Goal: Transaction & Acquisition: Purchase product/service

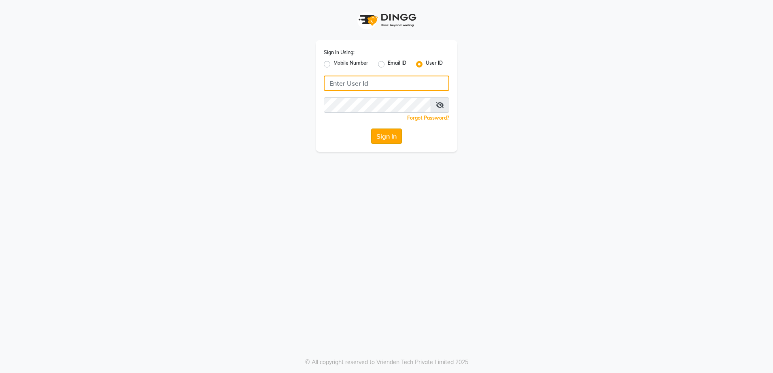
type input "shaurozzsalon"
click at [384, 139] on button "Sign In" at bounding box center [386, 136] width 31 height 15
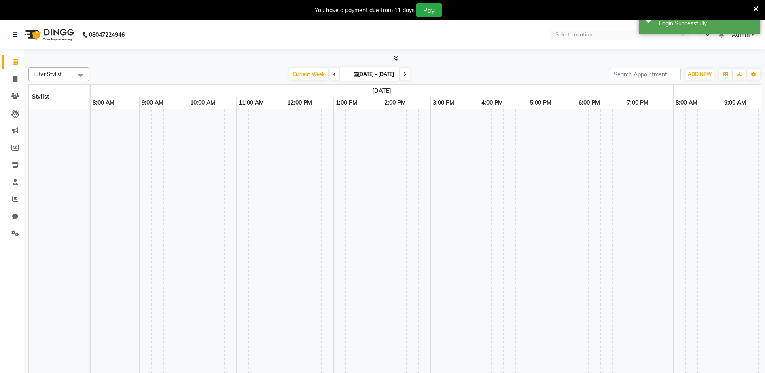
select select "en"
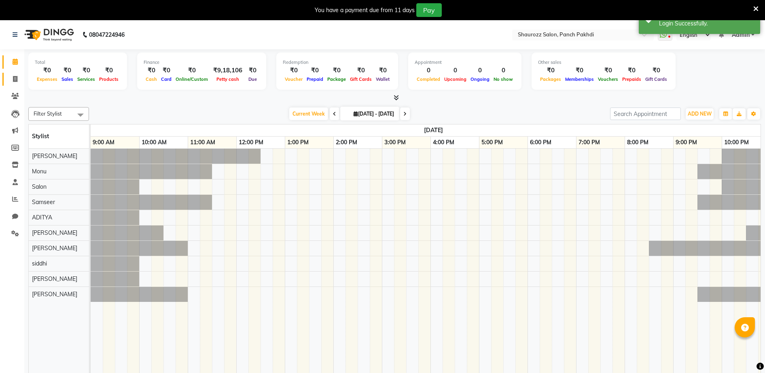
click at [12, 82] on span at bounding box center [15, 79] width 14 height 9
select select "service"
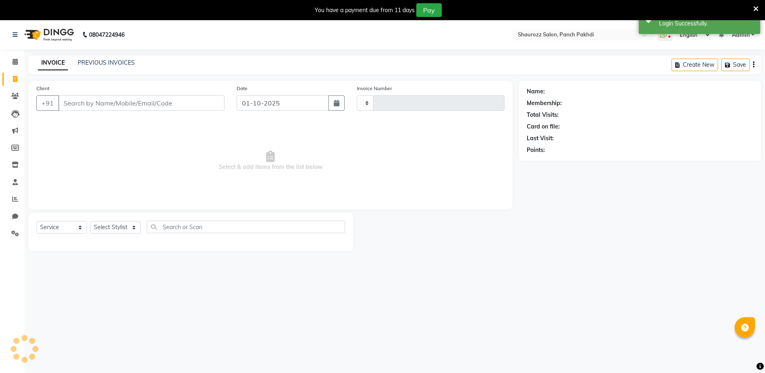
type input "2492"
select select "485"
click at [85, 61] on link "PREVIOUS INVOICES" at bounding box center [106, 62] width 57 height 7
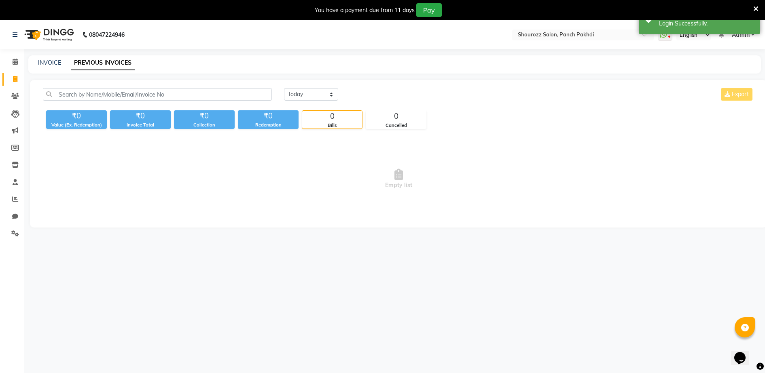
click at [32, 63] on div "INVOICE PREVIOUS INVOICES" at bounding box center [389, 63] width 723 height 8
click at [51, 63] on link "INVOICE" at bounding box center [49, 62] width 23 height 7
select select "485"
select select "service"
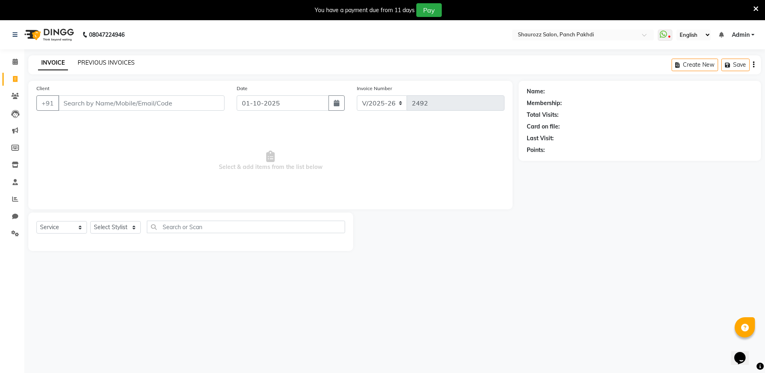
click at [85, 62] on link "PREVIOUS INVOICES" at bounding box center [106, 62] width 57 height 7
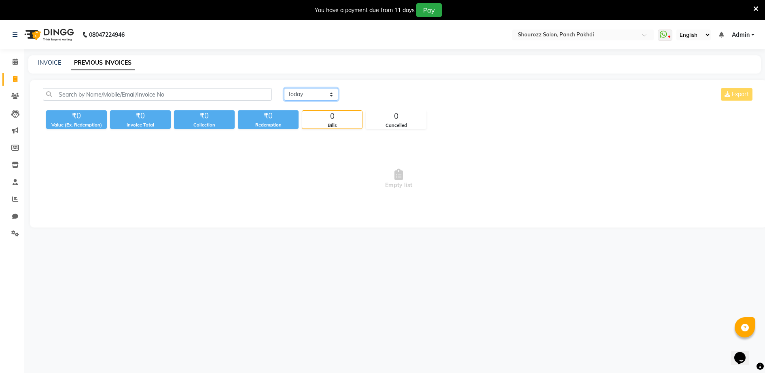
click at [299, 100] on select "[DATE] [DATE] Custom Range" at bounding box center [311, 94] width 54 height 13
select select "range"
click at [284, 88] on select "[DATE] [DATE] Custom Range" at bounding box center [311, 94] width 54 height 13
click at [371, 94] on input "01-10-2025" at bounding box center [377, 94] width 57 height 11
select select "10"
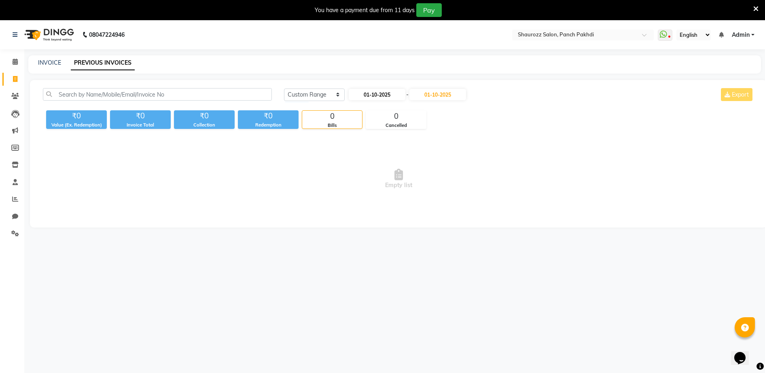
select select "2025"
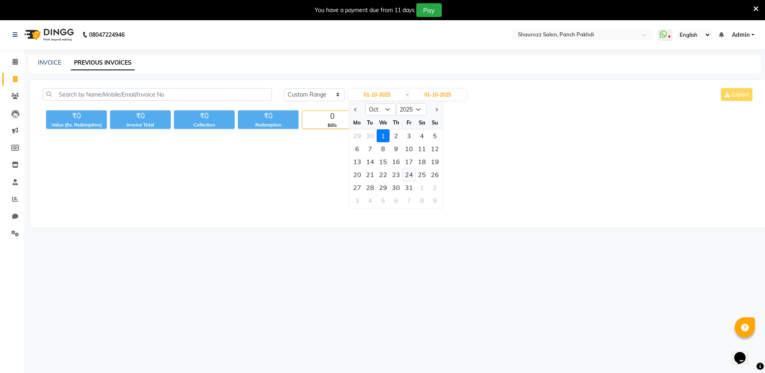
click at [408, 177] on div "24" at bounding box center [409, 174] width 13 height 13
type input "[DATE]"
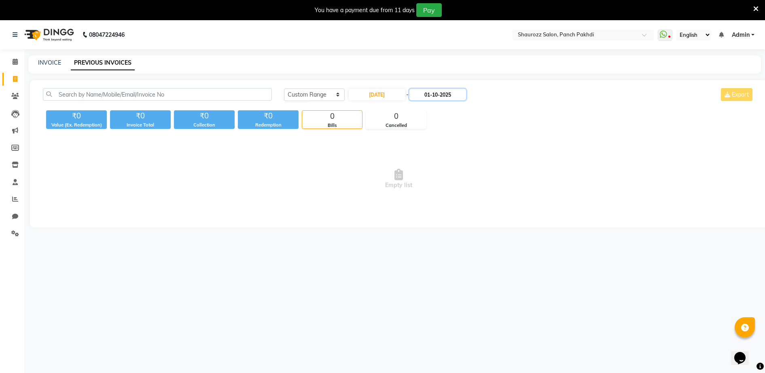
click at [441, 93] on input "01-10-2025" at bounding box center [437, 94] width 57 height 11
click at [473, 175] on div "24" at bounding box center [475, 174] width 13 height 13
type input "[DATE]"
click at [382, 97] on input "[DATE]" at bounding box center [377, 94] width 57 height 11
select select "10"
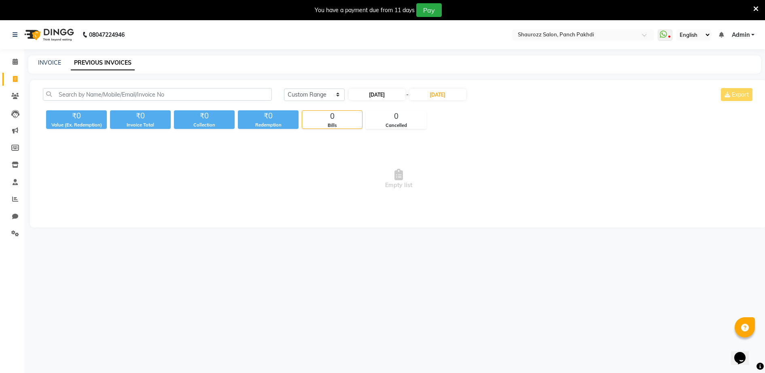
select select "2025"
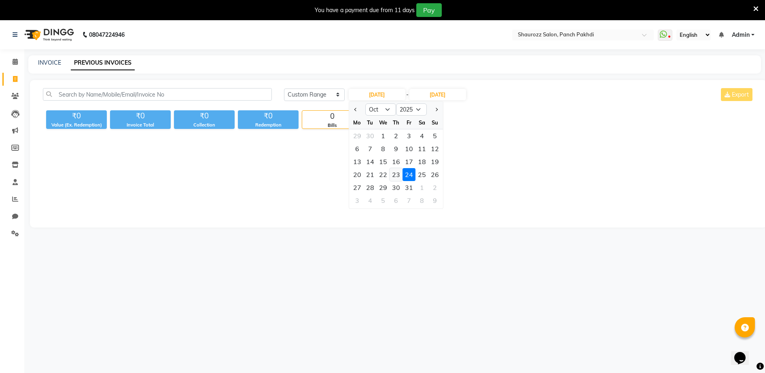
click at [398, 175] on div "23" at bounding box center [396, 174] width 13 height 13
type input "[DATE]"
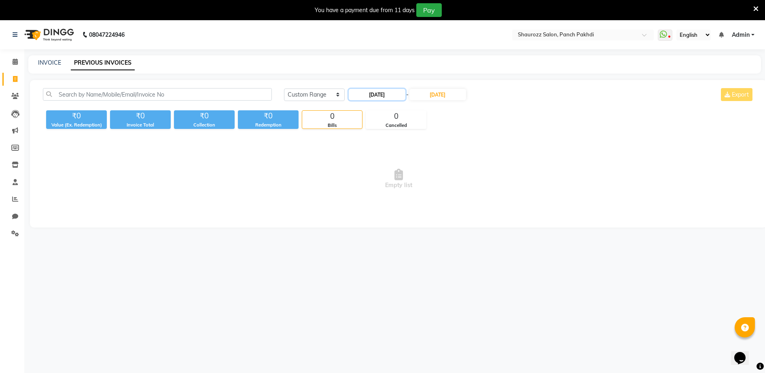
click at [386, 94] on input "[DATE]" at bounding box center [377, 94] width 57 height 11
select select "10"
select select "2025"
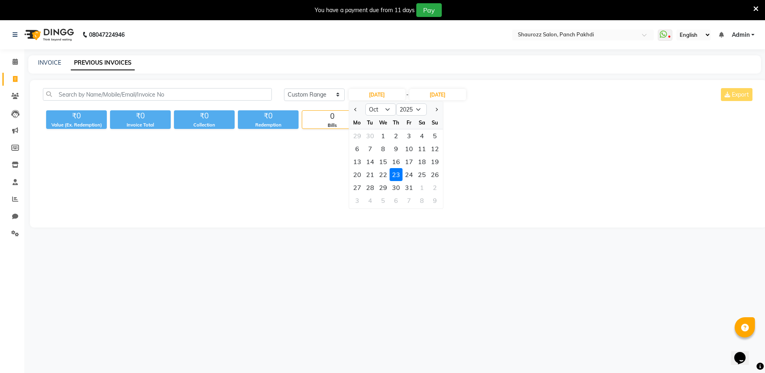
click at [396, 178] on div "23" at bounding box center [396, 174] width 13 height 13
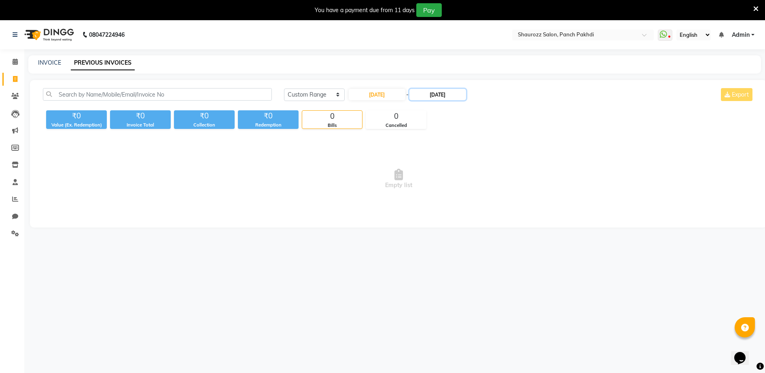
click at [444, 93] on input "[DATE]" at bounding box center [437, 94] width 57 height 11
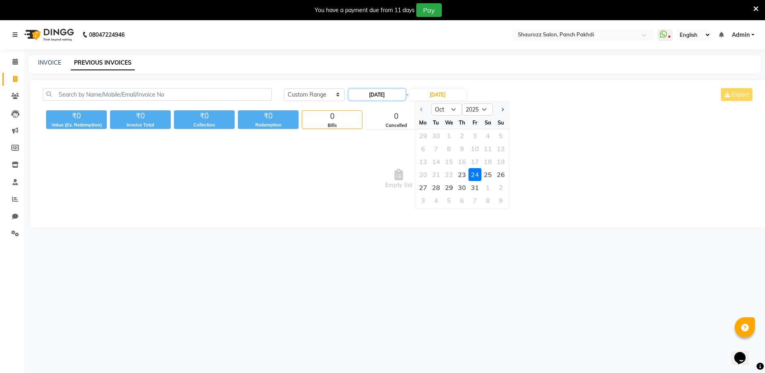
click at [386, 98] on input "[DATE]" at bounding box center [377, 94] width 57 height 11
select select "10"
select select "2025"
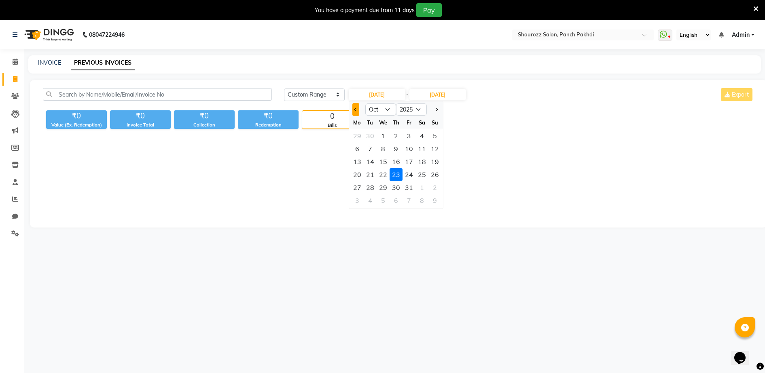
click at [355, 108] on button "Previous month" at bounding box center [355, 109] width 7 height 13
select select "9"
click at [368, 174] on div "23" at bounding box center [370, 174] width 13 height 13
type input "[DATE]"
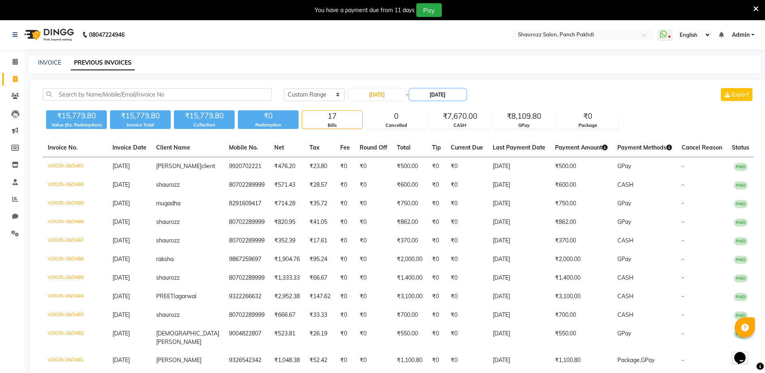
click at [437, 93] on input "[DATE]" at bounding box center [437, 94] width 57 height 11
select select "10"
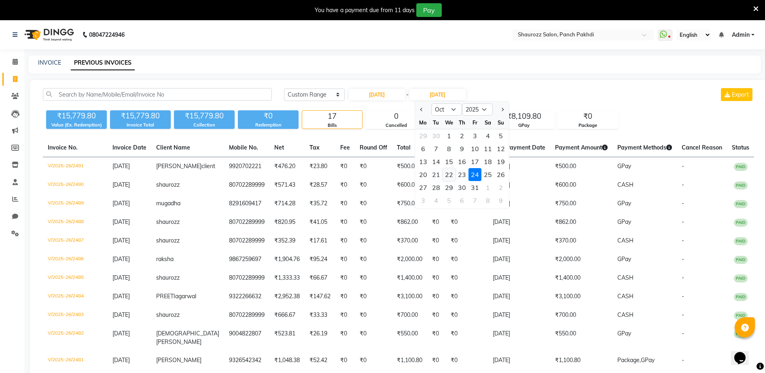
click at [449, 175] on div "22" at bounding box center [449, 174] width 13 height 13
type input "[DATE]"
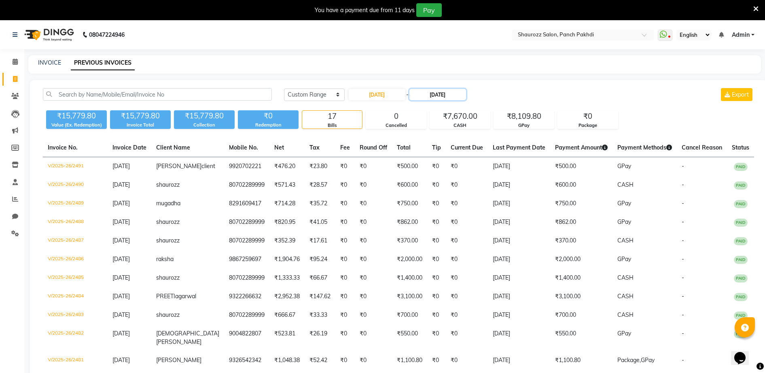
click at [428, 98] on input "[DATE]" at bounding box center [437, 94] width 57 height 11
select select "10"
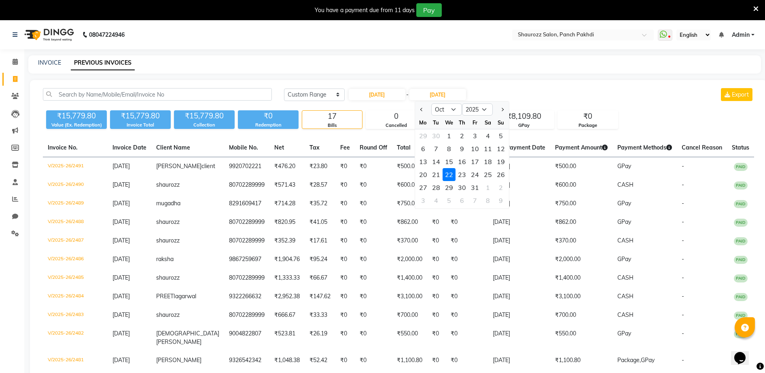
click at [455, 175] on div "22" at bounding box center [449, 174] width 13 height 13
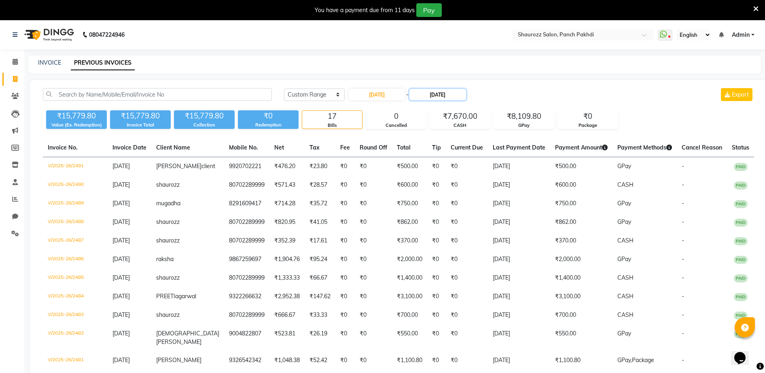
click at [434, 94] on input "[DATE]" at bounding box center [437, 94] width 57 height 11
select select "10"
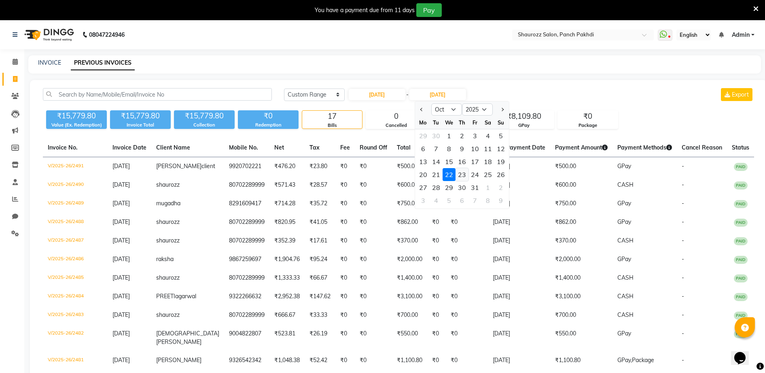
click at [458, 176] on div "23" at bounding box center [462, 174] width 13 height 13
type input "[DATE]"
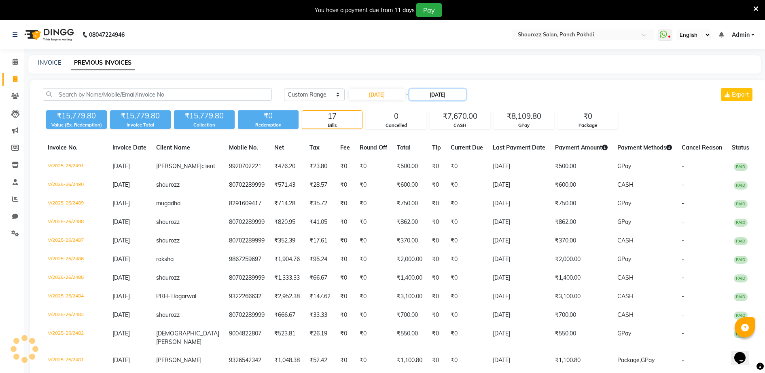
click at [442, 98] on input "[DATE]" at bounding box center [437, 94] width 57 height 11
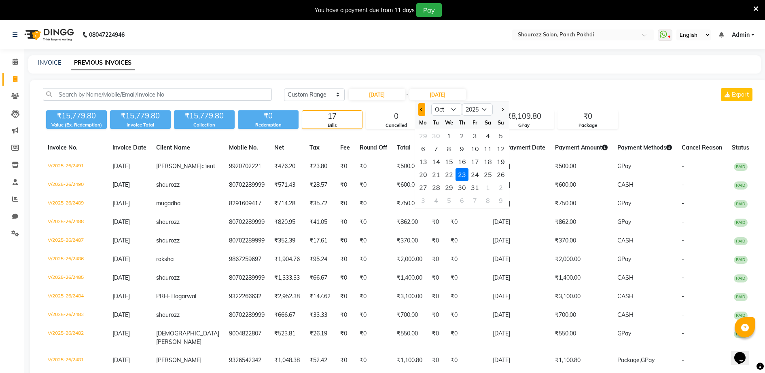
click at [419, 111] on div at bounding box center [423, 109] width 16 height 13
click at [426, 110] on div at bounding box center [423, 109] width 16 height 13
click at [420, 107] on button "Previous month" at bounding box center [421, 109] width 7 height 13
select select "9"
click at [439, 175] on div "23" at bounding box center [436, 174] width 13 height 13
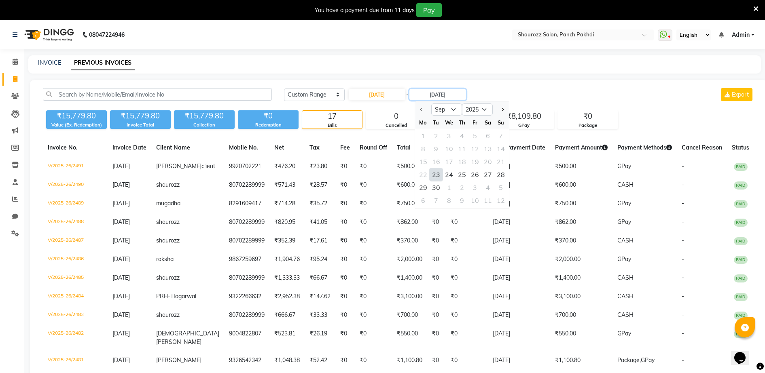
type input "[DATE]"
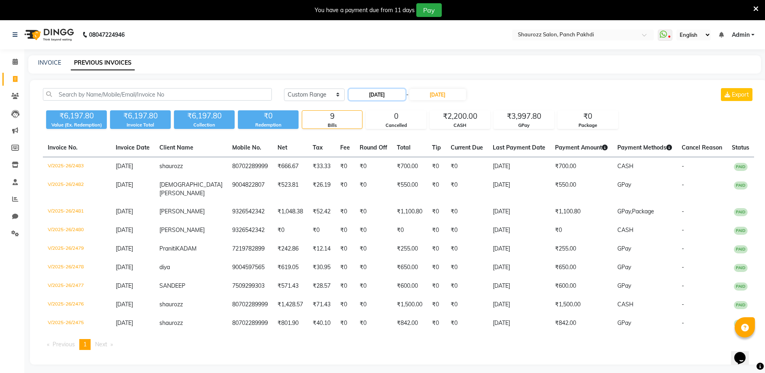
click at [385, 92] on input "[DATE]" at bounding box center [377, 94] width 57 height 11
select select "9"
select select "2025"
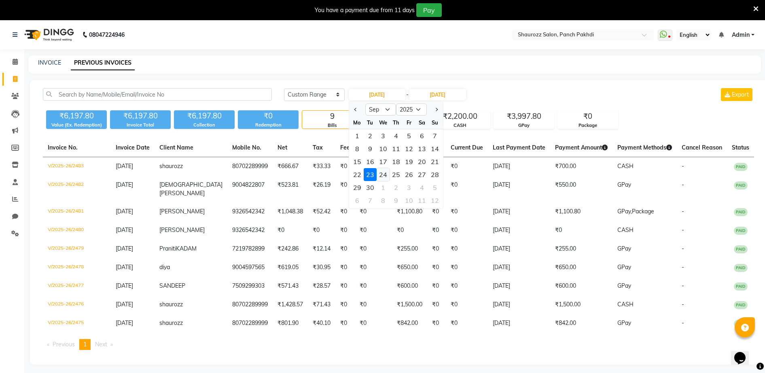
click at [384, 174] on div "24" at bounding box center [383, 174] width 13 height 13
type input "[DATE]"
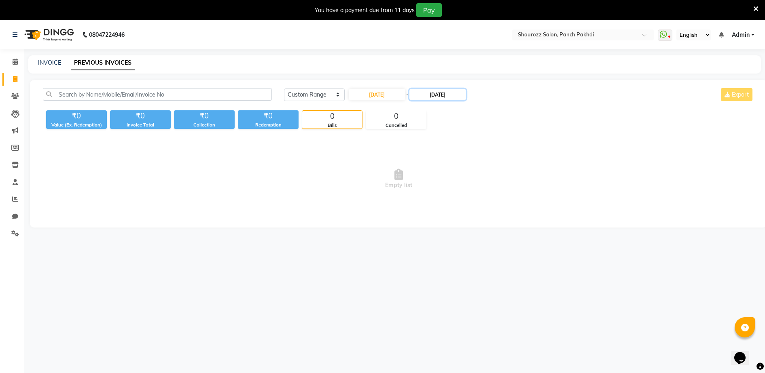
click at [440, 97] on input "[DATE]" at bounding box center [437, 94] width 57 height 11
click at [449, 175] on div "24" at bounding box center [449, 174] width 13 height 13
type input "[DATE]"
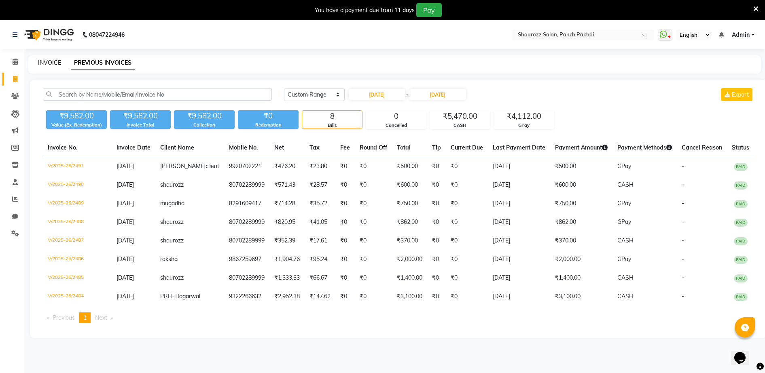
click at [53, 63] on link "INVOICE" at bounding box center [49, 62] width 23 height 7
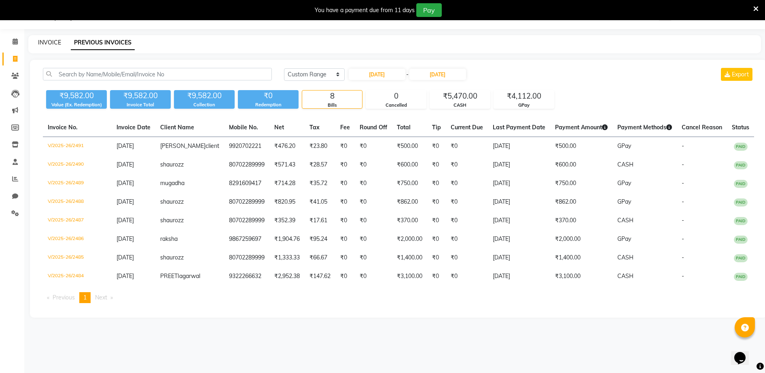
select select "service"
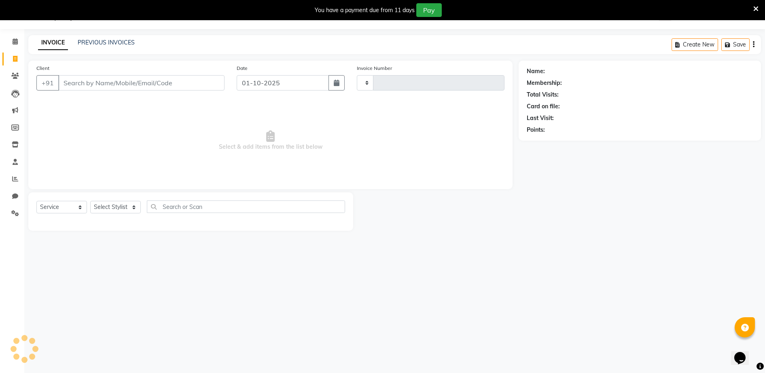
type input "2492"
select select "485"
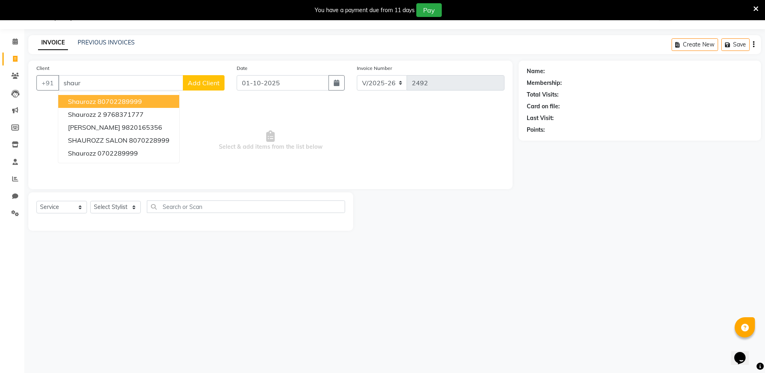
click at [125, 98] on ngb-highlight "80702289999" at bounding box center [120, 102] width 45 height 8
type input "80702289999"
select select "1: Object"
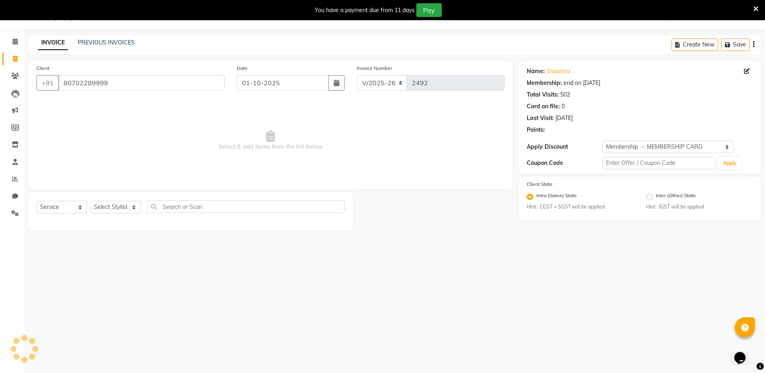
click at [301, 92] on div "Date [DATE]" at bounding box center [291, 80] width 120 height 33
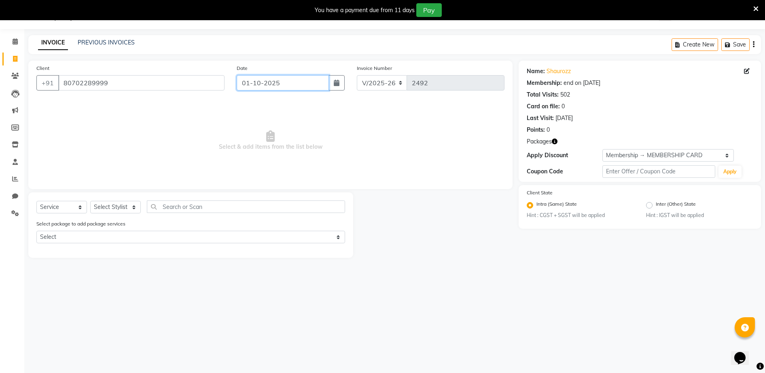
click at [305, 90] on input "01-10-2025" at bounding box center [283, 82] width 92 height 15
select select "10"
select select "2025"
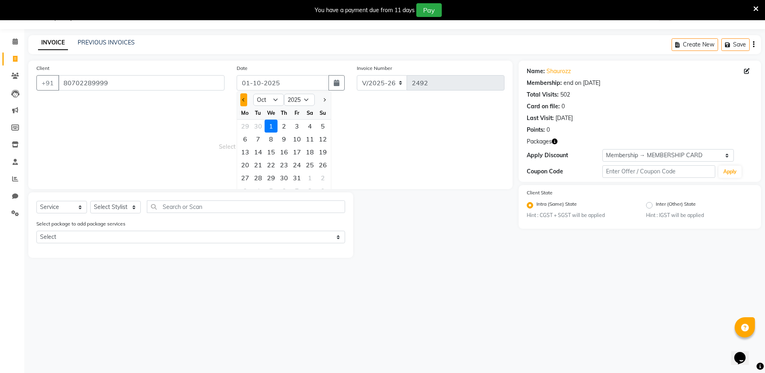
click at [244, 100] on span "Previous month" at bounding box center [243, 99] width 3 height 3
select select "9"
click at [274, 168] on div "24" at bounding box center [271, 165] width 13 height 13
type input "[DATE]"
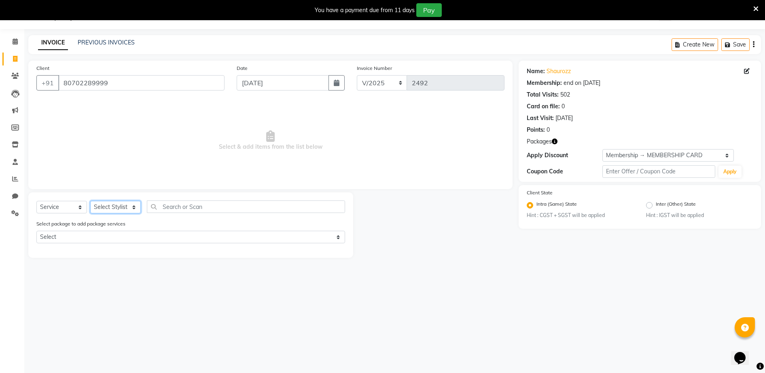
click at [124, 208] on select "Select Stylist ADITYA [PERSON_NAME] [PERSON_NAME] [PERSON_NAME] Salon Samseer s…" at bounding box center [115, 207] width 51 height 13
select select "7277"
click at [90, 201] on select "Select Stylist ADITYA [PERSON_NAME] [PERSON_NAME] [PERSON_NAME] Salon Samseer s…" at bounding box center [115, 207] width 51 height 13
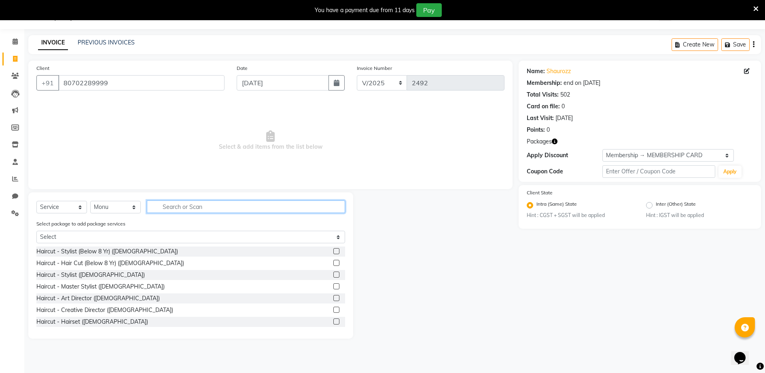
click at [198, 209] on input "text" at bounding box center [246, 207] width 198 height 13
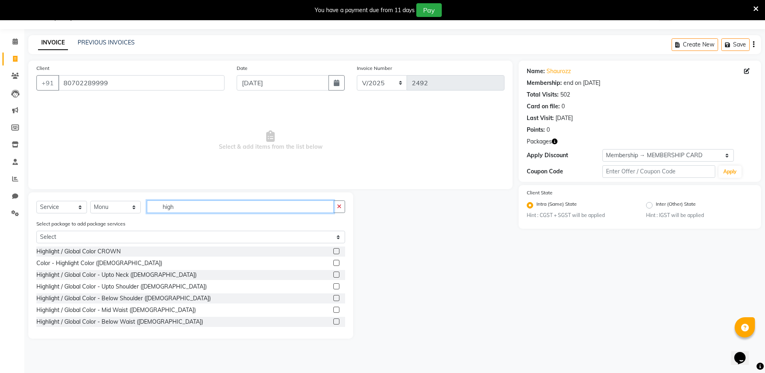
type input "high"
click at [333, 286] on label at bounding box center [336, 287] width 6 height 6
click at [333, 286] on input "checkbox" at bounding box center [335, 286] width 5 height 5
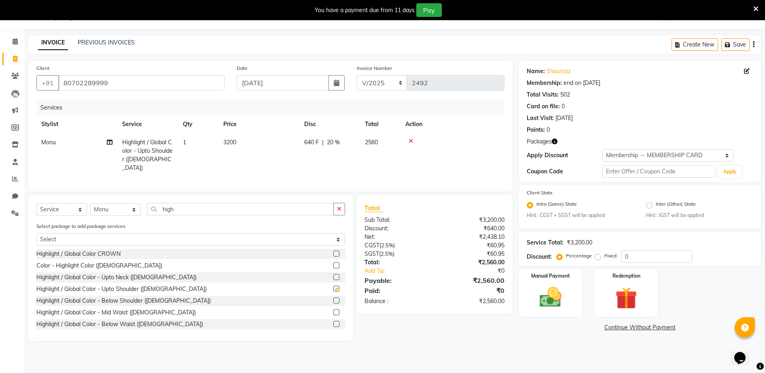
checkbox input "false"
click at [233, 149] on td "3200" at bounding box center [258, 156] width 81 height 44
select select "7277"
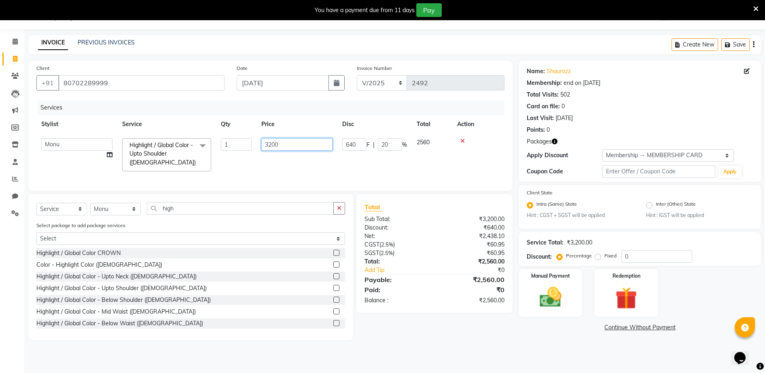
click at [322, 147] on input "3200" at bounding box center [296, 144] width 71 height 13
type input "3"
type input "4000"
drag, startPoint x: 327, startPoint y: 111, endPoint x: 333, endPoint y: 114, distance: 6.2
click at [328, 112] on div "Services" at bounding box center [273, 107] width 473 height 15
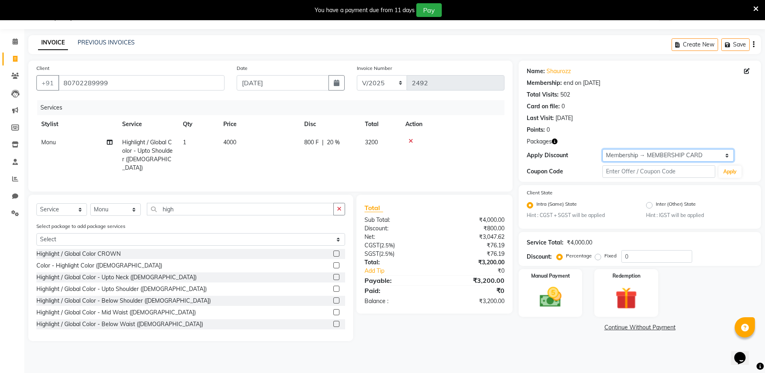
click at [626, 158] on select "Select Membership → MEMBERSHIP CARD" at bounding box center [668, 155] width 132 height 13
select select "0:"
click at [602, 149] on select "Select Membership → MEMBERSHIP CARD" at bounding box center [668, 155] width 132 height 13
click at [562, 298] on img at bounding box center [550, 298] width 37 height 26
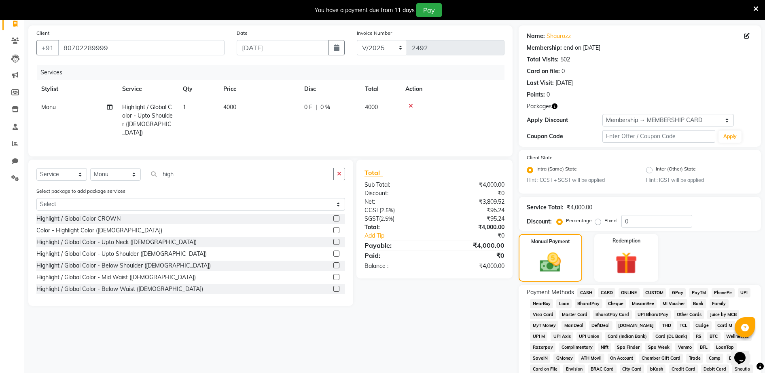
scroll to position [208, 0]
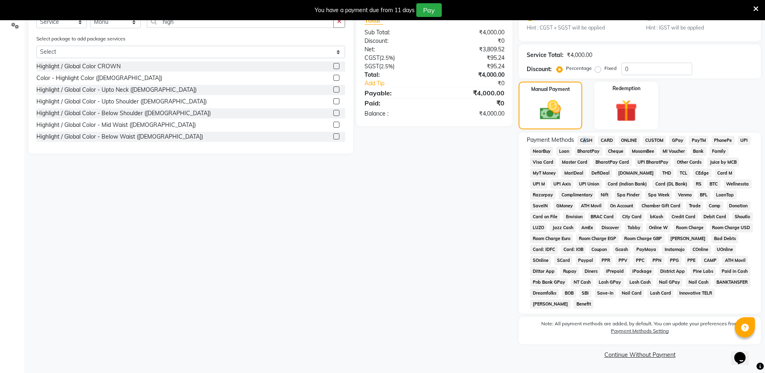
drag, startPoint x: 583, startPoint y: 134, endPoint x: 585, endPoint y: 141, distance: 7.9
click at [584, 140] on div "Payment Methods CASH CARD ONLINE CUSTOM GPay PayTM PhonePe UPI NearBuy Loan Bha…" at bounding box center [640, 223] width 242 height 181
click at [585, 141] on span "CASH" at bounding box center [585, 140] width 17 height 9
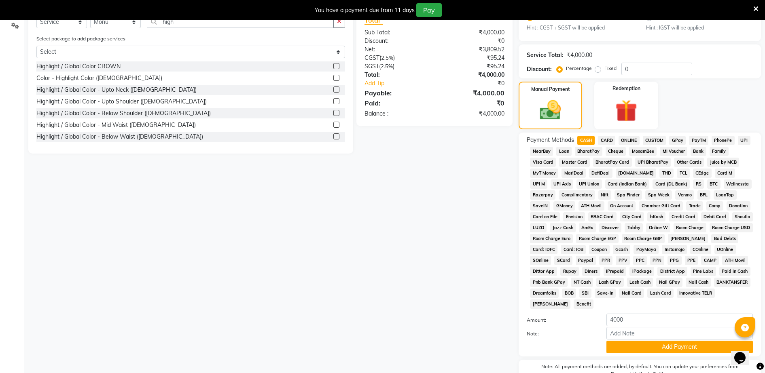
scroll to position [0, 0]
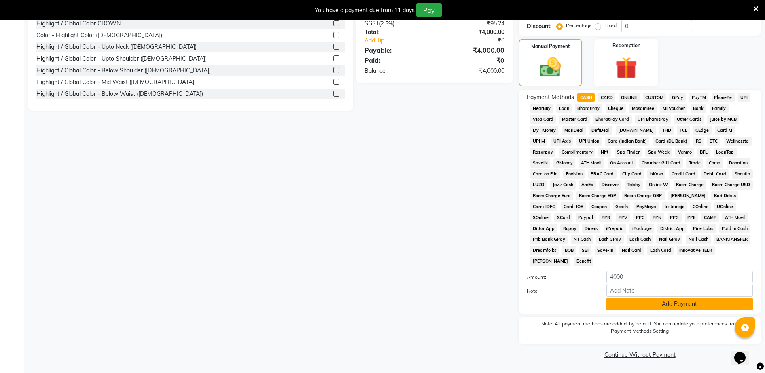
click at [632, 308] on button "Add Payment" at bounding box center [679, 304] width 146 height 13
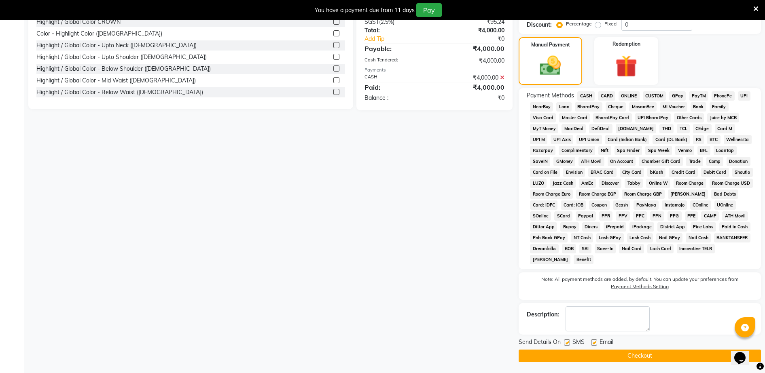
scroll to position [254, 0]
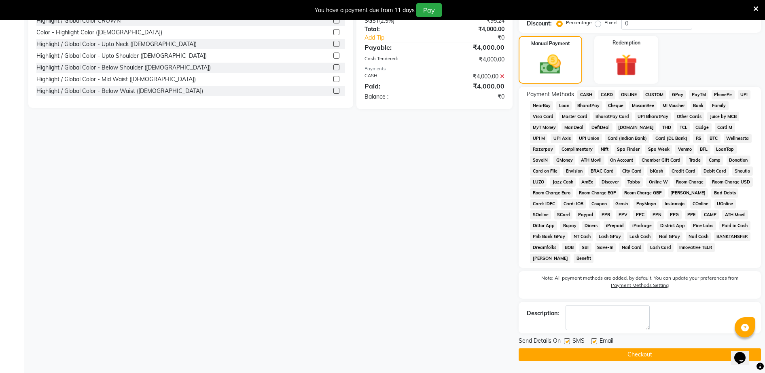
click at [649, 353] on button "Checkout" at bounding box center [640, 355] width 242 height 13
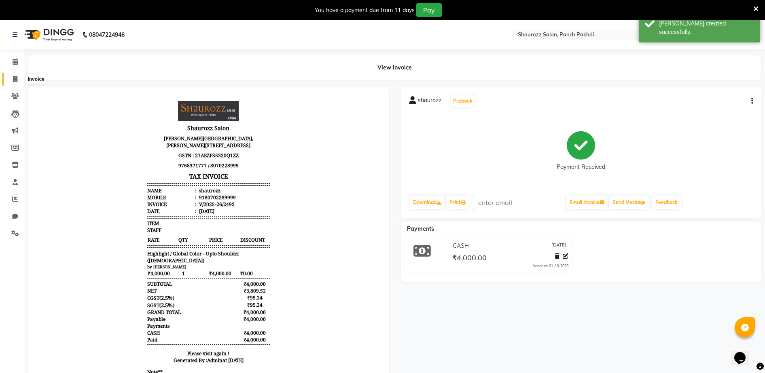
click at [14, 83] on span at bounding box center [15, 79] width 14 height 9
select select "485"
select select "service"
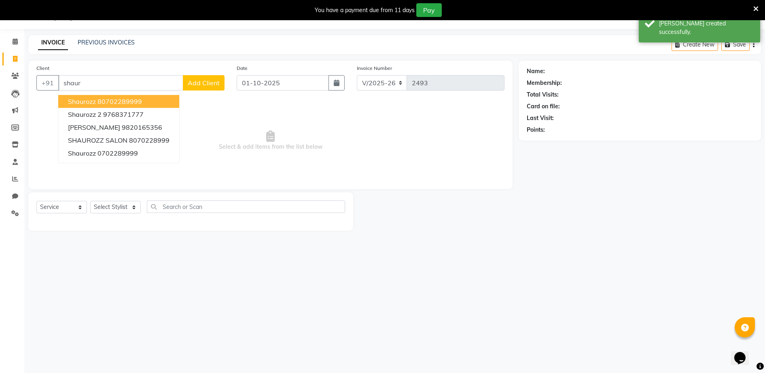
click at [99, 94] on ngb-typeahead-window "shaurozz 80702289999 shaurozz 2 9768371777 [PERSON_NAME] 9820165356 SHAUROZZ SA…" at bounding box center [119, 127] width 122 height 72
click at [115, 102] on ngb-highlight "80702289999" at bounding box center [120, 102] width 45 height 8
type input "80702289999"
select select "1: Object"
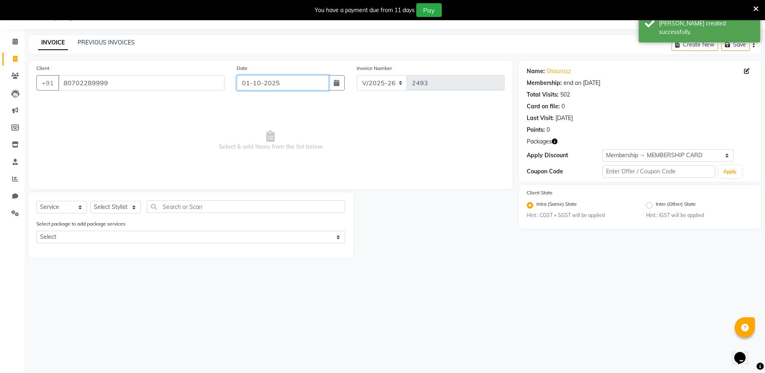
click at [263, 84] on input "01-10-2025" at bounding box center [283, 82] width 92 height 15
select select "10"
select select "2025"
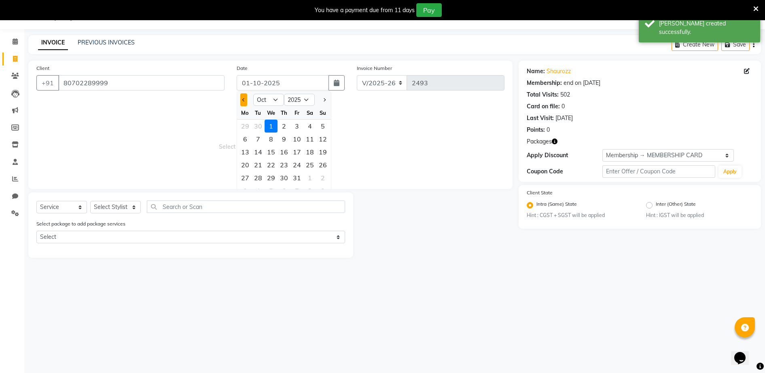
click at [244, 100] on span "Previous month" at bounding box center [243, 99] width 3 height 3
select select "9"
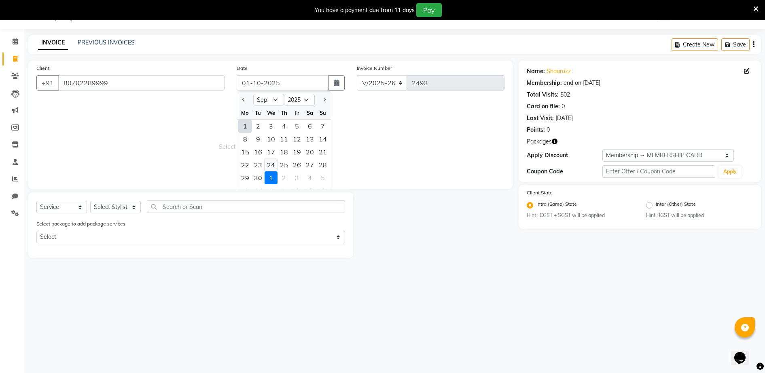
click at [269, 165] on div "24" at bounding box center [271, 165] width 13 height 13
type input "[DATE]"
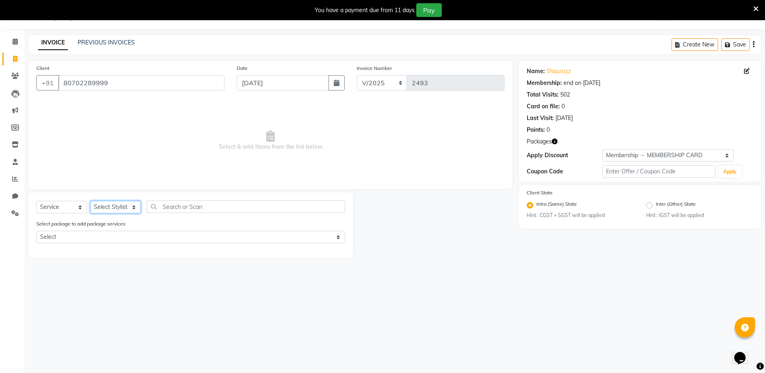
click at [112, 203] on select "Select Stylist ADITYA [PERSON_NAME] [PERSON_NAME] [PERSON_NAME] Salon Samseer s…" at bounding box center [115, 207] width 51 height 13
select select "14040"
click at [90, 201] on select "Select Stylist ADITYA [PERSON_NAME] [PERSON_NAME] [PERSON_NAME] Salon Samseer s…" at bounding box center [115, 207] width 51 height 13
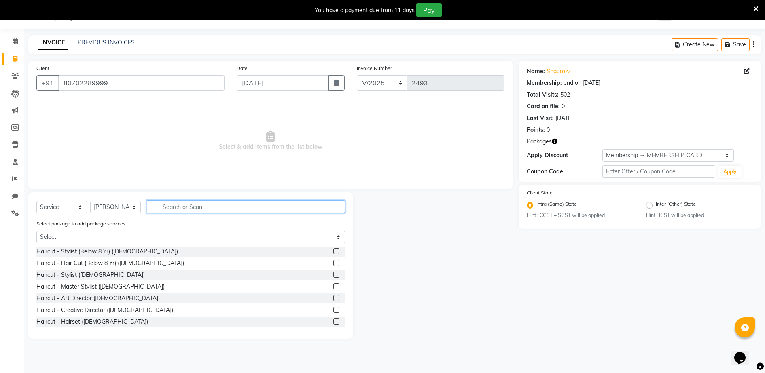
click at [220, 208] on input "text" at bounding box center [246, 207] width 198 height 13
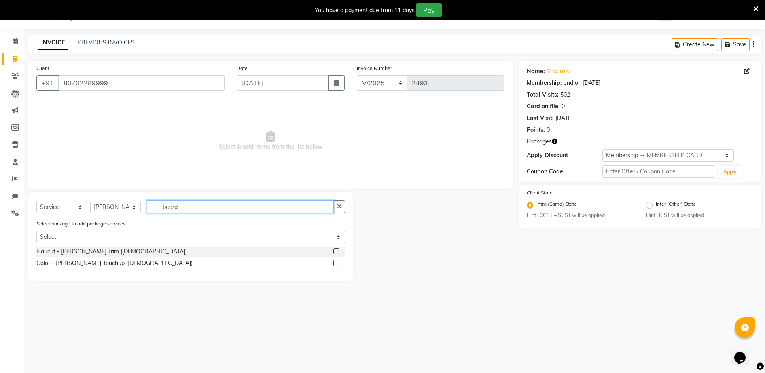
type input "beard"
click at [337, 252] on label at bounding box center [336, 251] width 6 height 6
click at [337, 252] on input "checkbox" at bounding box center [335, 251] width 5 height 5
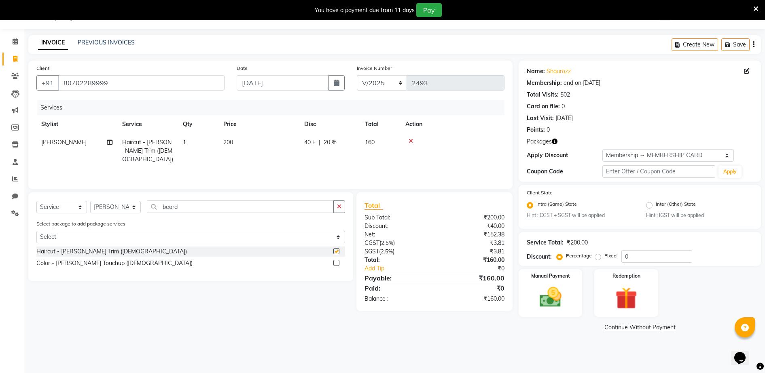
checkbox input "false"
click at [621, 158] on select "Select Membership → MEMBERSHIP CARD" at bounding box center [668, 155] width 132 height 13
select select "0:"
click at [602, 149] on select "Select Membership → MEMBERSHIP CARD" at bounding box center [668, 155] width 132 height 13
click at [562, 294] on img at bounding box center [550, 298] width 37 height 26
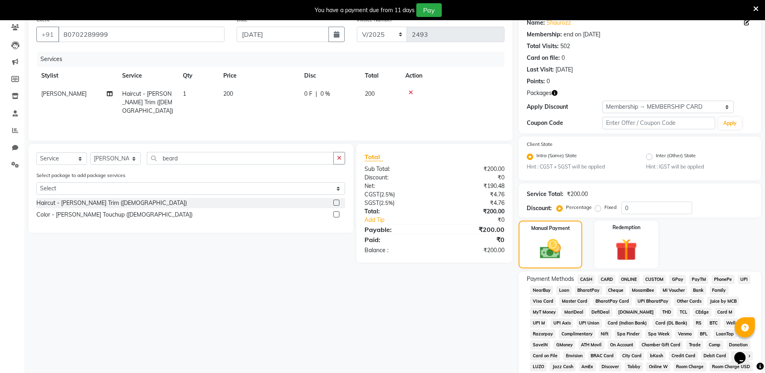
scroll to position [208, 0]
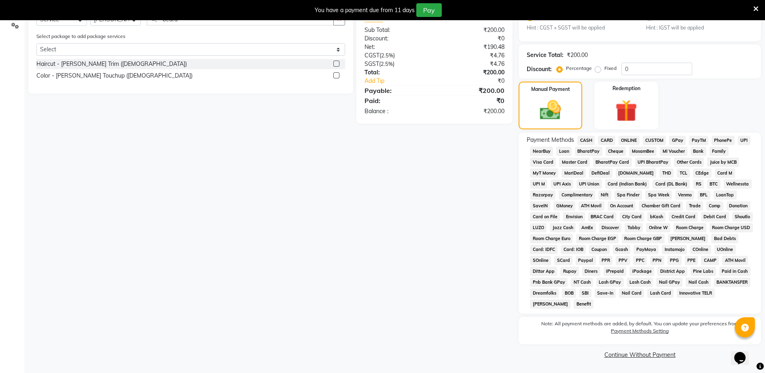
drag, startPoint x: 681, startPoint y: 144, endPoint x: 688, endPoint y: 146, distance: 6.8
click at [682, 144] on span "GPay" at bounding box center [677, 140] width 17 height 9
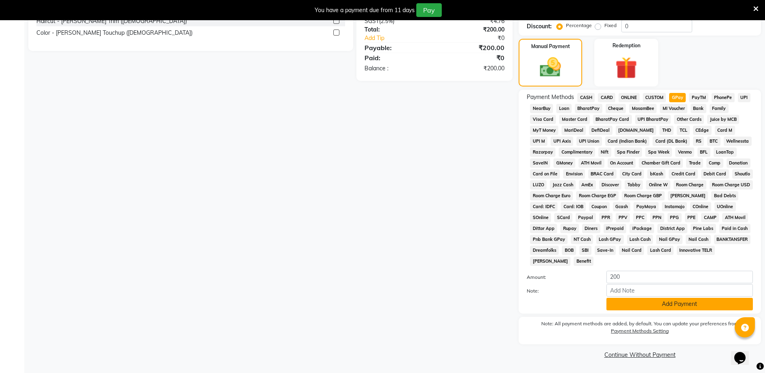
click at [634, 306] on button "Add Payment" at bounding box center [679, 304] width 146 height 13
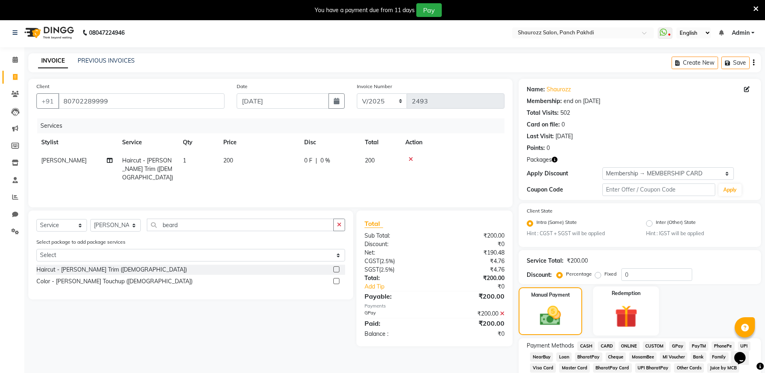
scroll to position [254, 0]
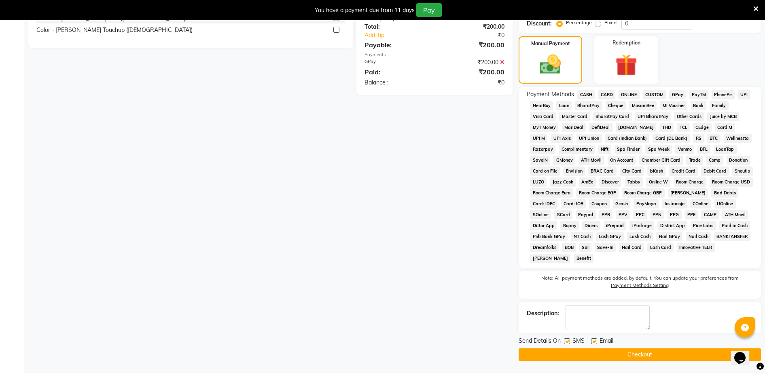
click at [661, 357] on button "Checkout" at bounding box center [640, 355] width 242 height 13
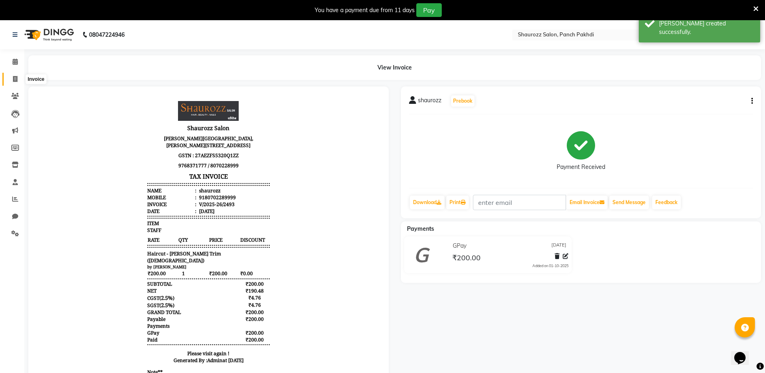
click at [19, 79] on span at bounding box center [15, 79] width 14 height 9
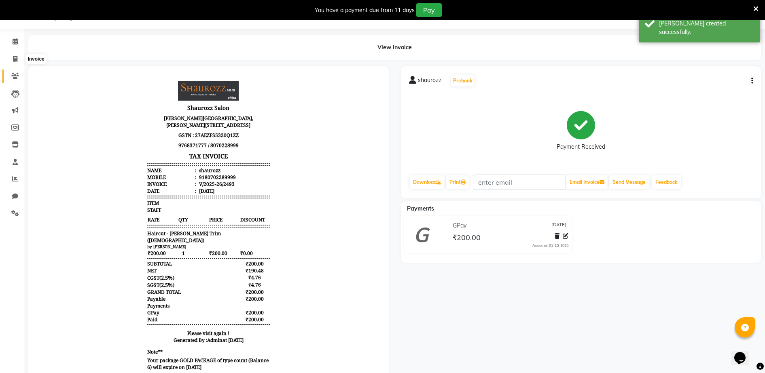
select select "485"
select select "service"
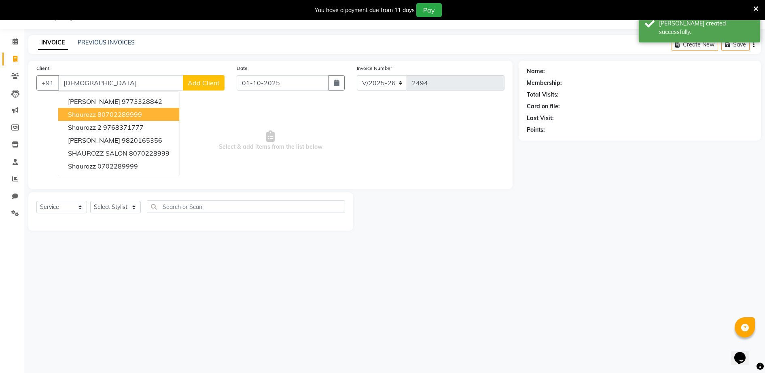
click at [85, 114] on span "shaurozz" at bounding box center [82, 114] width 28 height 8
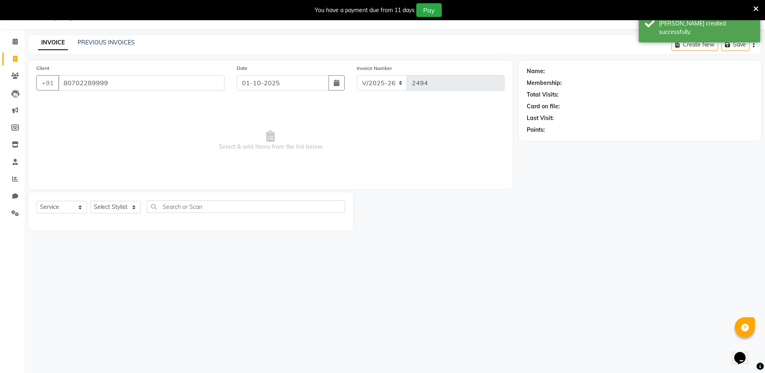
type input "80702289999"
select select "1: Object"
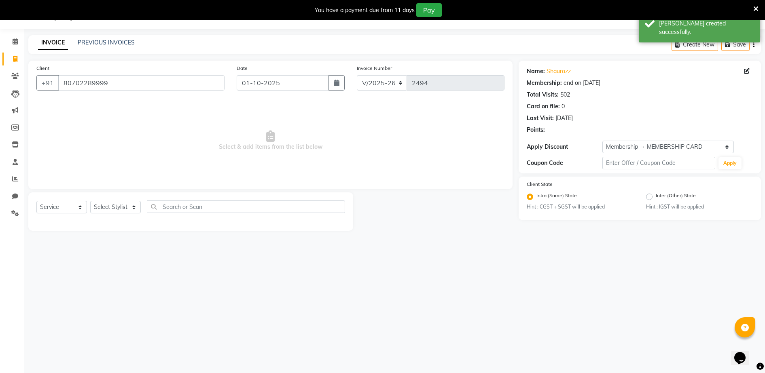
drag, startPoint x: 279, startPoint y: 66, endPoint x: 269, endPoint y: 81, distance: 19.0
click at [271, 80] on div "Date [DATE]" at bounding box center [291, 80] width 120 height 33
click at [269, 81] on input "01-10-2025" at bounding box center [283, 82] width 92 height 15
select select "10"
select select "2025"
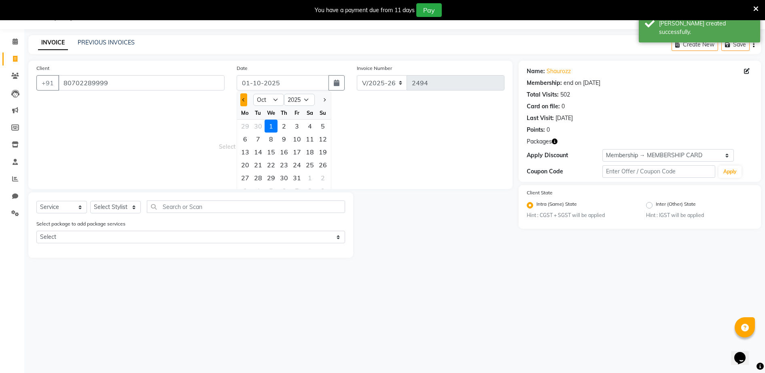
click at [244, 103] on button "Previous month" at bounding box center [243, 99] width 7 height 13
select select "9"
click at [272, 164] on div "24" at bounding box center [271, 165] width 13 height 13
type input "[DATE]"
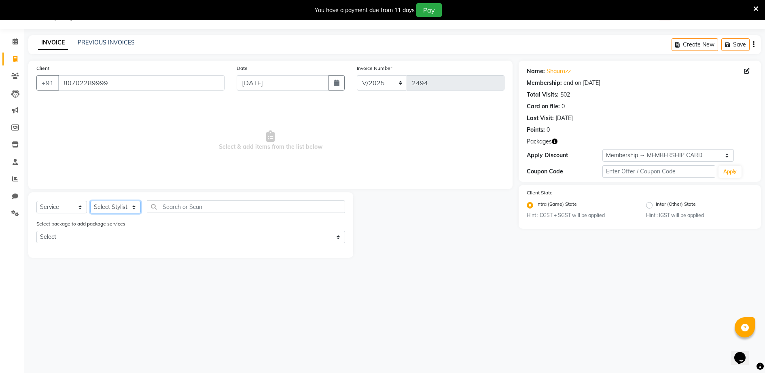
click at [128, 211] on select "Select Stylist ADITYA [PERSON_NAME] [PERSON_NAME] [PERSON_NAME] Salon Samseer s…" at bounding box center [115, 207] width 51 height 13
select select "7277"
click at [90, 201] on select "Select Stylist ADITYA [PERSON_NAME] [PERSON_NAME] [PERSON_NAME] Salon Samseer s…" at bounding box center [115, 207] width 51 height 13
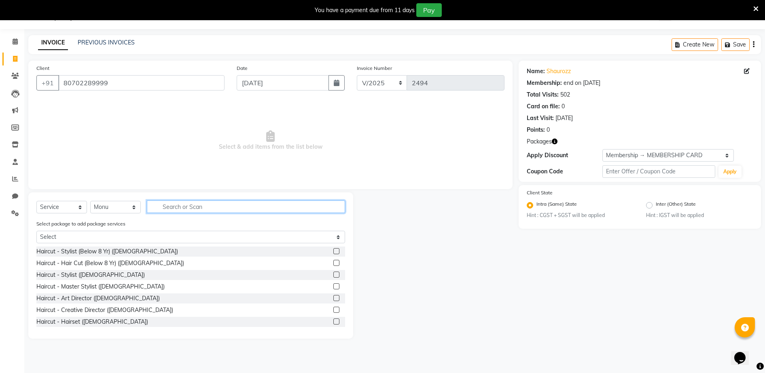
click at [195, 203] on input "text" at bounding box center [246, 207] width 198 height 13
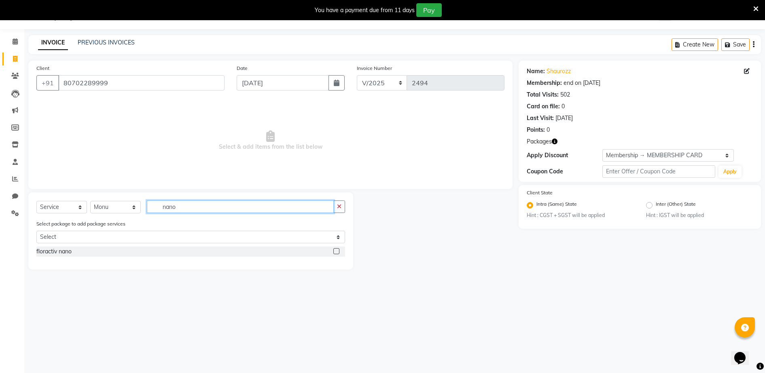
type input "nano"
click at [339, 250] on label at bounding box center [336, 251] width 6 height 6
click at [339, 250] on input "checkbox" at bounding box center [335, 251] width 5 height 5
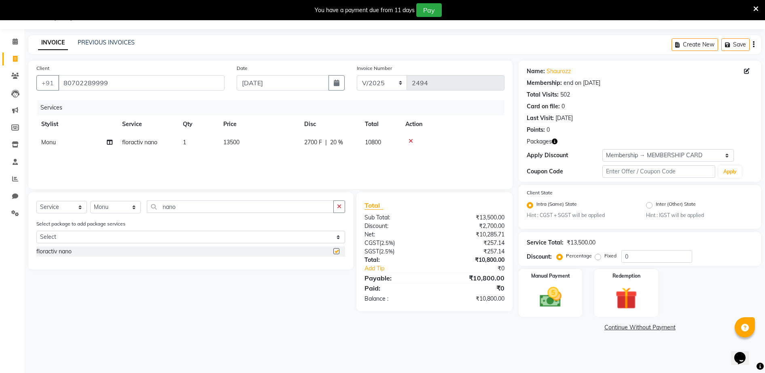
checkbox input "false"
click at [252, 151] on td "13500" at bounding box center [258, 143] width 81 height 18
select select "7277"
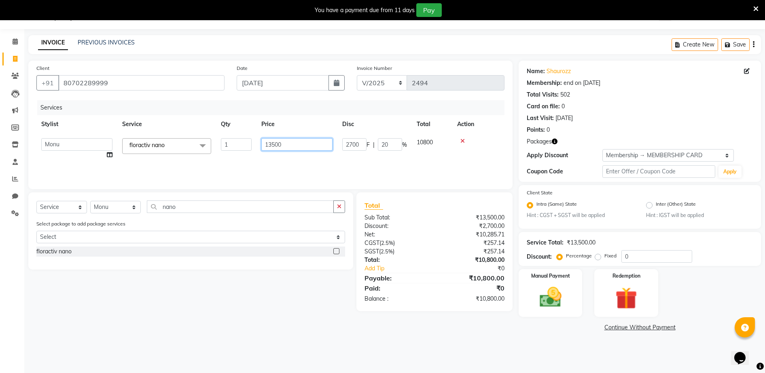
click at [279, 142] on input "13500" at bounding box center [296, 144] width 71 height 13
drag, startPoint x: 286, startPoint y: 143, endPoint x: 248, endPoint y: 146, distance: 38.5
click at [248, 146] on tr "ADITYA [PERSON_NAME] [PERSON_NAME] [PERSON_NAME] Salon Samseer siddhi [PERSON_N…" at bounding box center [270, 149] width 468 height 31
type input "3000"
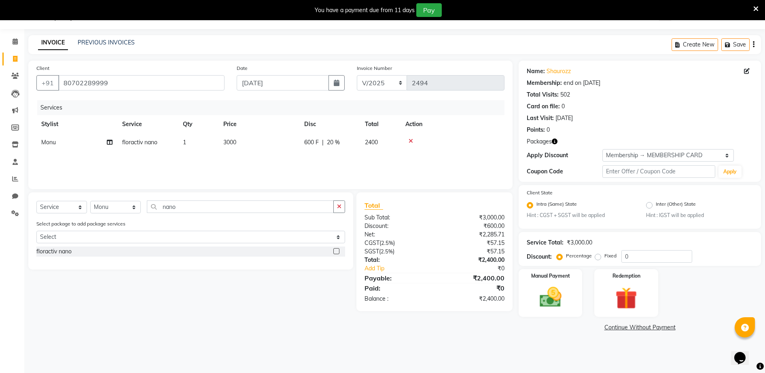
click at [347, 108] on div "Services" at bounding box center [273, 107] width 473 height 15
drag, startPoint x: 629, startPoint y: 151, endPoint x: 632, endPoint y: 163, distance: 12.3
click at [630, 155] on select "Select Membership → MEMBERSHIP CARD" at bounding box center [668, 155] width 132 height 13
select select "0:"
click at [602, 149] on select "Select Membership → MEMBERSHIP CARD" at bounding box center [668, 155] width 132 height 13
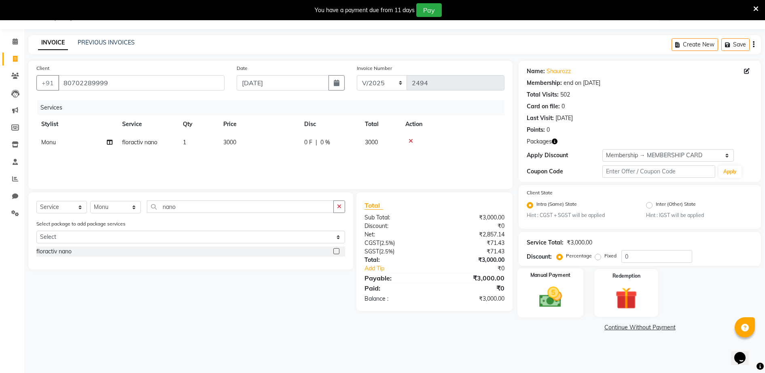
click at [558, 293] on img at bounding box center [550, 298] width 37 height 26
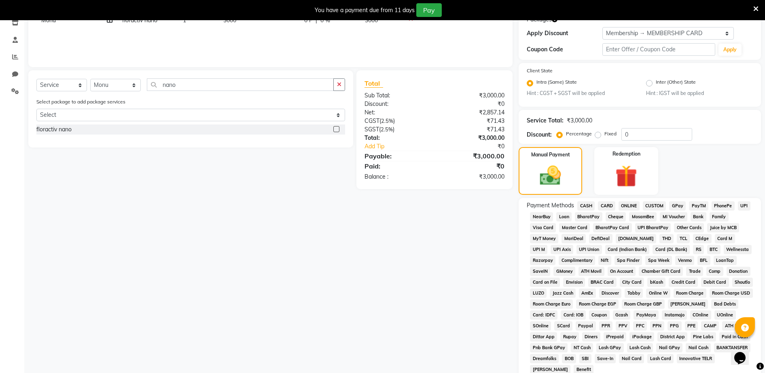
scroll to position [208, 0]
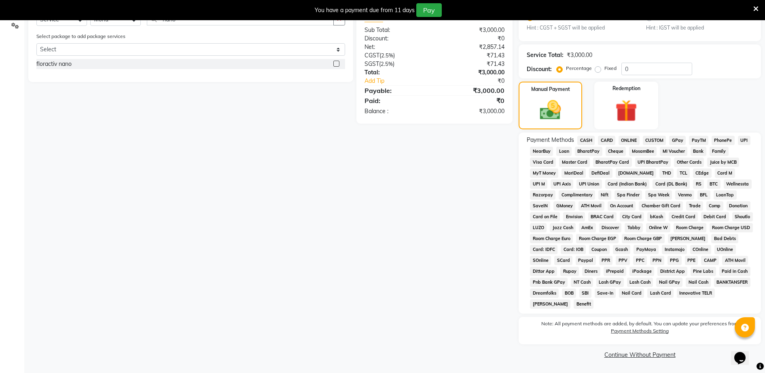
click at [597, 142] on div "CARD" at bounding box center [605, 141] width 21 height 11
click at [589, 145] on span "CASH" at bounding box center [585, 140] width 17 height 9
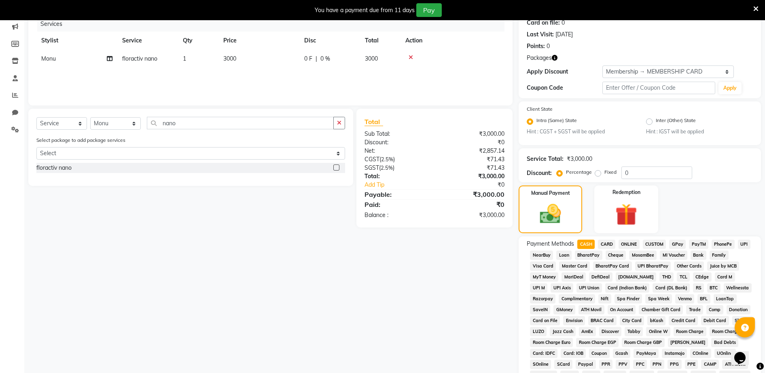
scroll to position [0, 0]
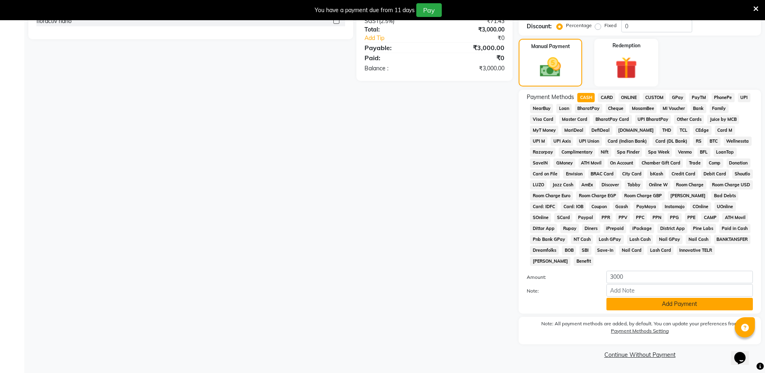
click at [659, 307] on button "Add Payment" at bounding box center [679, 304] width 146 height 13
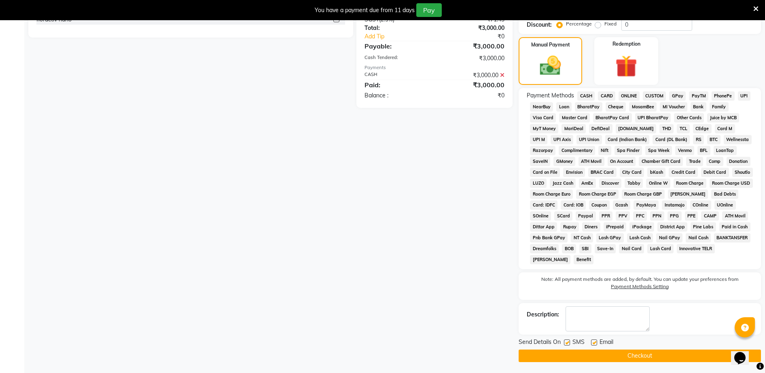
scroll to position [254, 0]
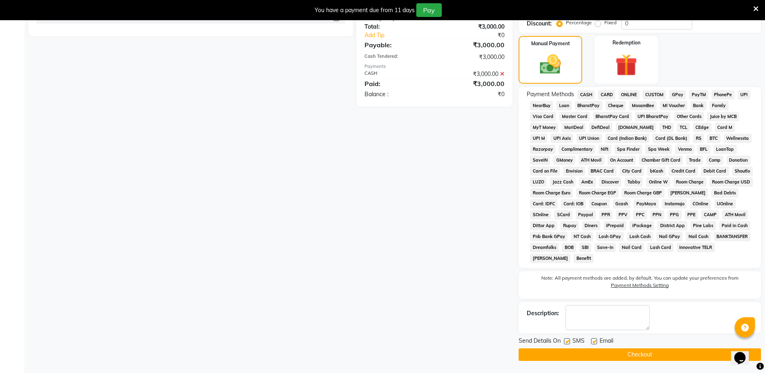
click at [640, 358] on button "Checkout" at bounding box center [640, 355] width 242 height 13
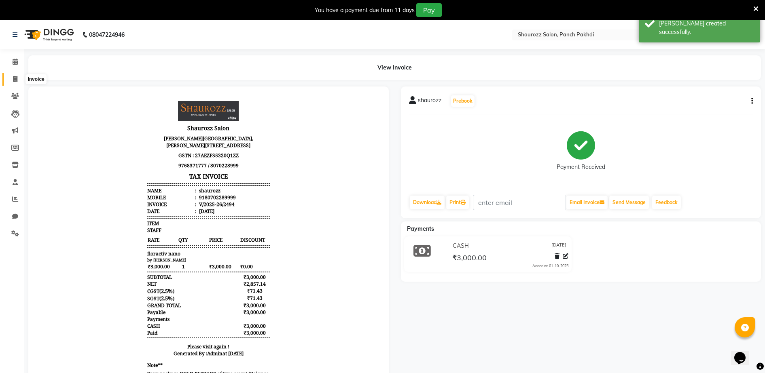
click at [17, 80] on icon at bounding box center [15, 79] width 4 height 6
select select "service"
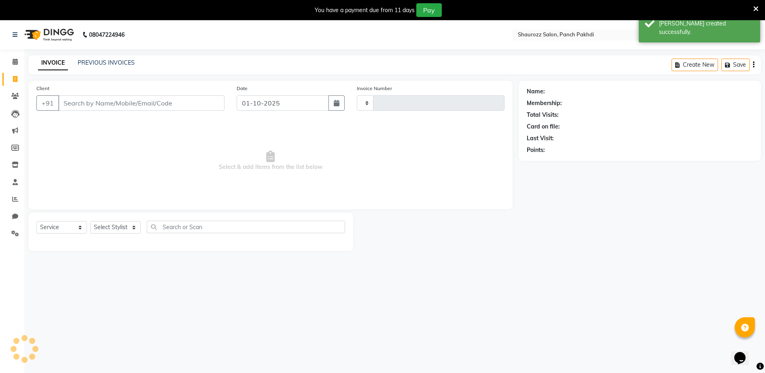
type input "2495"
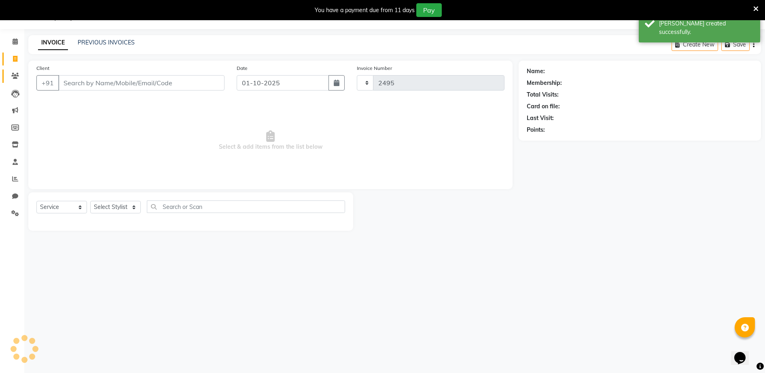
select select "485"
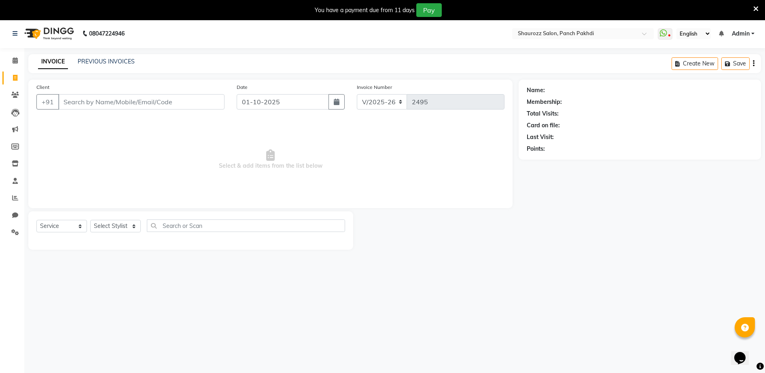
scroll to position [0, 0]
click at [95, 67] on div "PREVIOUS INVOICES" at bounding box center [106, 63] width 57 height 8
click at [96, 62] on link "PREVIOUS INVOICES" at bounding box center [106, 62] width 57 height 7
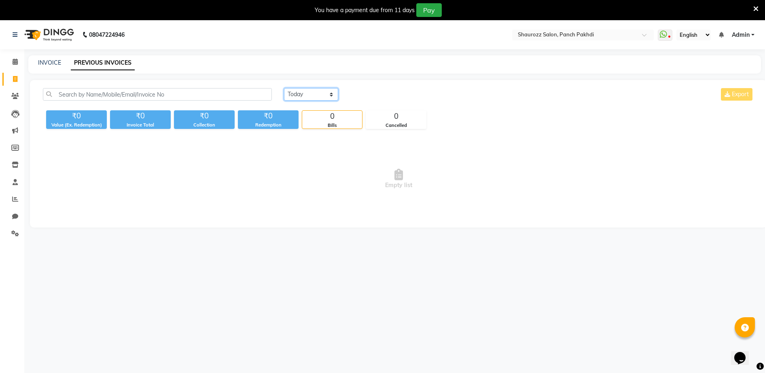
click at [309, 95] on select "[DATE] [DATE] Custom Range" at bounding box center [311, 94] width 54 height 13
select select "range"
click at [284, 88] on select "[DATE] [DATE] Custom Range" at bounding box center [311, 94] width 54 height 13
click at [376, 98] on input "01-10-2025" at bounding box center [377, 94] width 57 height 11
select select "10"
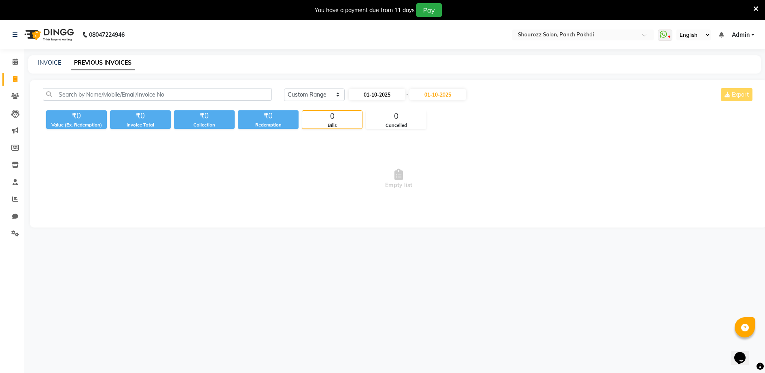
select select "2025"
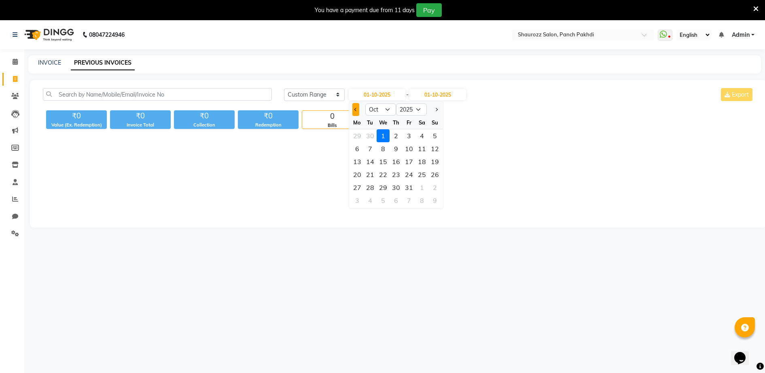
click at [353, 110] on button "Previous month" at bounding box center [355, 109] width 7 height 13
select select "9"
click at [397, 177] on div "25" at bounding box center [396, 174] width 13 height 13
type input "[DATE]"
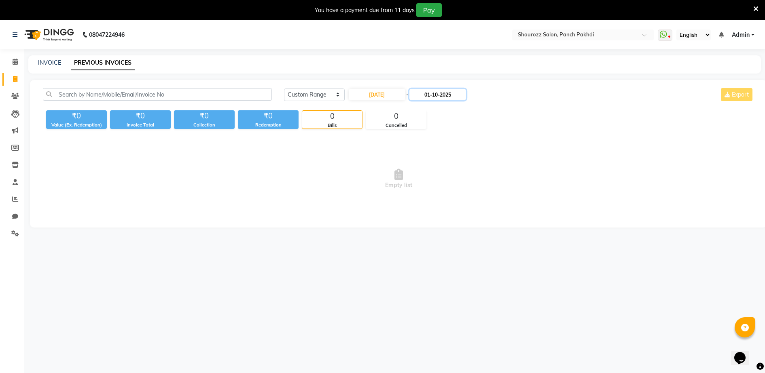
click at [435, 94] on input "01-10-2025" at bounding box center [437, 94] width 57 height 11
select select "10"
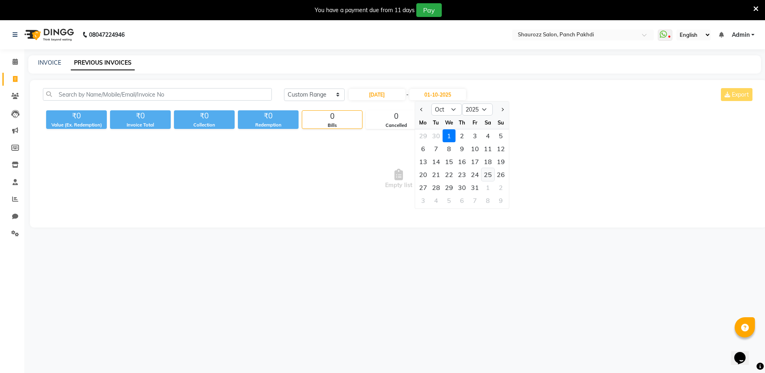
click at [486, 176] on div "25" at bounding box center [487, 174] width 13 height 13
type input "[DATE]"
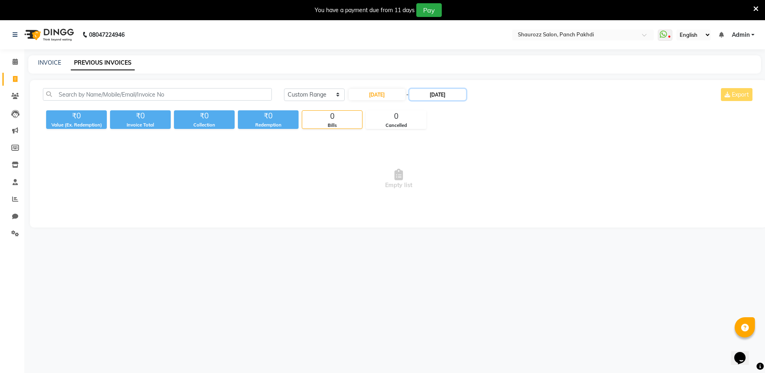
click at [443, 92] on input "[DATE]" at bounding box center [437, 94] width 57 height 11
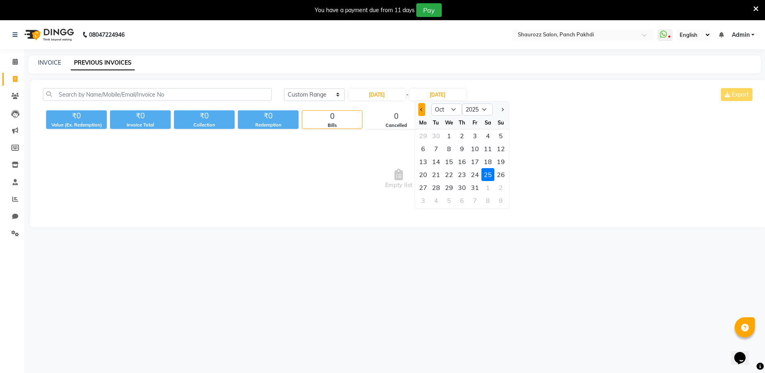
click at [421, 114] on button "Previous month" at bounding box center [421, 109] width 7 height 13
select select "9"
click at [460, 176] on div "25" at bounding box center [462, 174] width 13 height 13
type input "[DATE]"
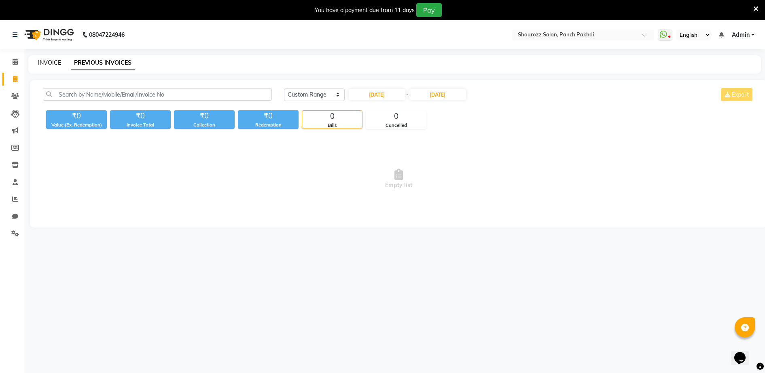
click at [51, 64] on link "INVOICE" at bounding box center [49, 62] width 23 height 7
select select "485"
select select "service"
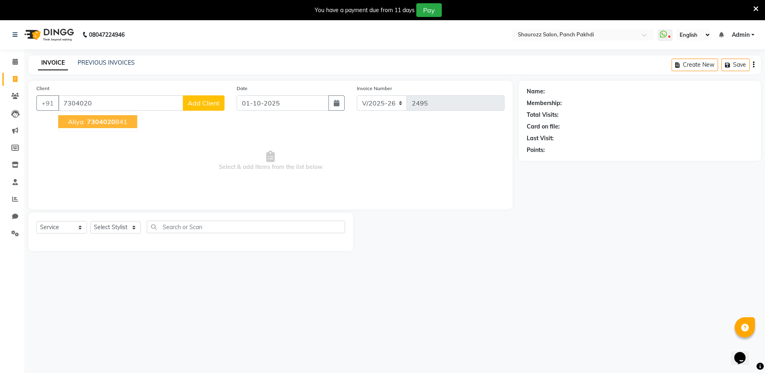
click at [120, 124] on ngb-highlight "7304020 841" at bounding box center [106, 122] width 42 height 8
type input "7304020841"
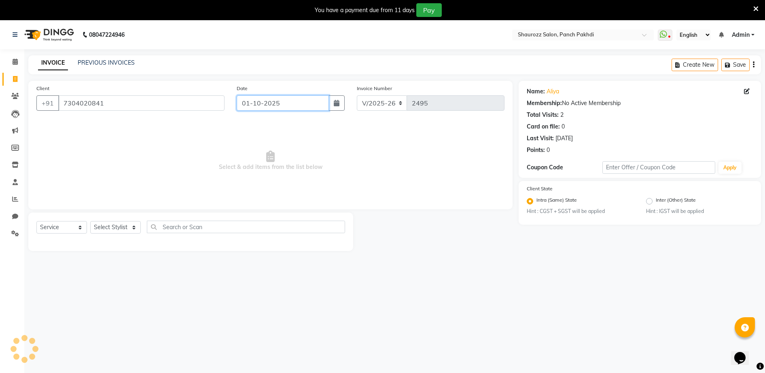
click at [276, 98] on input "01-10-2025" at bounding box center [283, 102] width 92 height 15
select select "10"
select select "2025"
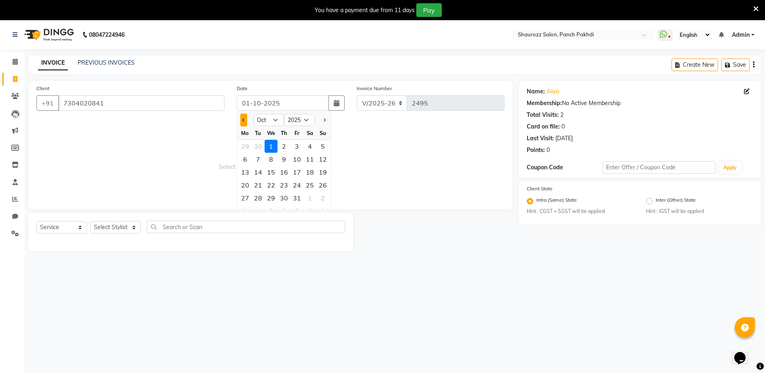
click at [244, 121] on span "Previous month" at bounding box center [243, 120] width 3 height 3
select select "9"
click at [287, 187] on div "25" at bounding box center [284, 185] width 13 height 13
type input "[DATE]"
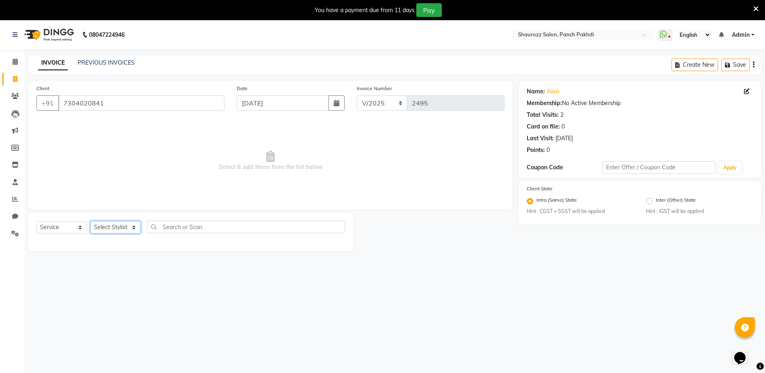
click at [117, 225] on select "Select Stylist ADITYA [PERSON_NAME] [PERSON_NAME] [PERSON_NAME] Salon Samseer s…" at bounding box center [115, 227] width 51 height 13
select select "51992"
click at [90, 221] on select "Select Stylist ADITYA [PERSON_NAME] [PERSON_NAME] [PERSON_NAME] Salon Samseer s…" at bounding box center [115, 227] width 51 height 13
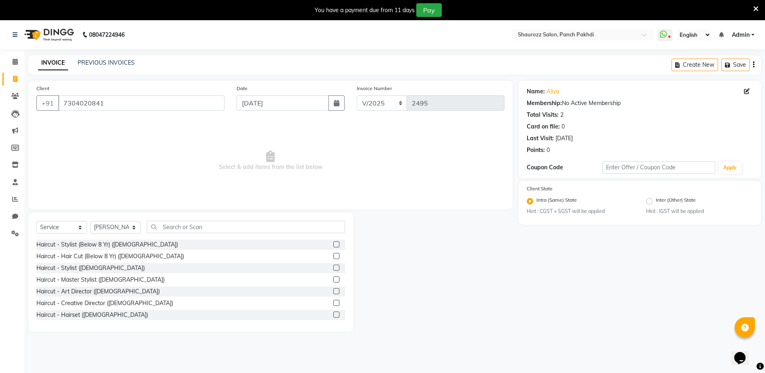
click at [221, 231] on div "Select Service Product Membership Package Voucher Prepaid Gift Card Select Styl…" at bounding box center [190, 230] width 309 height 19
click at [220, 230] on input "text" at bounding box center [246, 227] width 198 height 13
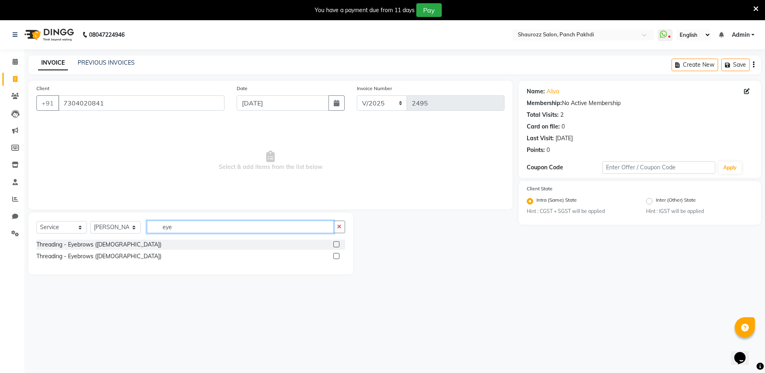
type input "eye"
click at [336, 254] on label at bounding box center [336, 256] width 6 height 6
click at [336, 254] on input "checkbox" at bounding box center [335, 256] width 5 height 5
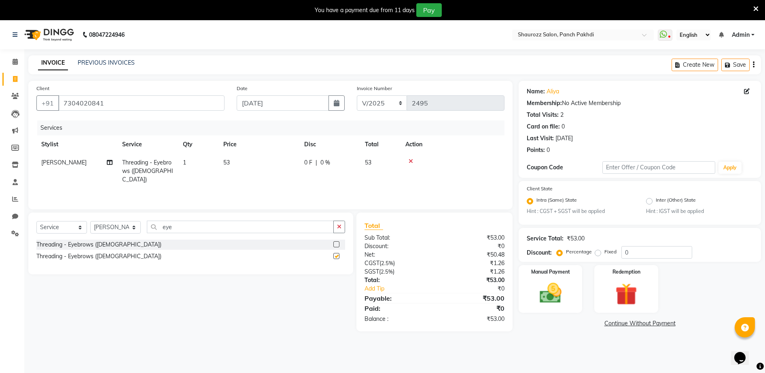
checkbox input "false"
drag, startPoint x: 197, startPoint y: 181, endPoint x: 205, endPoint y: 182, distance: 7.8
click at [200, 182] on div "Services Stylist Service Qty Price Disc Total Action [PERSON_NAME] Threading - …" at bounding box center [270, 161] width 468 height 81
click at [236, 165] on td "53" at bounding box center [258, 171] width 81 height 35
select select "51992"
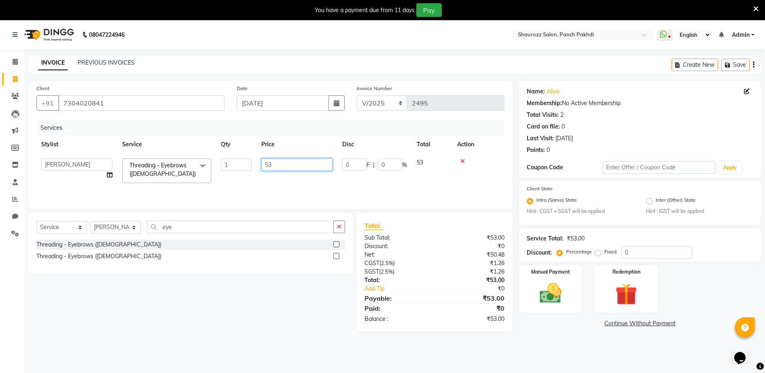
click at [315, 166] on input "53" at bounding box center [296, 165] width 71 height 13
type input "5"
type input "60"
click at [297, 141] on th "Price" at bounding box center [297, 145] width 81 height 18
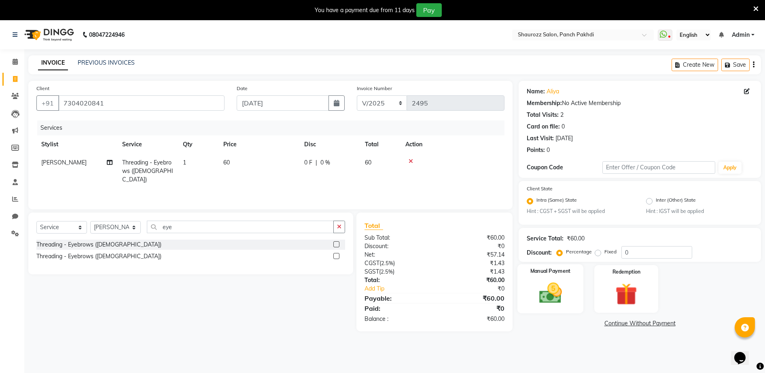
click at [542, 274] on label "Manual Payment" at bounding box center [550, 272] width 40 height 8
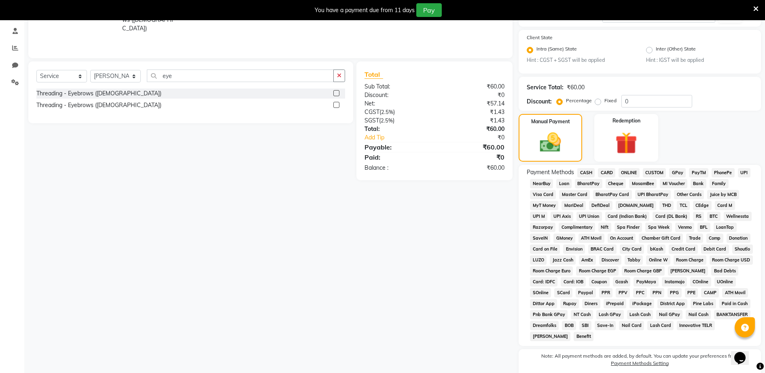
scroll to position [184, 0]
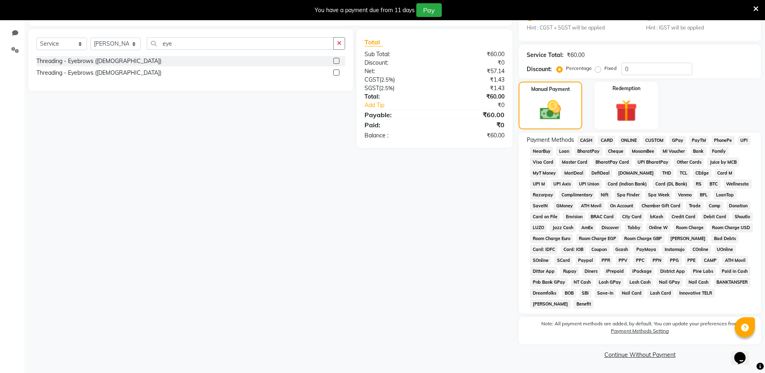
click at [589, 140] on span "CASH" at bounding box center [585, 140] width 17 height 9
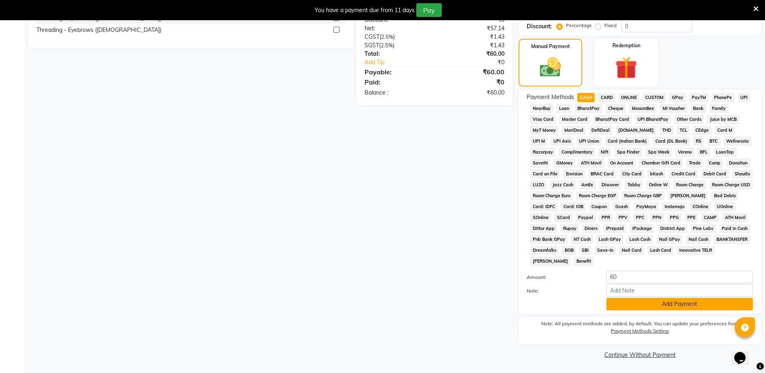
click at [644, 305] on button "Add Payment" at bounding box center [679, 304] width 146 height 13
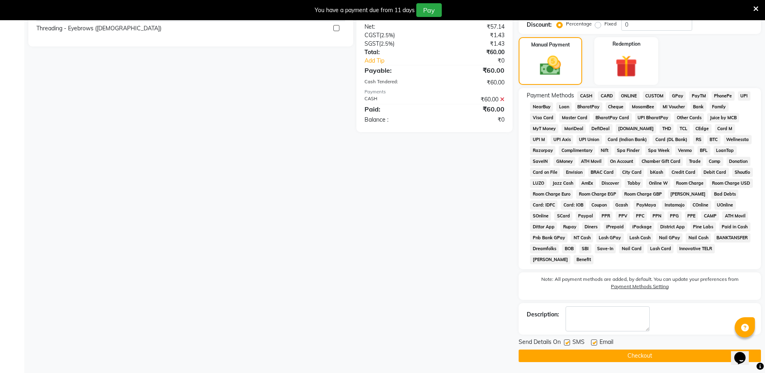
scroll to position [229, 0]
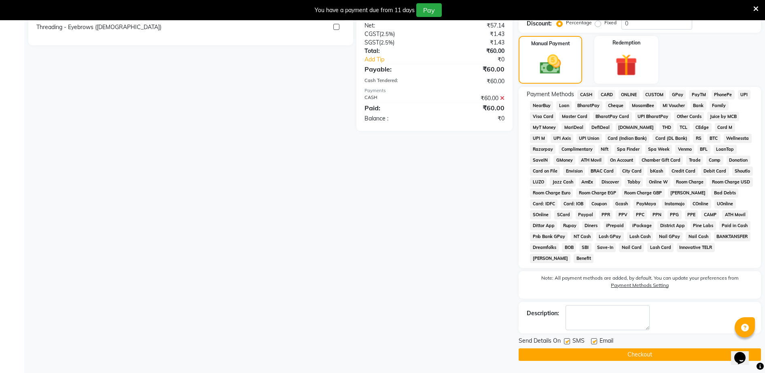
click at [647, 358] on button "Checkout" at bounding box center [640, 355] width 242 height 13
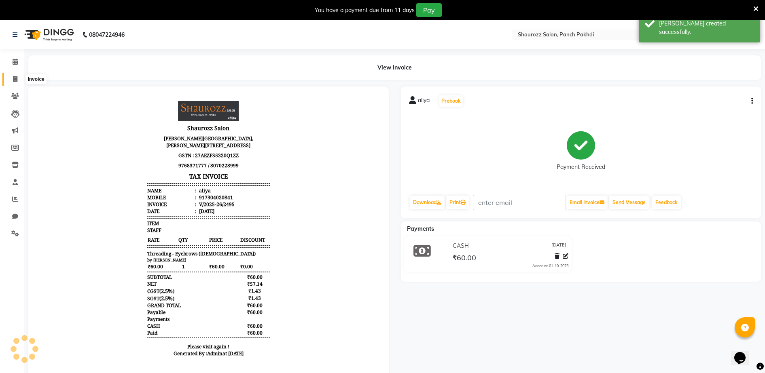
click at [15, 78] on icon at bounding box center [15, 79] width 4 height 6
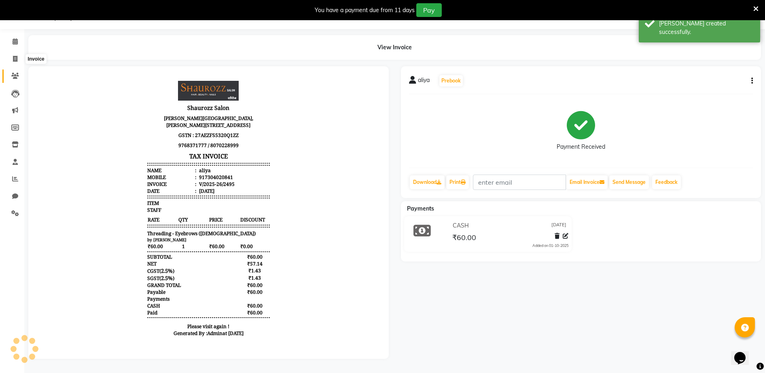
select select "485"
select select "service"
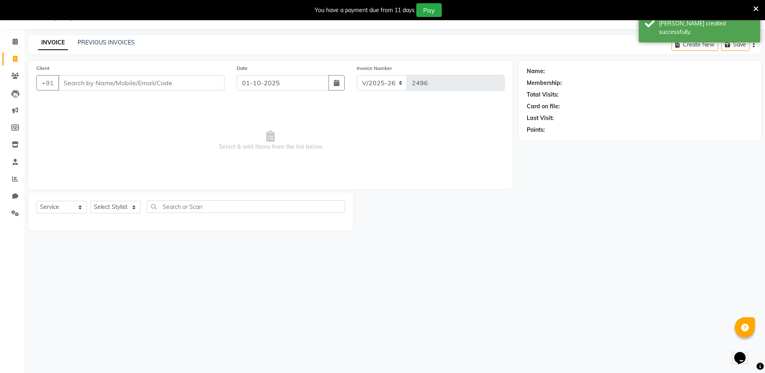
click at [98, 87] on input "Client" at bounding box center [141, 82] width 166 height 15
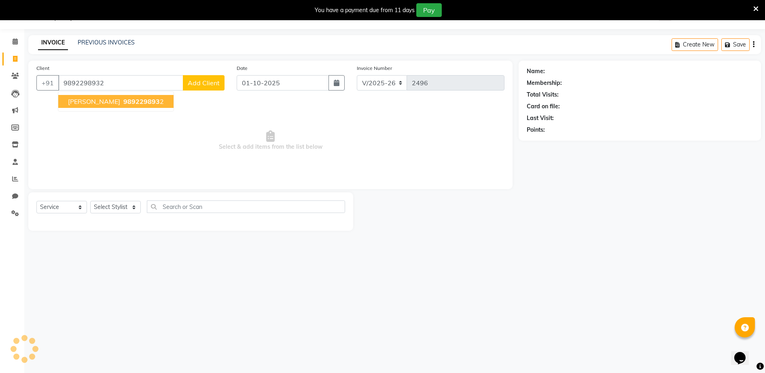
type input "9892298932"
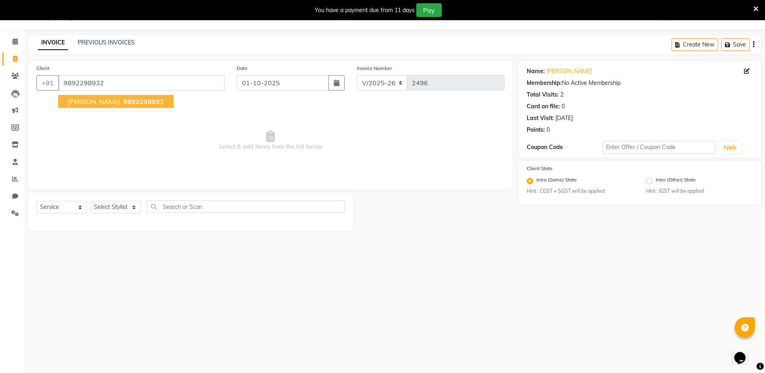
click at [123, 100] on span "989229893" at bounding box center [141, 102] width 36 height 8
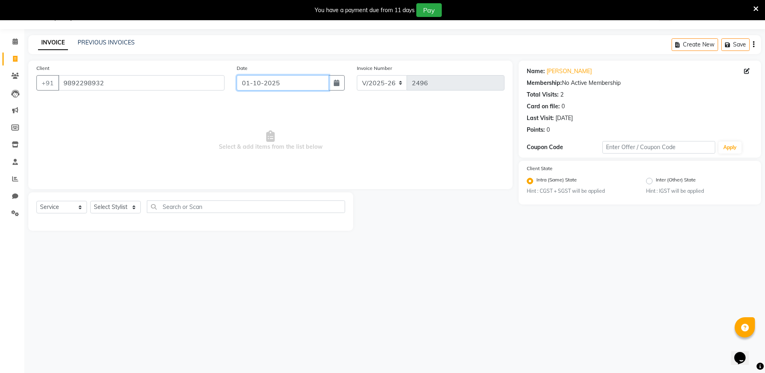
click at [264, 79] on input "01-10-2025" at bounding box center [283, 82] width 92 height 15
select select "10"
select select "2025"
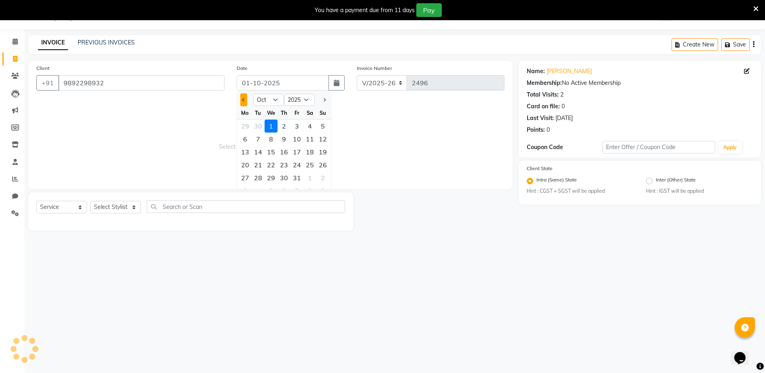
click at [240, 104] on button "Previous month" at bounding box center [243, 99] width 7 height 13
select select "9"
click at [282, 166] on div "25" at bounding box center [284, 165] width 13 height 13
type input "[DATE]"
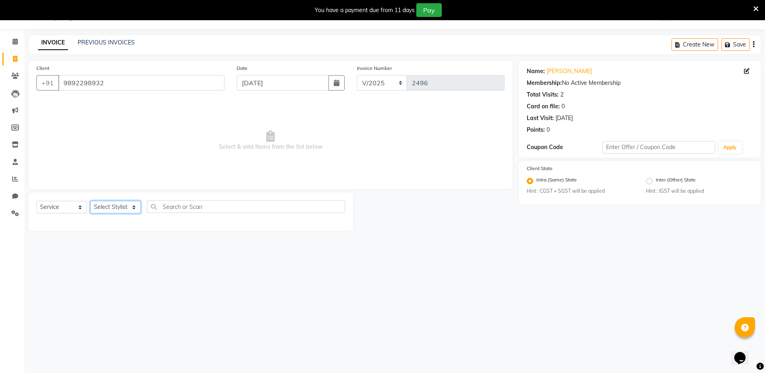
click at [117, 211] on select "Select Stylist ADITYA [PERSON_NAME] [PERSON_NAME] [PERSON_NAME] Salon Samseer s…" at bounding box center [115, 207] width 51 height 13
select select "14040"
click at [90, 201] on select "Select Stylist ADITYA [PERSON_NAME] [PERSON_NAME] [PERSON_NAME] Salon Samseer s…" at bounding box center [115, 207] width 51 height 13
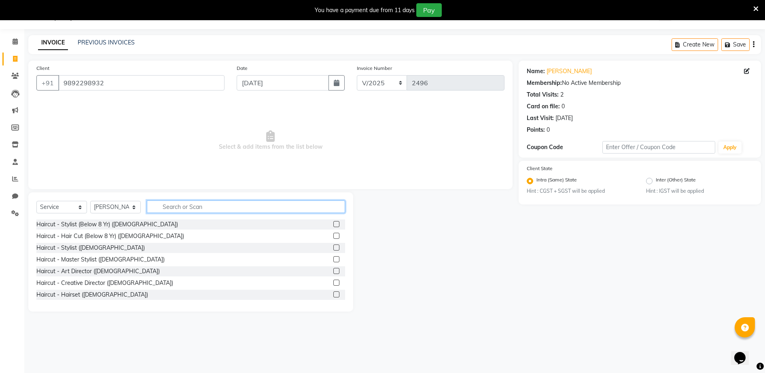
click at [191, 207] on input "text" at bounding box center [246, 207] width 198 height 13
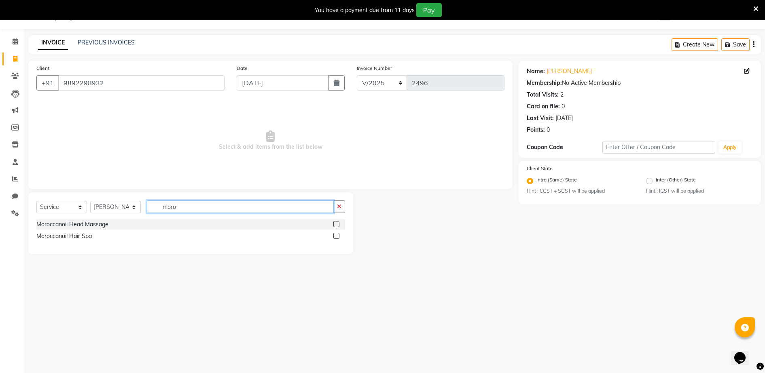
type input "moro"
click at [338, 235] on label at bounding box center [336, 236] width 6 height 6
click at [338, 235] on input "checkbox" at bounding box center [335, 236] width 5 height 5
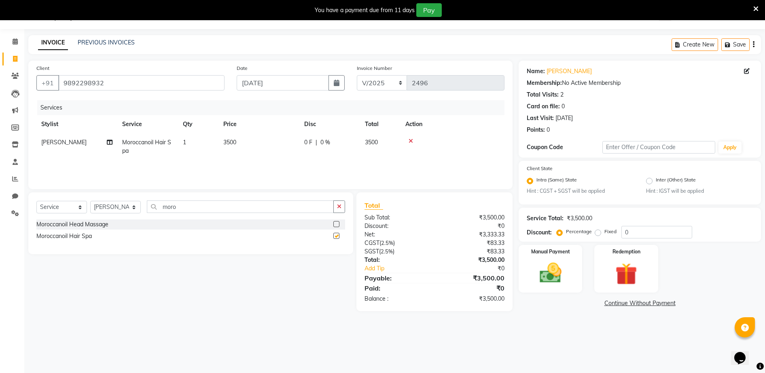
checkbox input "false"
click at [251, 144] on td "3500" at bounding box center [258, 147] width 81 height 27
select select "14040"
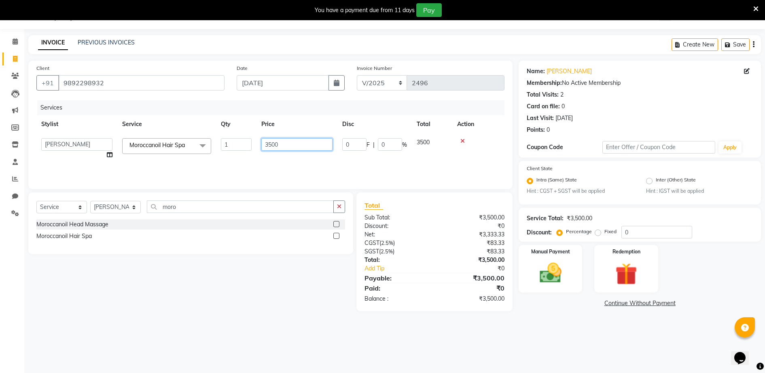
click at [299, 144] on input "3500" at bounding box center [296, 144] width 71 height 13
type input "3"
type input "2000"
click at [288, 114] on div "Services" at bounding box center [273, 107] width 473 height 15
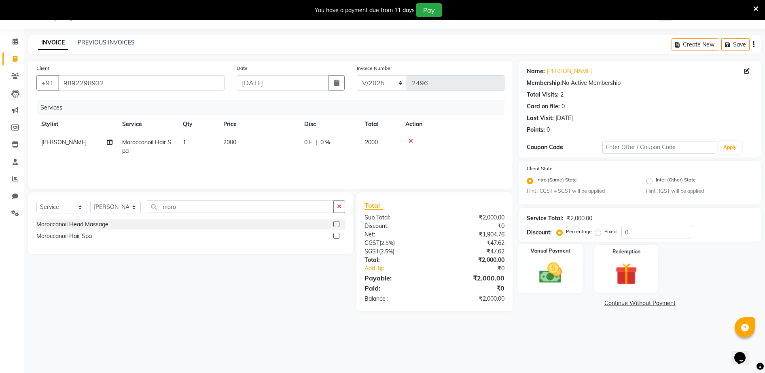
click at [550, 264] on img at bounding box center [550, 274] width 37 height 26
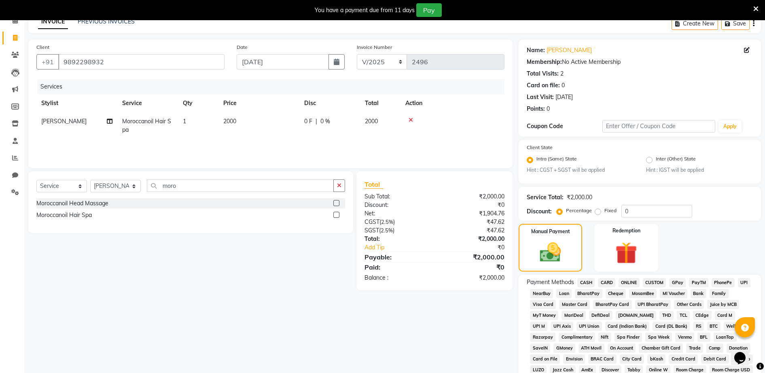
scroll to position [172, 0]
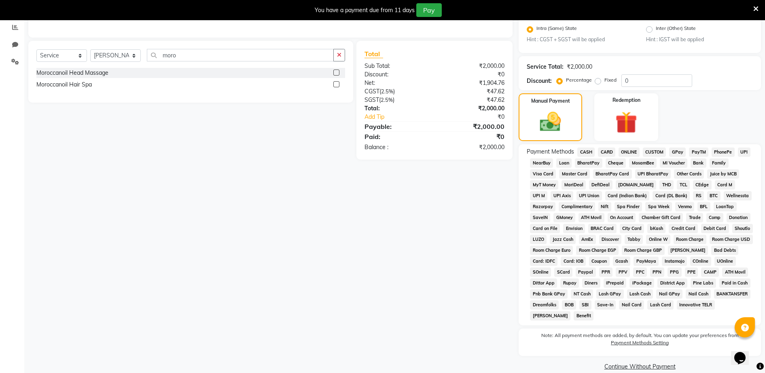
click at [585, 148] on span "CASH" at bounding box center [585, 152] width 17 height 9
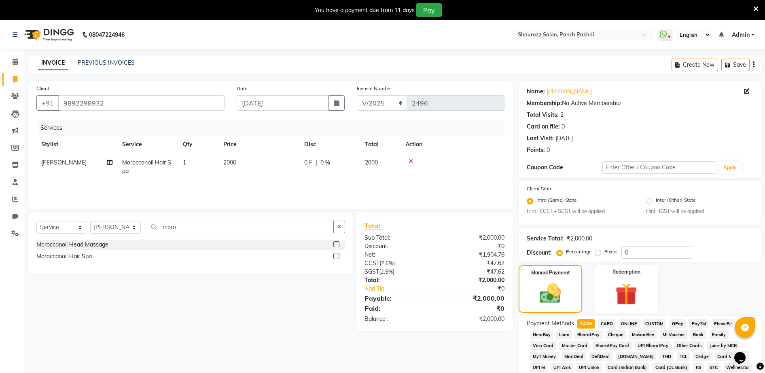
scroll to position [227, 0]
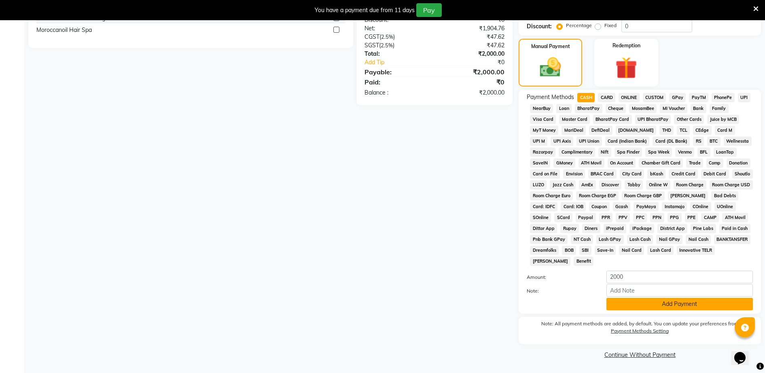
click at [632, 310] on button "Add Payment" at bounding box center [679, 304] width 146 height 13
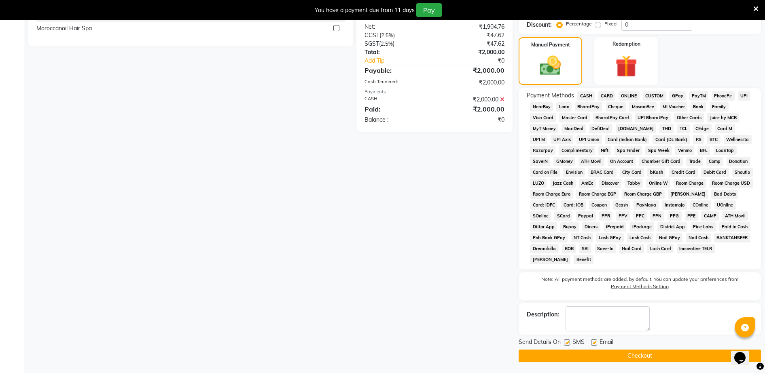
scroll to position [229, 0]
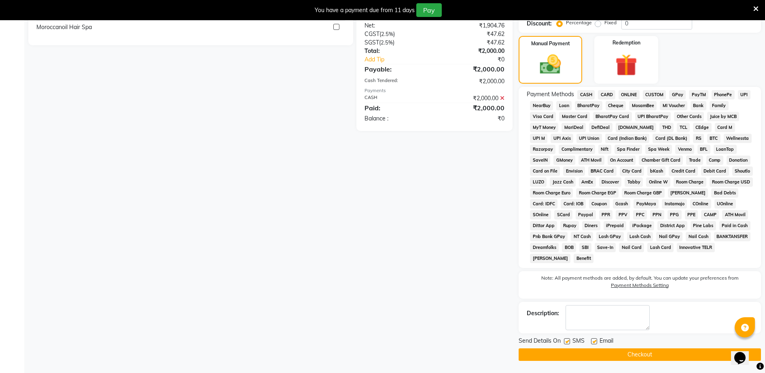
click at [644, 350] on button "Checkout" at bounding box center [640, 355] width 242 height 13
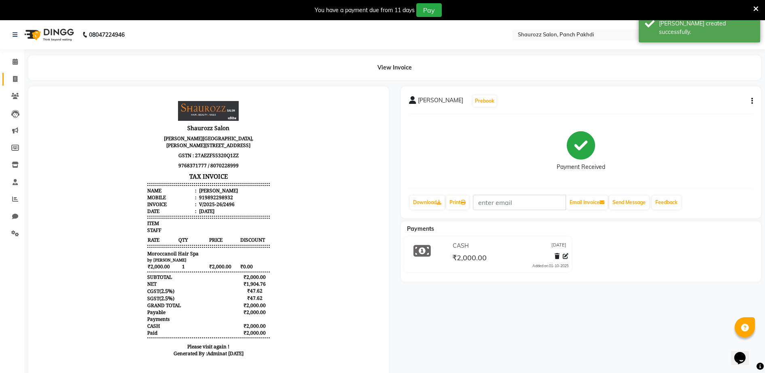
click at [5, 76] on link "Invoice" at bounding box center [11, 79] width 19 height 13
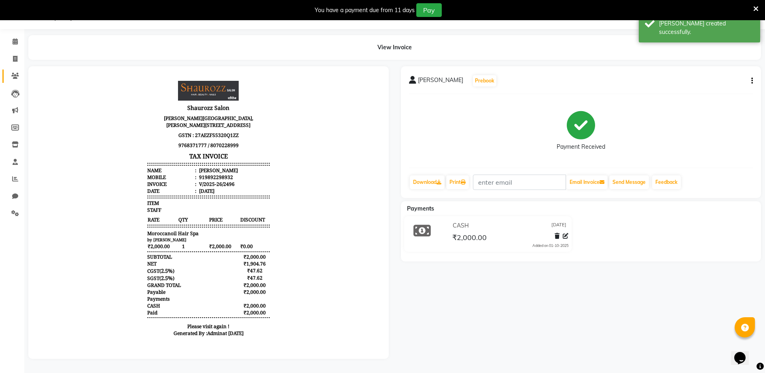
select select "service"
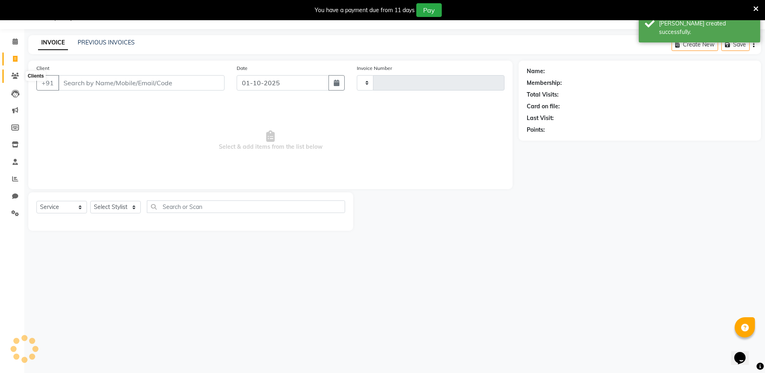
click at [20, 79] on span at bounding box center [15, 76] width 14 height 9
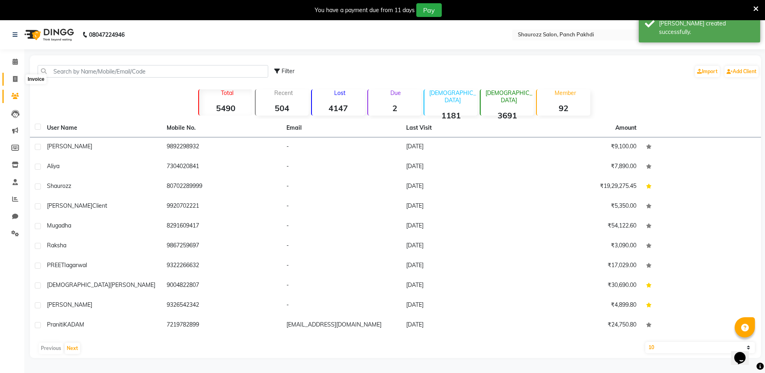
click at [16, 77] on icon at bounding box center [15, 79] width 4 height 6
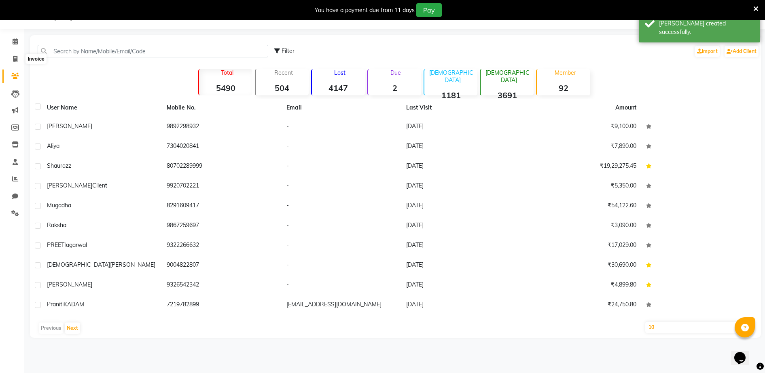
select select "485"
select select "service"
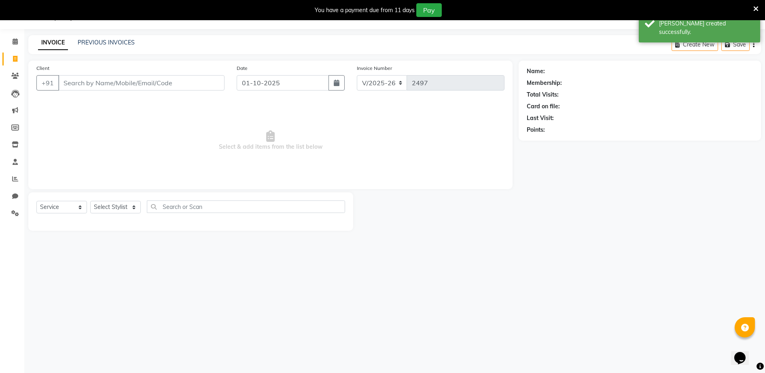
click at [134, 76] on input "Client" at bounding box center [141, 82] width 166 height 15
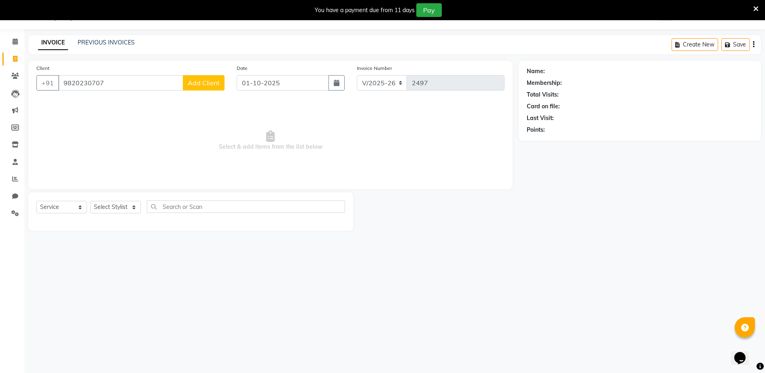
type input "9820230707"
drag, startPoint x: 228, startPoint y: 86, endPoint x: 201, endPoint y: 81, distance: 27.9
click at [227, 86] on div "Client [PHONE_NUMBER] Add Client" at bounding box center [130, 80] width 200 height 33
click at [201, 81] on span "Add Client" at bounding box center [204, 83] width 32 height 8
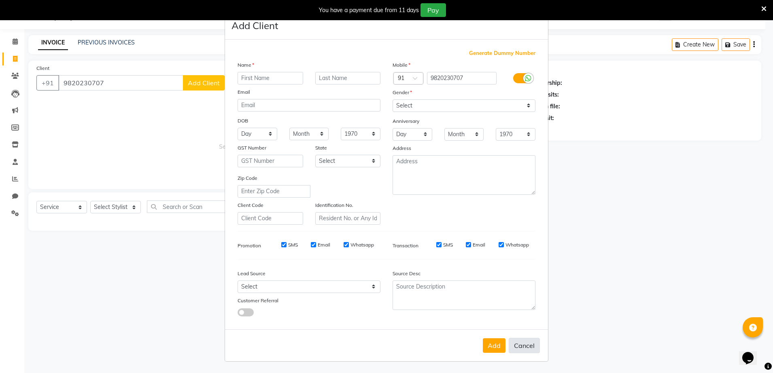
click at [522, 351] on button "Cancel" at bounding box center [524, 345] width 31 height 15
select select
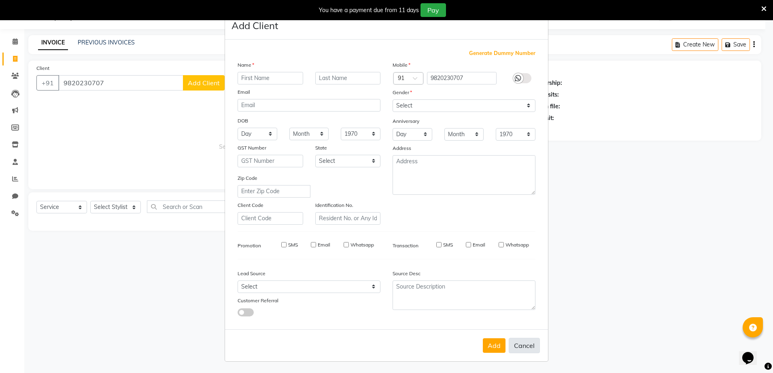
select select
checkbox input "false"
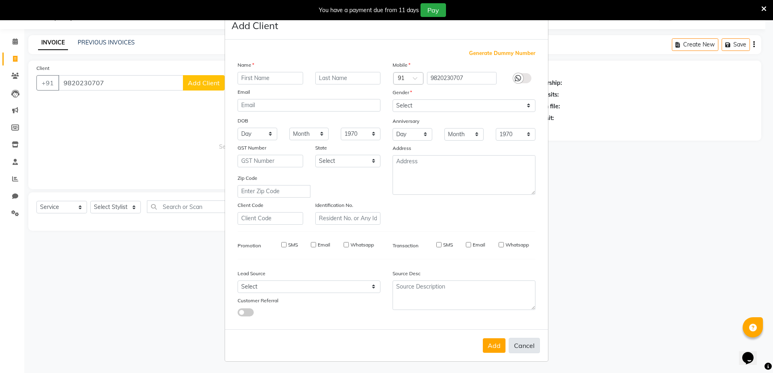
checkbox input "false"
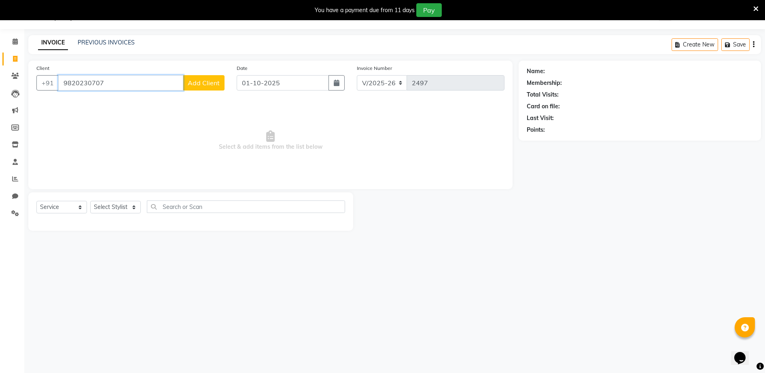
click at [111, 83] on input "9820230707" at bounding box center [120, 82] width 125 height 15
type input "9"
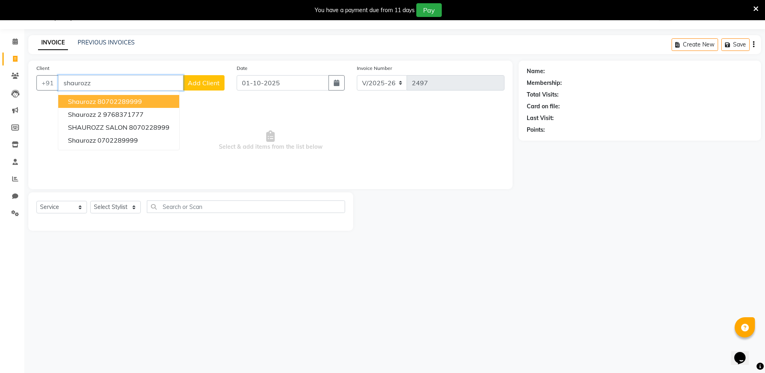
click at [140, 99] on ngb-highlight "80702289999" at bounding box center [120, 102] width 45 height 8
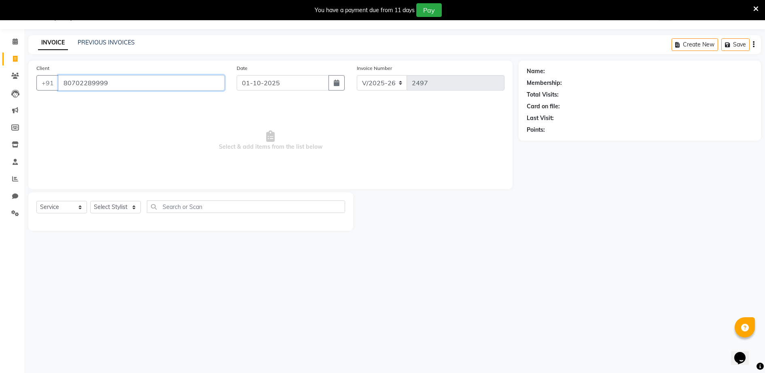
type input "80702289999"
select select "1: Object"
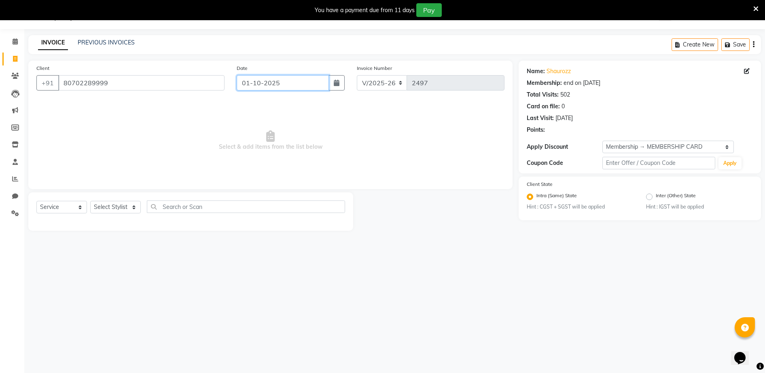
click at [299, 87] on input "01-10-2025" at bounding box center [283, 82] width 92 height 15
select select "10"
select select "2025"
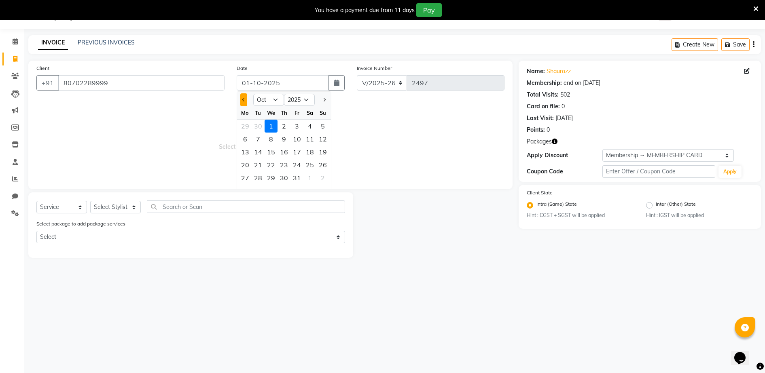
click at [241, 100] on button "Previous month" at bounding box center [243, 99] width 7 height 13
select select "9"
click at [285, 164] on div "25" at bounding box center [284, 165] width 13 height 13
type input "[DATE]"
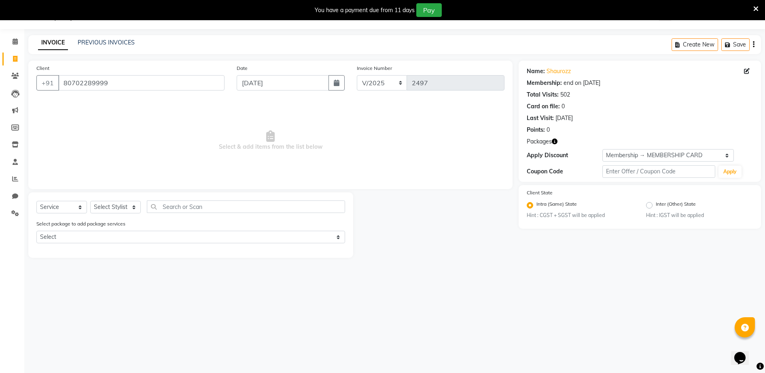
click at [125, 215] on div "Select Service Product Membership Package Voucher Prepaid Gift Card Select Styl…" at bounding box center [190, 210] width 309 height 19
click at [123, 208] on select "Select Stylist ADITYA [PERSON_NAME] [PERSON_NAME] [PERSON_NAME] Salon Samseer s…" at bounding box center [115, 207] width 51 height 13
select select "77722"
click at [90, 201] on select "Select Stylist ADITYA [PERSON_NAME] [PERSON_NAME] [PERSON_NAME] Salon Samseer s…" at bounding box center [115, 207] width 51 height 13
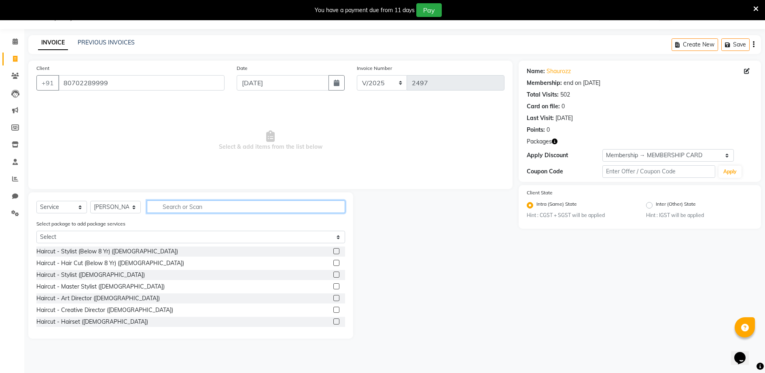
click at [205, 208] on input "text" at bounding box center [246, 207] width 198 height 13
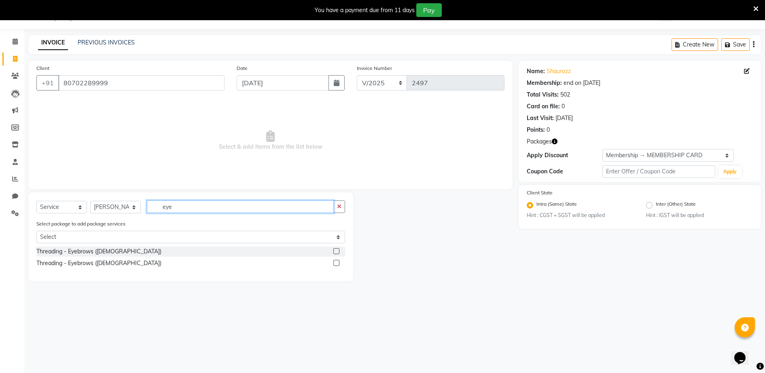
type input "eye"
click at [337, 261] on label at bounding box center [336, 263] width 6 height 6
click at [337, 261] on input "checkbox" at bounding box center [335, 263] width 5 height 5
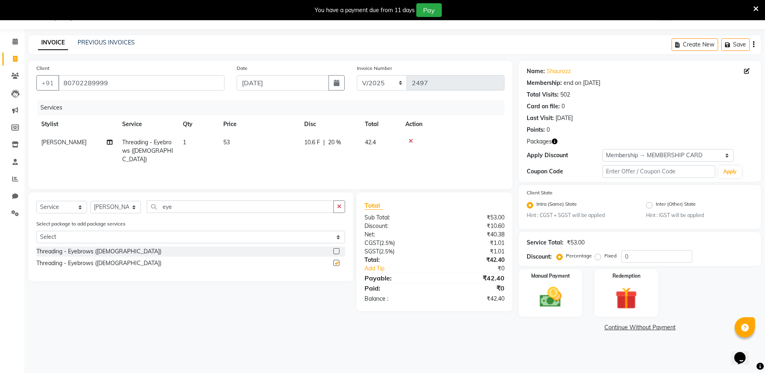
checkbox input "false"
click at [241, 147] on td "53" at bounding box center [258, 151] width 81 height 35
select select "77722"
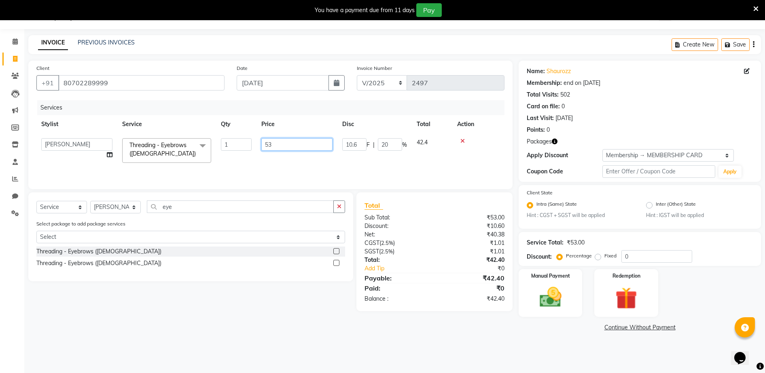
click at [301, 150] on input "53" at bounding box center [296, 144] width 71 height 13
type input "5"
type input "195"
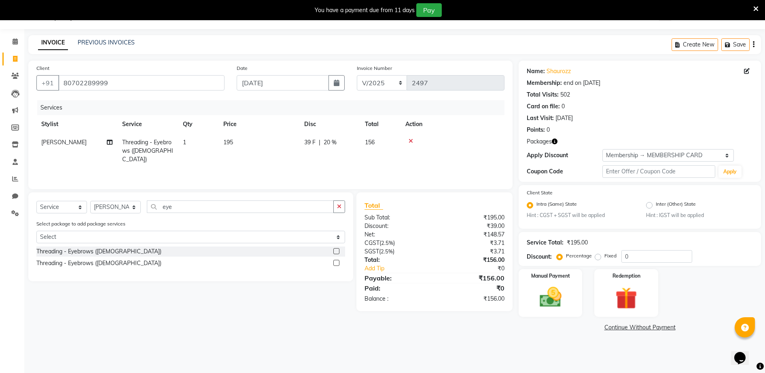
click at [293, 119] on th "Price" at bounding box center [258, 124] width 81 height 18
click at [647, 155] on select "Select Membership → MEMBERSHIP CARD" at bounding box center [668, 155] width 132 height 13
select select "0:"
click at [602, 149] on select "Select Membership → MEMBERSHIP CARD" at bounding box center [668, 155] width 132 height 13
click at [111, 211] on select "Select Stylist ADITYA [PERSON_NAME] [PERSON_NAME] [PERSON_NAME] Salon Samseer s…" at bounding box center [115, 207] width 51 height 13
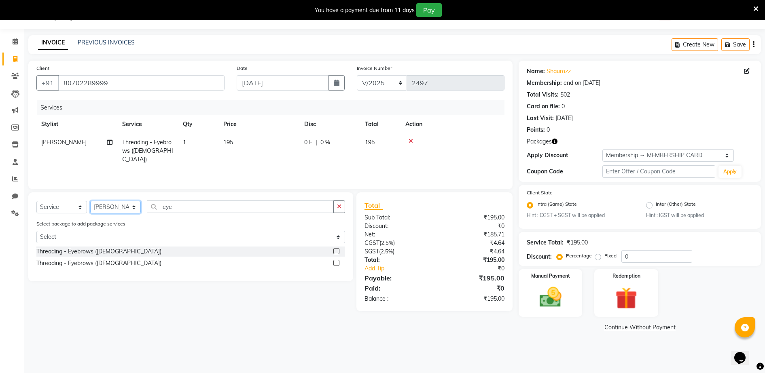
select select "14040"
click at [90, 201] on select "Select Stylist ADITYA [PERSON_NAME] [PERSON_NAME] [PERSON_NAME] Salon Samseer s…" at bounding box center [115, 207] width 51 height 13
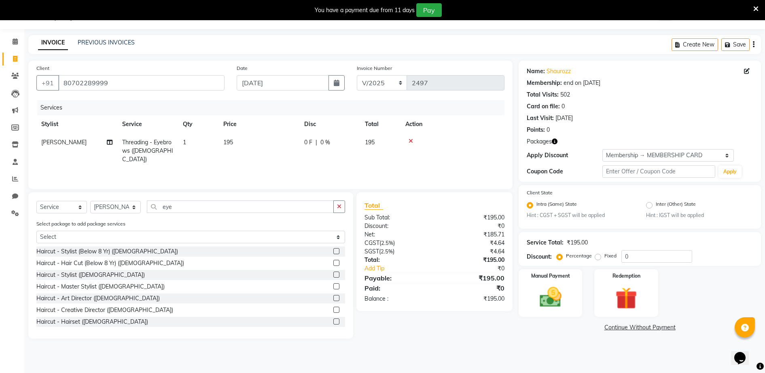
click at [210, 197] on div "Select Service Product Membership Package Voucher Prepaid Gift Card Select Styl…" at bounding box center [190, 266] width 325 height 146
click at [210, 205] on input "eye" at bounding box center [240, 207] width 187 height 13
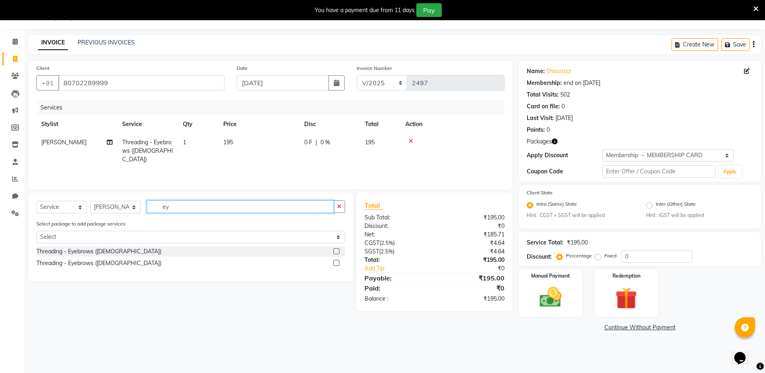
type input "e"
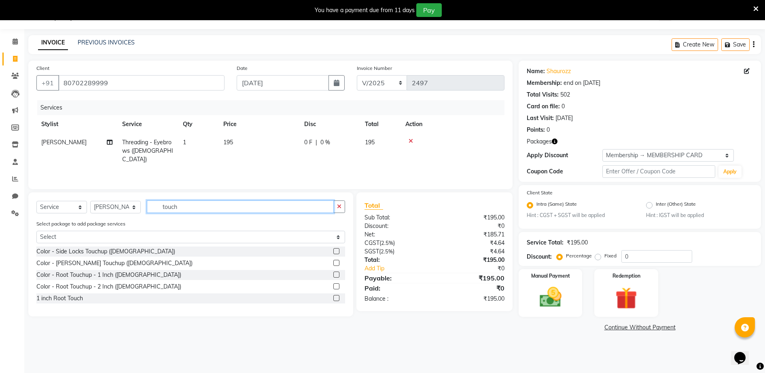
type input "touch"
click at [340, 274] on div at bounding box center [339, 275] width 12 height 10
click at [333, 274] on label at bounding box center [336, 275] width 6 height 6
click at [333, 274] on input "checkbox" at bounding box center [335, 275] width 5 height 5
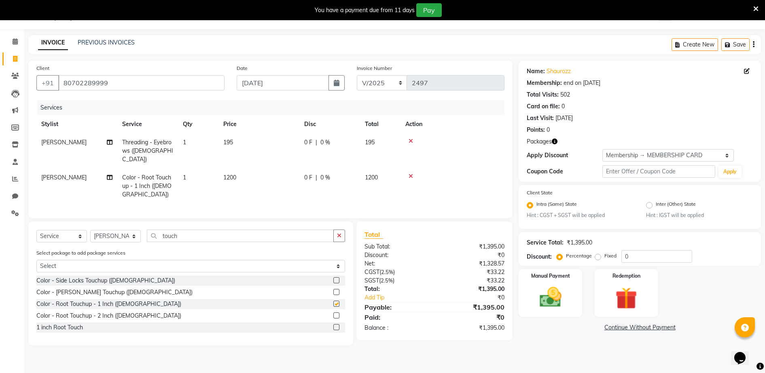
checkbox input "false"
click at [265, 171] on td "1200" at bounding box center [258, 186] width 81 height 35
select select "14040"
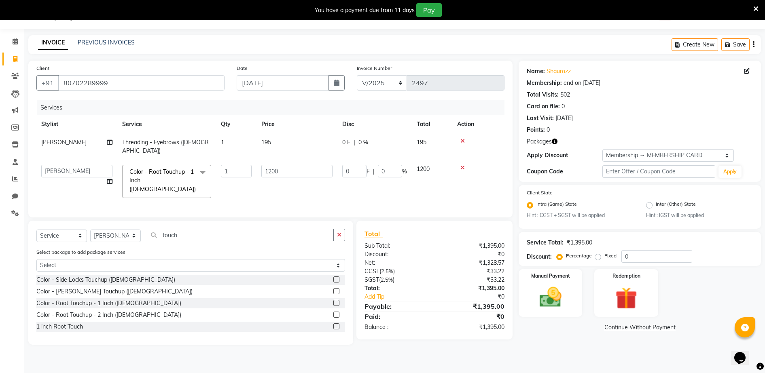
click at [310, 170] on td "1200" at bounding box center [297, 181] width 81 height 43
click at [308, 165] on input "1200" at bounding box center [296, 171] width 71 height 13
type input "1"
type input "3200"
click at [313, 144] on tr "[PERSON_NAME] Threading - Eyebrows ([DEMOGRAPHIC_DATA]) 1 195 0 F | 0 % 195" at bounding box center [270, 147] width 468 height 27
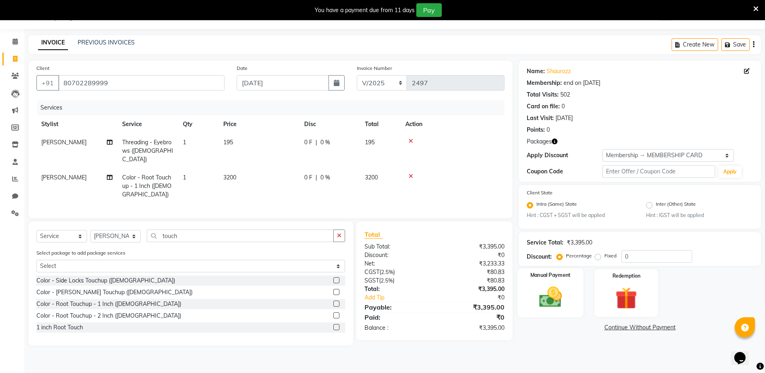
click at [551, 288] on img at bounding box center [550, 298] width 37 height 26
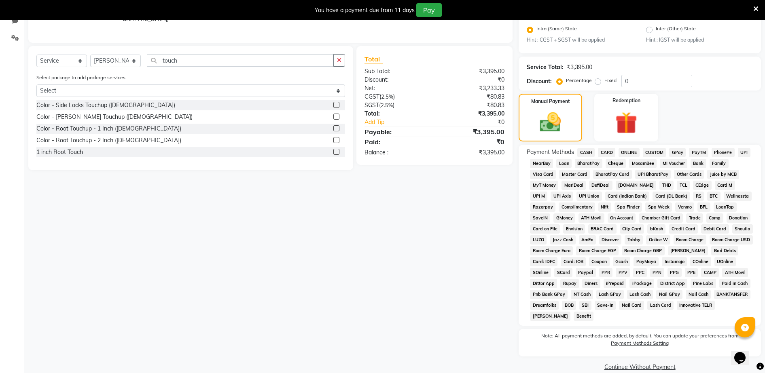
scroll to position [208, 0]
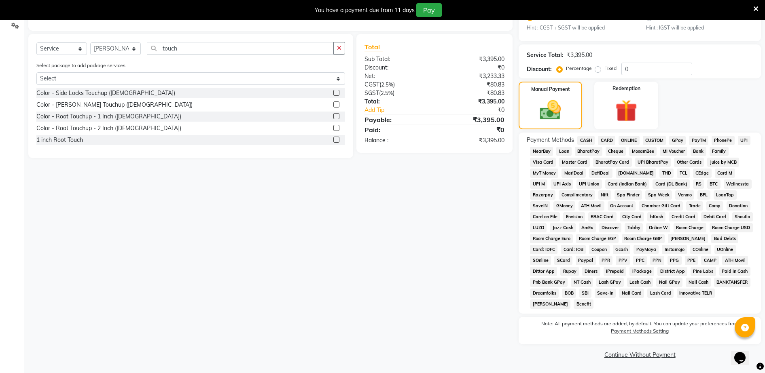
click at [679, 138] on span "GPay" at bounding box center [677, 140] width 17 height 9
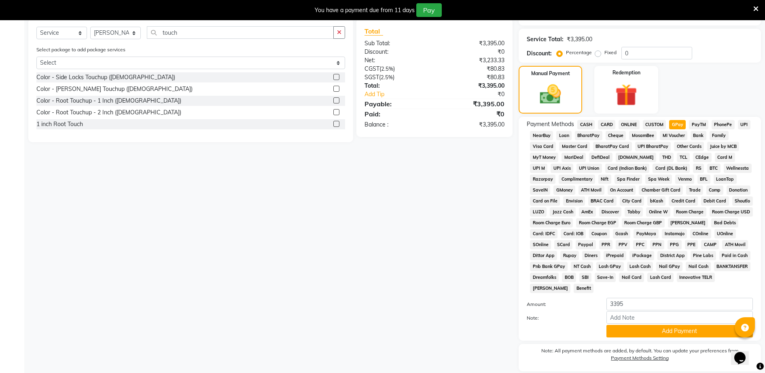
scroll to position [251, 0]
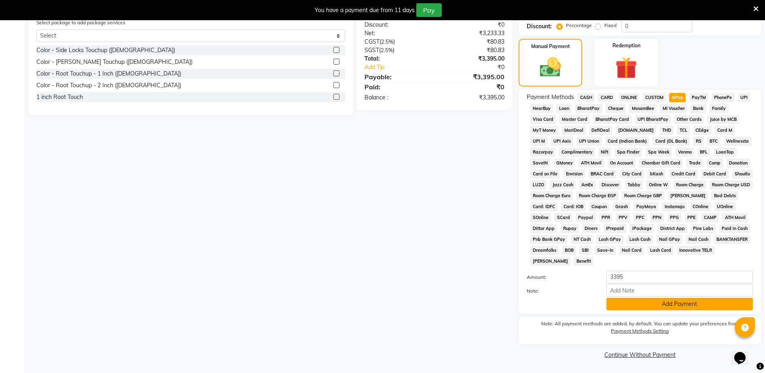
click at [681, 303] on button "Add Payment" at bounding box center [679, 304] width 146 height 13
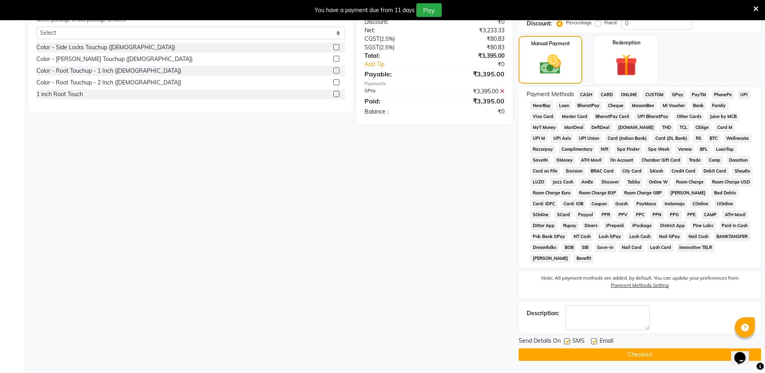
click at [673, 349] on button "Checkout" at bounding box center [640, 355] width 242 height 13
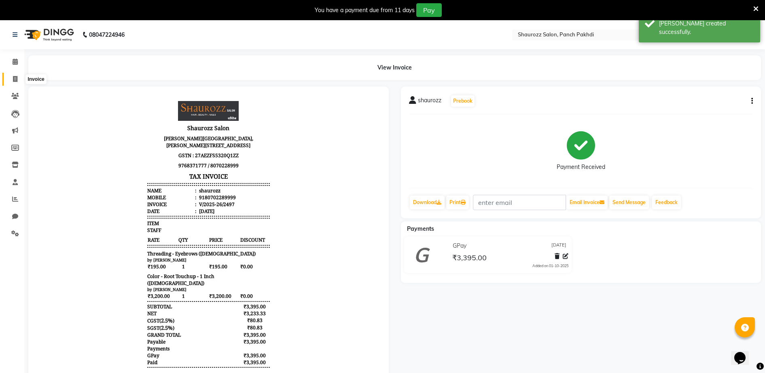
click at [18, 82] on span at bounding box center [15, 79] width 14 height 9
select select "485"
select select "service"
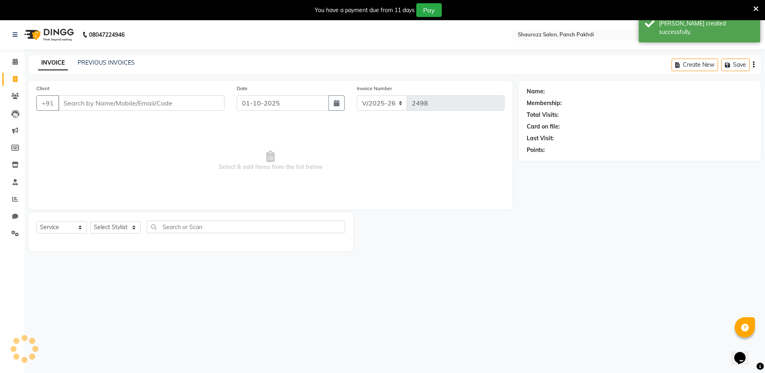
scroll to position [20, 0]
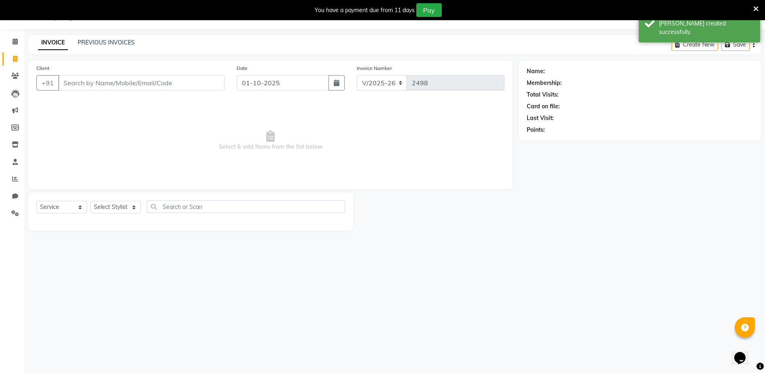
click at [94, 84] on input "Client" at bounding box center [141, 82] width 166 height 15
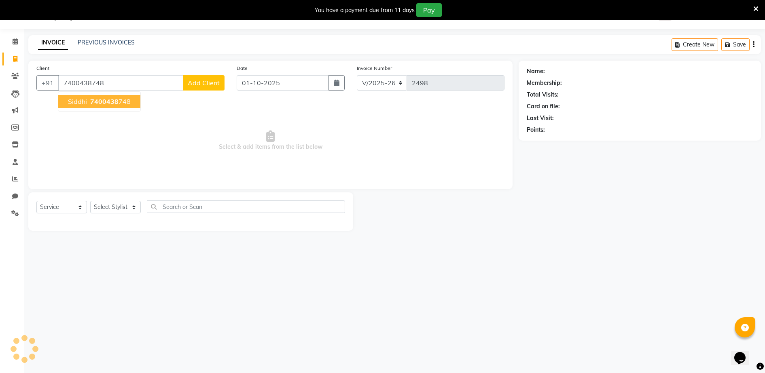
type input "7400438748"
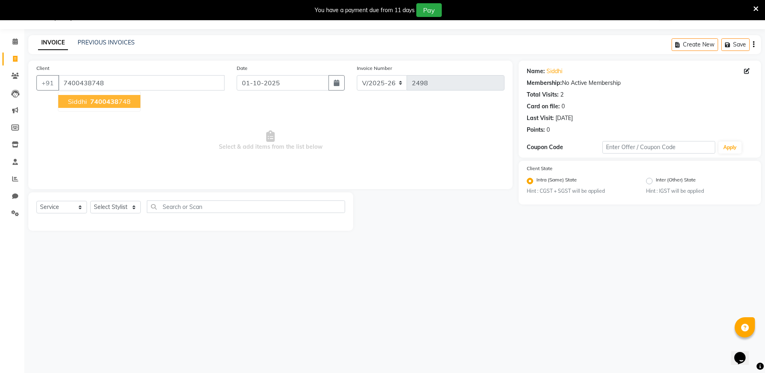
click at [89, 104] on button "siddhi 7400438 748" at bounding box center [99, 101] width 82 height 13
click at [317, 87] on input "01-10-2025" at bounding box center [283, 82] width 92 height 15
select select "10"
select select "2025"
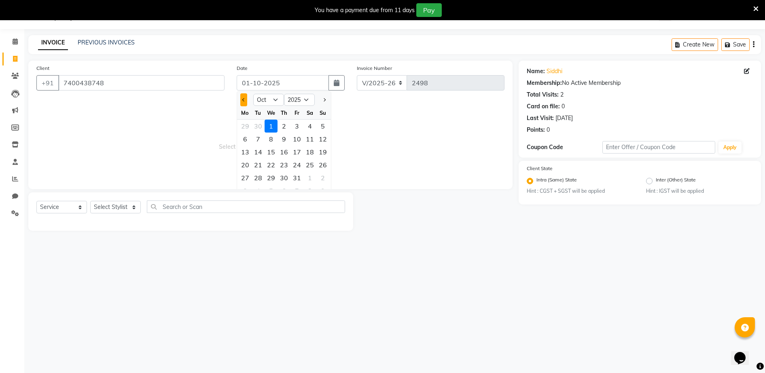
click at [242, 100] on span "Previous month" at bounding box center [243, 99] width 3 height 3
select select "9"
click at [283, 164] on div "25" at bounding box center [284, 165] width 13 height 13
type input "[DATE]"
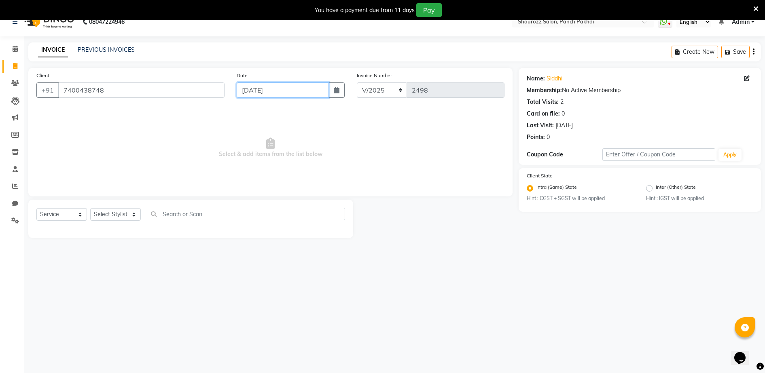
scroll to position [0, 0]
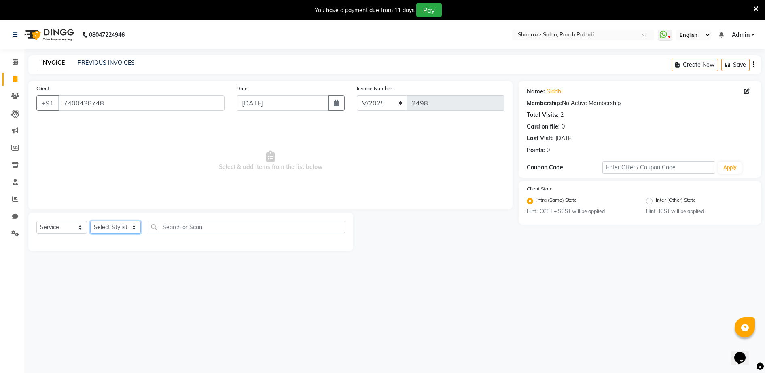
click at [113, 224] on select "Select Stylist ADITYA [PERSON_NAME] [PERSON_NAME] [PERSON_NAME] Salon Samseer s…" at bounding box center [115, 227] width 51 height 13
select select "51992"
click at [90, 221] on select "Select Stylist ADITYA [PERSON_NAME] [PERSON_NAME] [PERSON_NAME] Salon Samseer s…" at bounding box center [115, 227] width 51 height 13
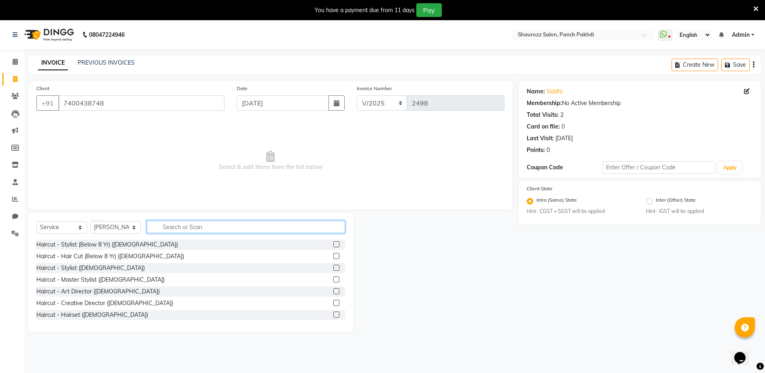
click at [182, 232] on input "text" at bounding box center [246, 227] width 198 height 13
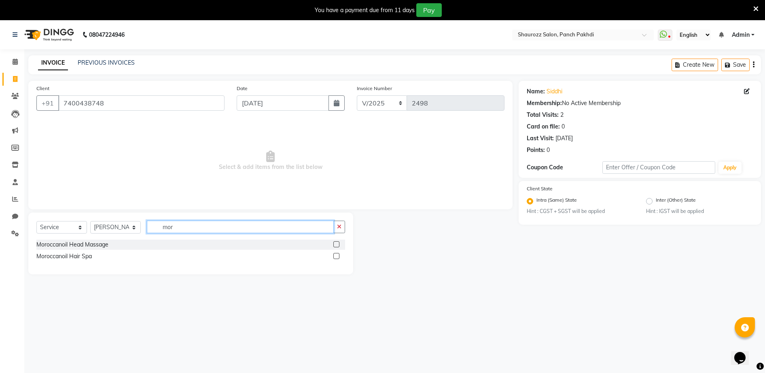
type input "mor"
click at [337, 255] on label at bounding box center [336, 256] width 6 height 6
click at [337, 255] on input "checkbox" at bounding box center [335, 256] width 5 height 5
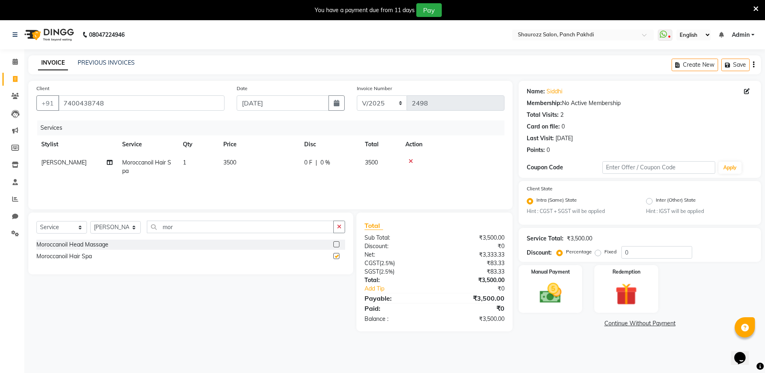
checkbox input "false"
drag, startPoint x: 233, startPoint y: 151, endPoint x: 251, endPoint y: 167, distance: 24.1
click at [235, 154] on table "Stylist Service Qty Price Disc Total Action [PERSON_NAME] Moroccanoil Hair Spa …" at bounding box center [270, 158] width 468 height 45
click at [263, 165] on td "3500" at bounding box center [258, 167] width 81 height 27
select select "51992"
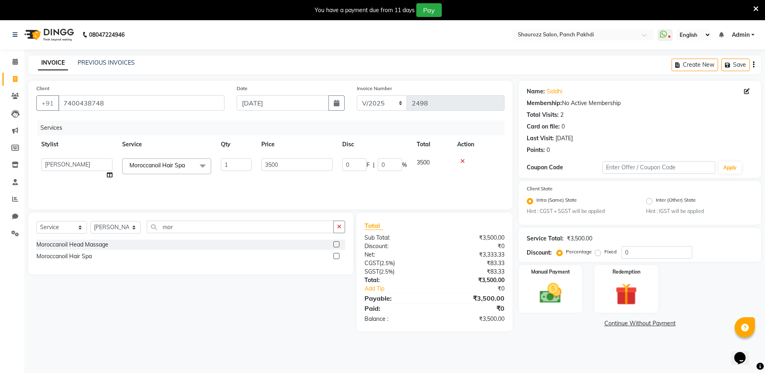
click at [251, 165] on input "1" at bounding box center [236, 165] width 31 height 13
click at [256, 162] on td "3500" at bounding box center [258, 167] width 81 height 27
select select "51992"
click at [297, 169] on input "3500" at bounding box center [296, 165] width 71 height 13
type input "3"
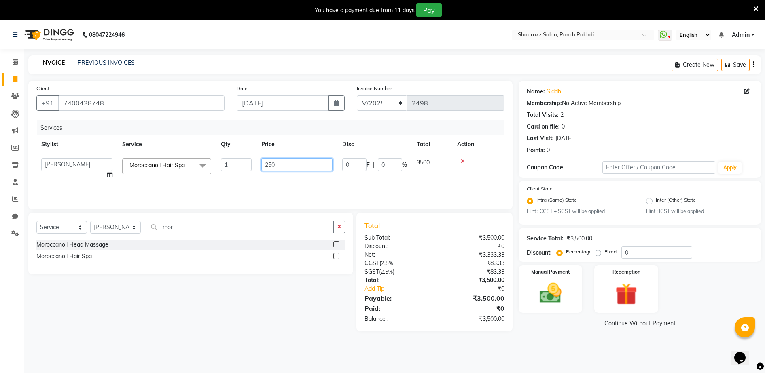
type input "2500"
click at [318, 133] on div "Services" at bounding box center [273, 128] width 473 height 15
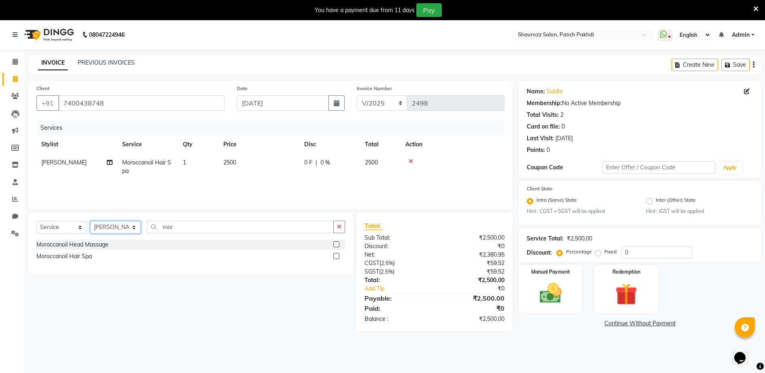
click at [108, 233] on select "Select Stylist ADITYA [PERSON_NAME] [PERSON_NAME] [PERSON_NAME] Salon Samseer s…" at bounding box center [115, 227] width 51 height 13
select select "7277"
click at [90, 221] on select "Select Stylist ADITYA [PERSON_NAME] [PERSON_NAME] [PERSON_NAME] Salon Samseer s…" at bounding box center [115, 227] width 51 height 13
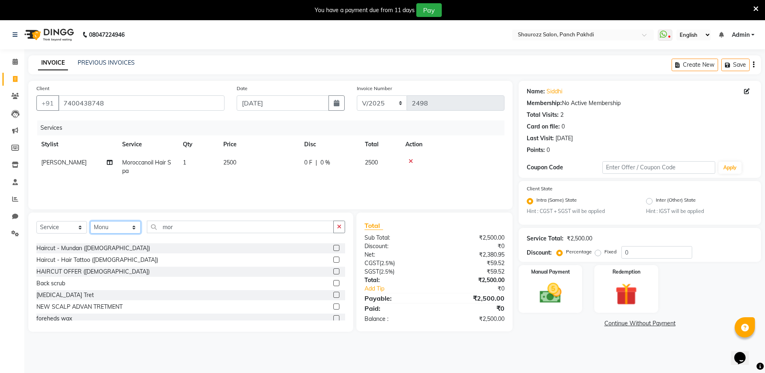
scroll to position [152, 0]
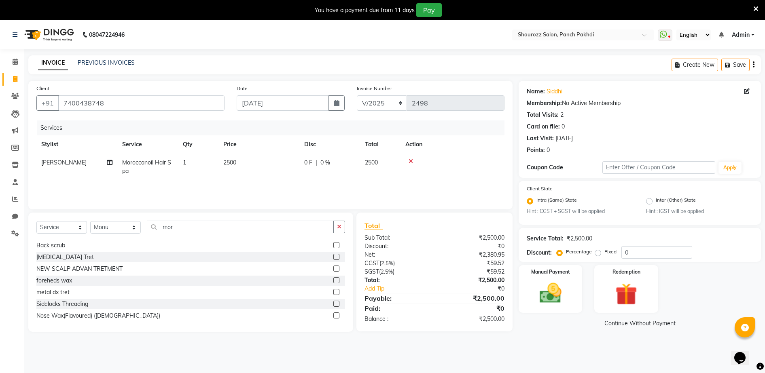
click at [100, 217] on div "Select Service Product Membership Package Voucher Prepaid Gift Card Select Styl…" at bounding box center [190, 272] width 325 height 119
click at [103, 225] on select "Select Stylist ADITYA [PERSON_NAME] [PERSON_NAME] [PERSON_NAME] Salon Samseer s…" at bounding box center [115, 227] width 51 height 13
click at [90, 221] on select "Select Stylist ADITYA [PERSON_NAME] [PERSON_NAME] [PERSON_NAME] Salon Samseer s…" at bounding box center [115, 227] width 51 height 13
click at [180, 244] on div "Back scrub" at bounding box center [190, 246] width 309 height 10
click at [183, 234] on div "Select Service Product Membership Package Voucher Prepaid Gift Card Select Styl…" at bounding box center [190, 230] width 309 height 19
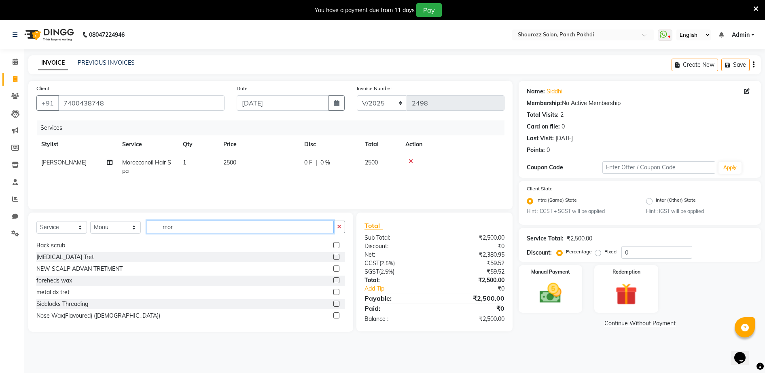
click at [185, 233] on input "mor" at bounding box center [240, 227] width 187 height 13
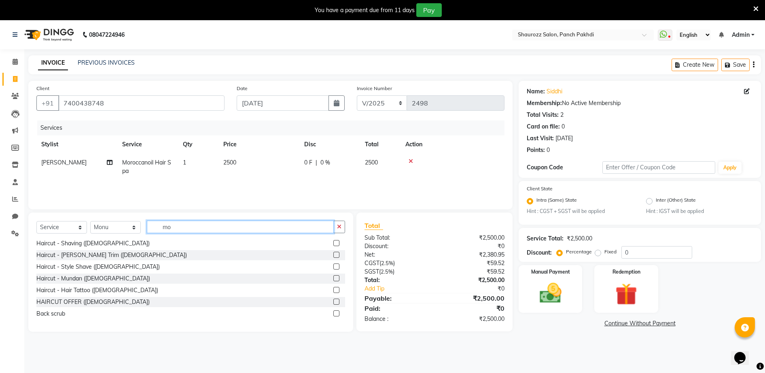
type input "m"
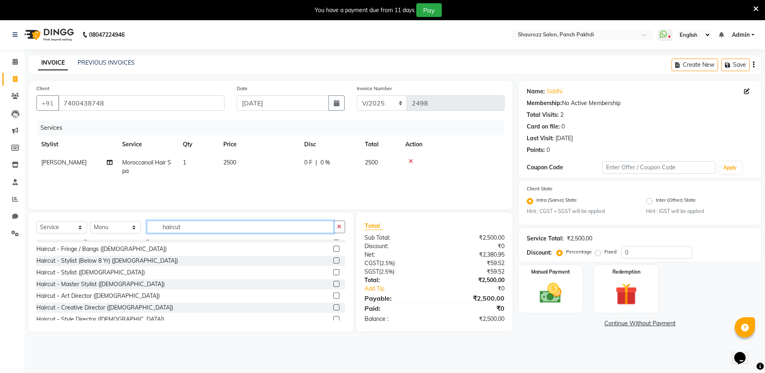
scroll to position [152, 0]
type input "haircut"
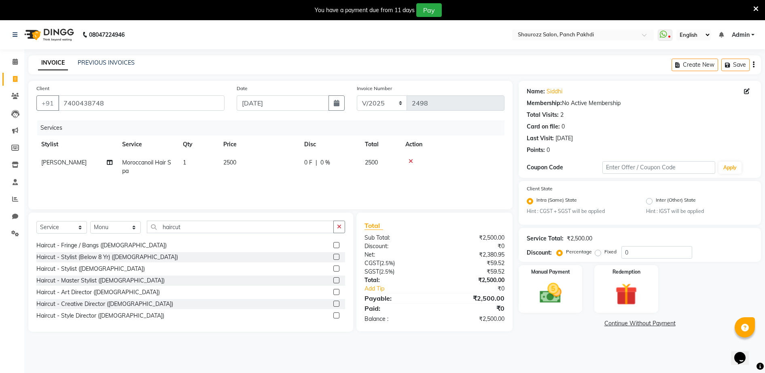
click at [333, 269] on label at bounding box center [336, 269] width 6 height 6
click at [333, 269] on input "checkbox" at bounding box center [335, 269] width 5 height 5
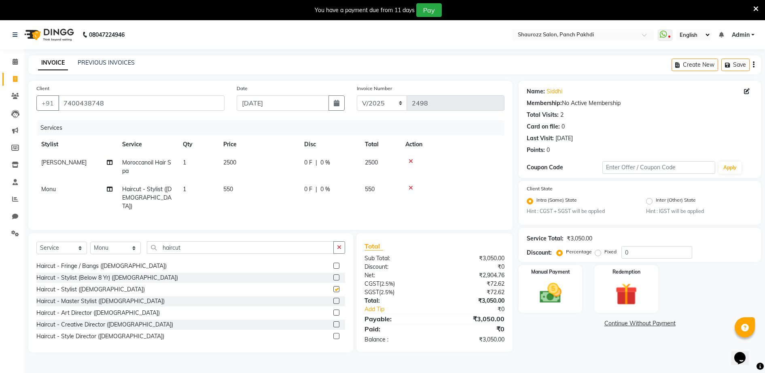
checkbox input "false"
drag, startPoint x: 225, startPoint y: 187, endPoint x: 259, endPoint y: 198, distance: 35.6
click at [228, 188] on span "550" at bounding box center [228, 189] width 10 height 7
select select "7277"
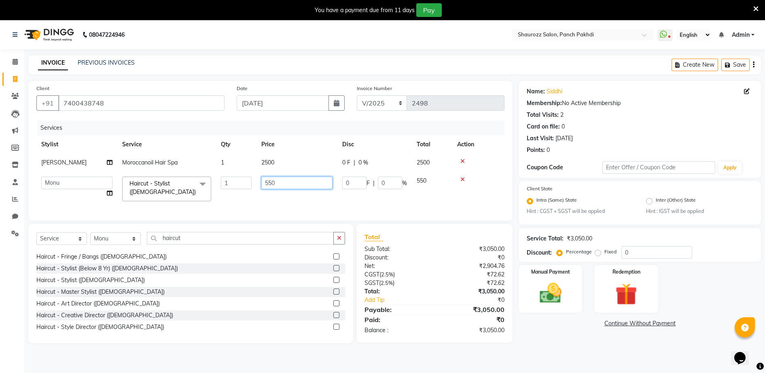
click at [299, 183] on input "550" at bounding box center [296, 183] width 71 height 13
type input "5"
type input "826"
click at [304, 163] on tr "[PERSON_NAME] Moroccanoil Hair Spa 1 2500 0 F | 0 % 2500" at bounding box center [270, 163] width 468 height 18
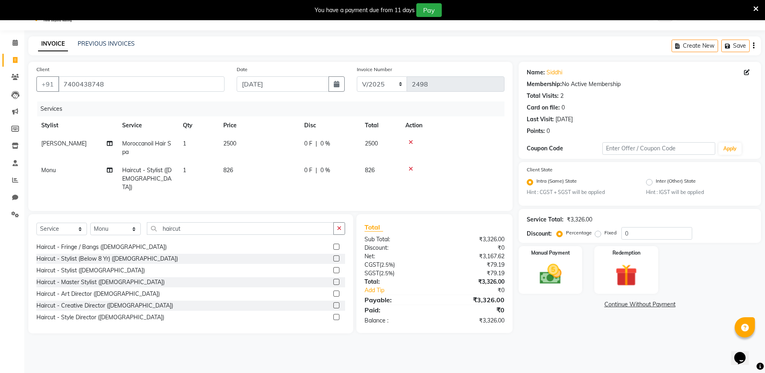
scroll to position [20, 0]
click at [549, 274] on img at bounding box center [550, 274] width 37 height 26
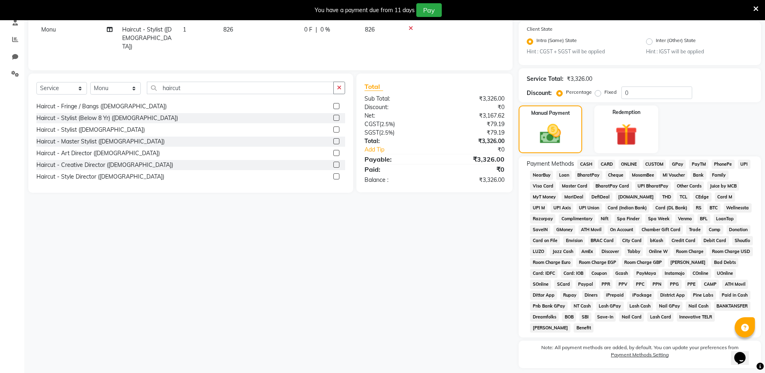
scroll to position [184, 0]
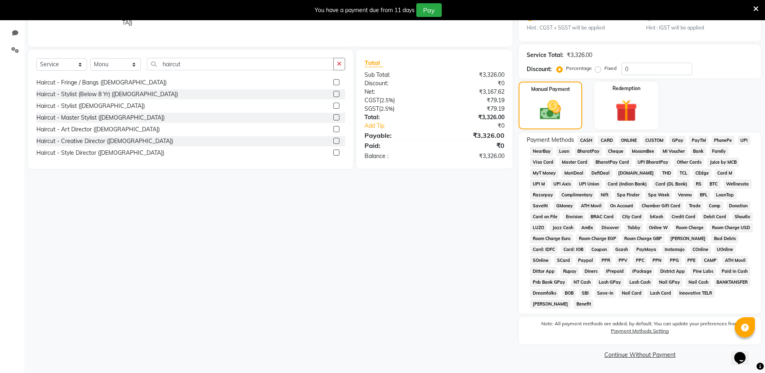
click at [585, 144] on span "CASH" at bounding box center [585, 140] width 17 height 9
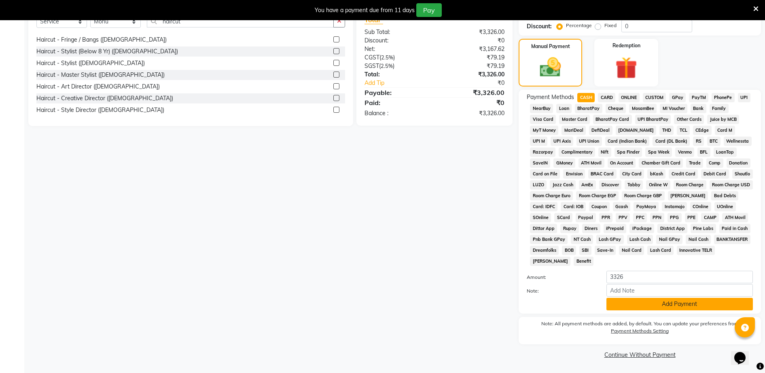
click at [650, 299] on button "Add Payment" at bounding box center [679, 304] width 146 height 13
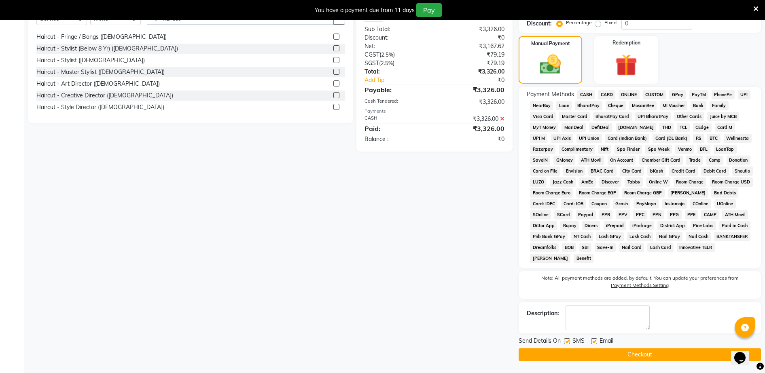
click at [655, 350] on button "Checkout" at bounding box center [640, 355] width 242 height 13
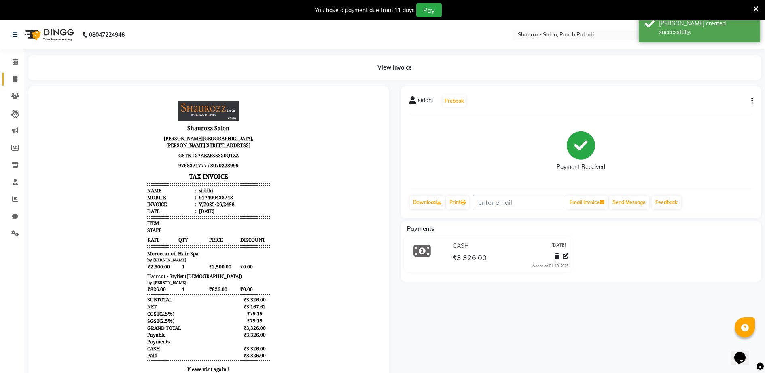
click at [19, 81] on span at bounding box center [15, 79] width 14 height 9
select select "service"
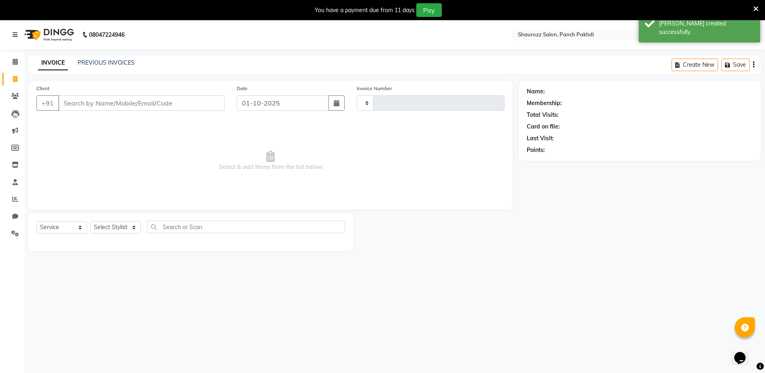
type input "2499"
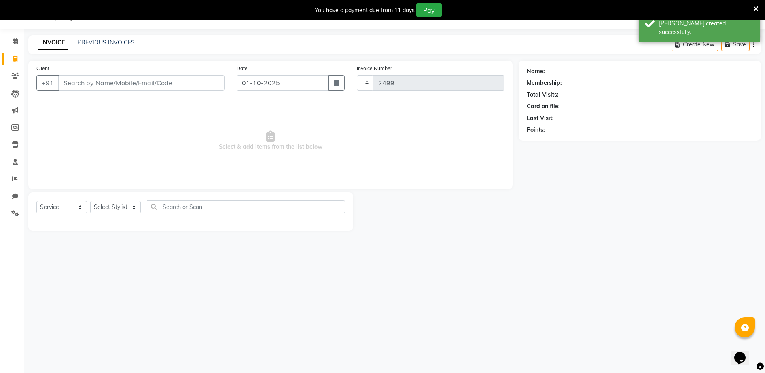
select select "485"
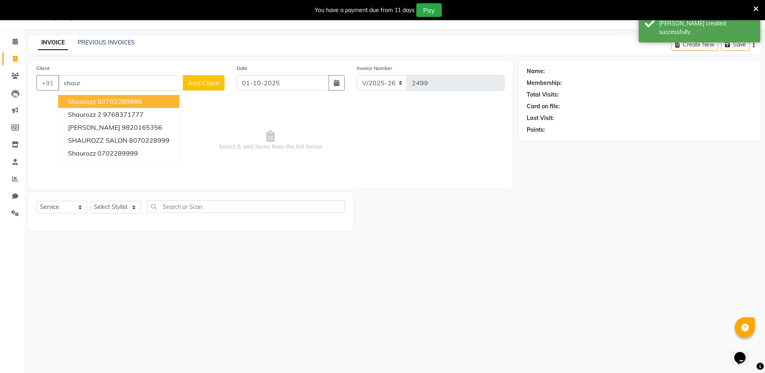
drag, startPoint x: 148, startPoint y: 102, endPoint x: 220, endPoint y: 82, distance: 75.0
click at [150, 101] on button "shaurozz 80702289999" at bounding box center [118, 101] width 121 height 13
type input "80702289999"
select select "1: Object"
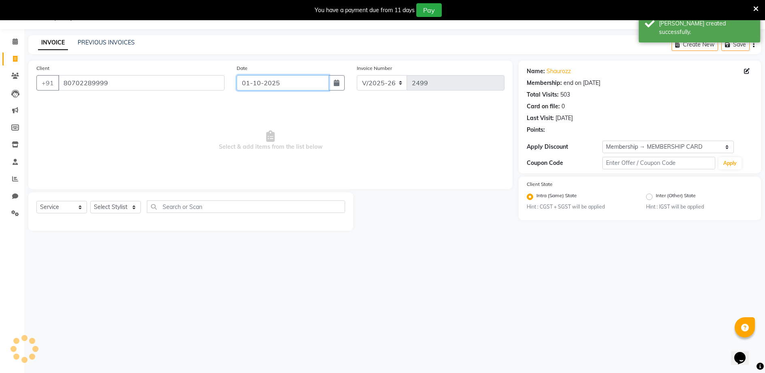
click at [290, 79] on input "01-10-2025" at bounding box center [283, 82] width 92 height 15
select select "10"
select select "2025"
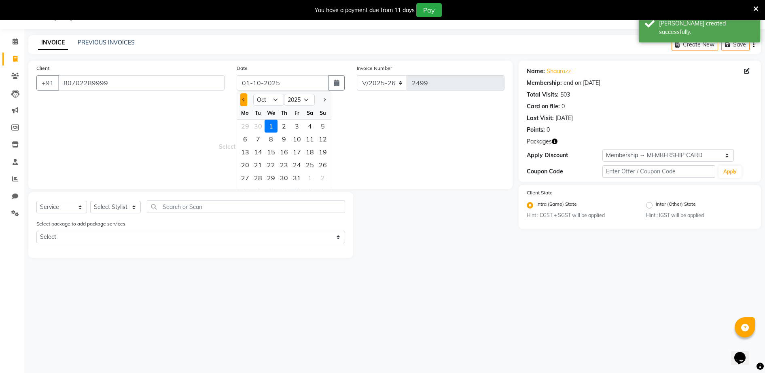
click at [243, 100] on span "Previous month" at bounding box center [243, 99] width 3 height 3
select select "9"
click at [288, 167] on div "25" at bounding box center [284, 165] width 13 height 13
type input "[DATE]"
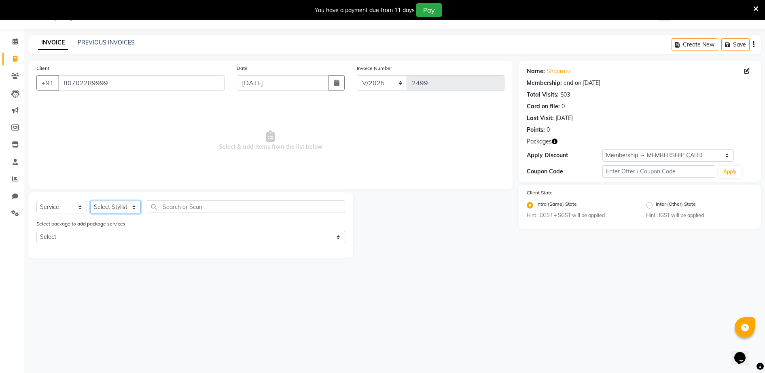
click at [107, 202] on select "Select Stylist ADITYA [PERSON_NAME] [PERSON_NAME] [PERSON_NAME] Salon Samseer s…" at bounding box center [115, 207] width 51 height 13
select select "14040"
click at [90, 201] on select "Select Stylist ADITYA [PERSON_NAME] [PERSON_NAME] [PERSON_NAME] Salon Samseer s…" at bounding box center [115, 207] width 51 height 13
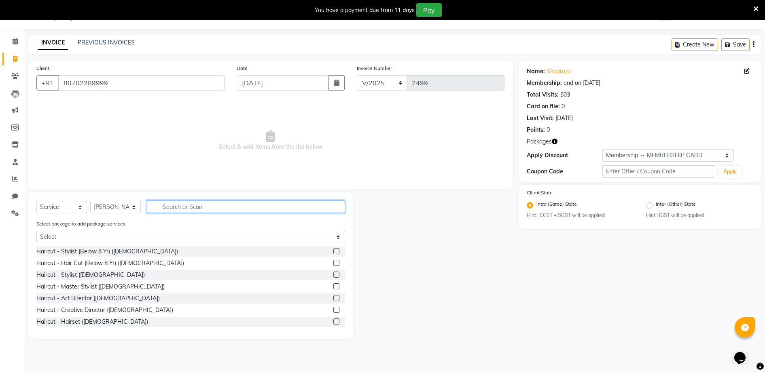
click at [191, 206] on input "text" at bounding box center [246, 207] width 198 height 13
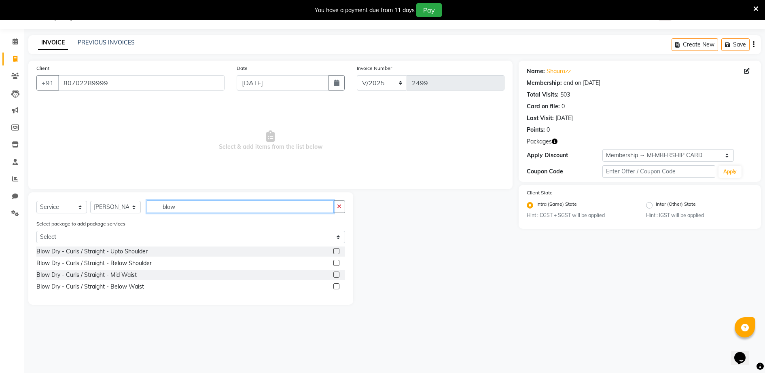
type input "blow"
click at [338, 264] on label at bounding box center [336, 263] width 6 height 6
click at [338, 264] on input "checkbox" at bounding box center [335, 263] width 5 height 5
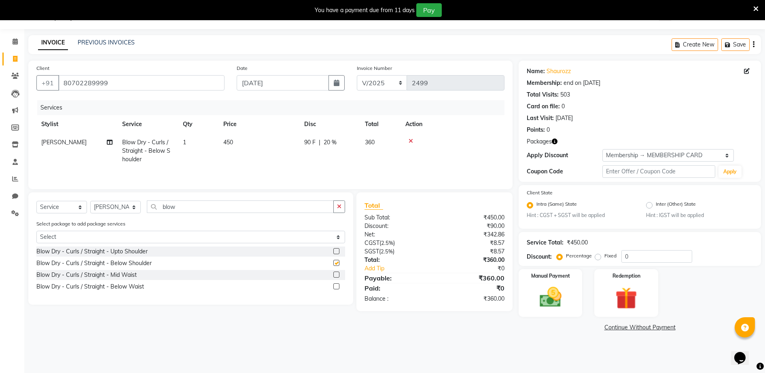
checkbox input "false"
click at [228, 148] on td "450" at bounding box center [258, 151] width 81 height 35
select select "14040"
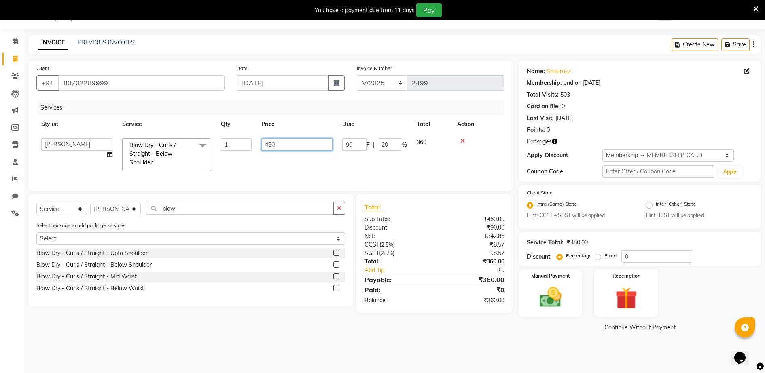
drag, startPoint x: 269, startPoint y: 144, endPoint x: 291, endPoint y: 144, distance: 22.3
click at [277, 144] on input "450" at bounding box center [296, 144] width 71 height 13
click at [293, 143] on input "450" at bounding box center [296, 144] width 71 height 13
type input "4"
type input "300"
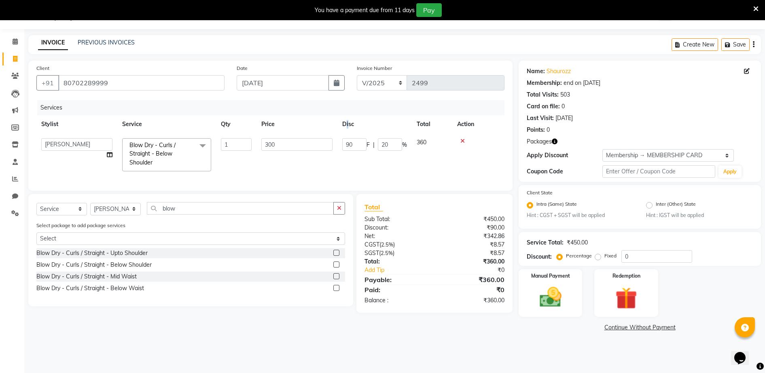
drag, startPoint x: 307, startPoint y: 128, endPoint x: 313, endPoint y: 127, distance: 5.7
click at [310, 129] on tr "Stylist Service Qty Price Disc Total Action" at bounding box center [270, 124] width 468 height 18
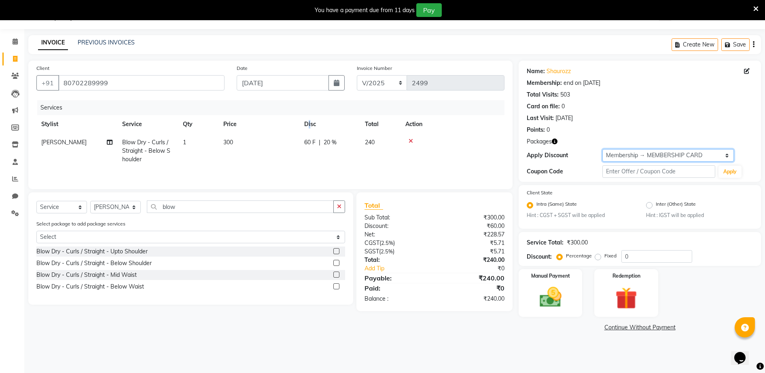
click at [634, 155] on select "Select Membership → MEMBERSHIP CARD" at bounding box center [668, 155] width 132 height 13
select select "0:"
click at [602, 149] on select "Select Membership → MEMBERSHIP CARD" at bounding box center [668, 155] width 132 height 13
click at [563, 279] on label "Manual Payment" at bounding box center [550, 276] width 40 height 8
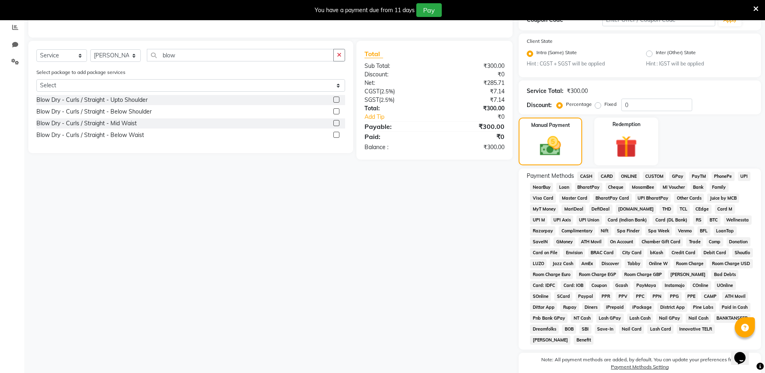
scroll to position [208, 0]
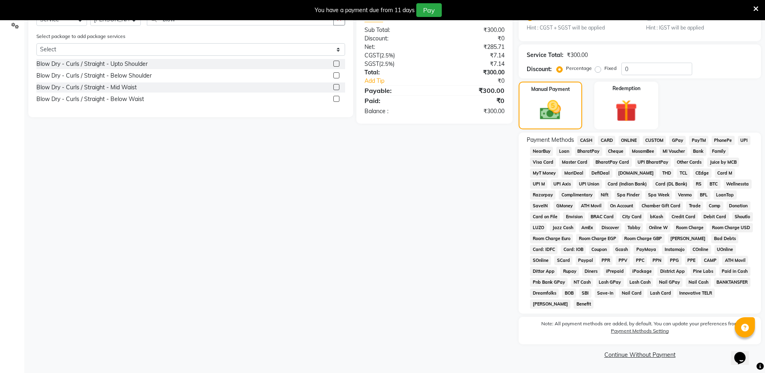
click at [675, 142] on span "GPay" at bounding box center [677, 140] width 17 height 9
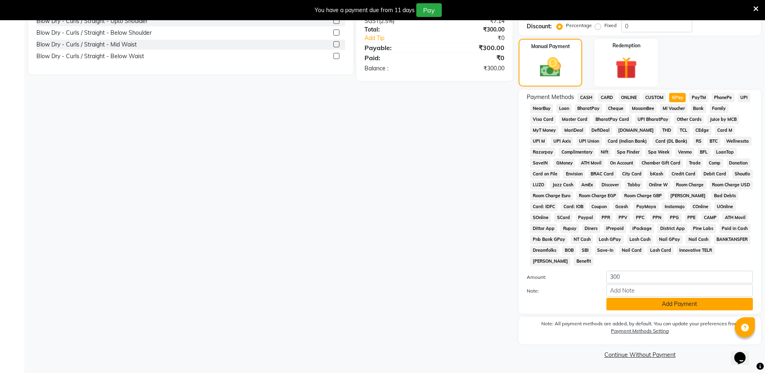
click at [652, 307] on button "Add Payment" at bounding box center [679, 304] width 146 height 13
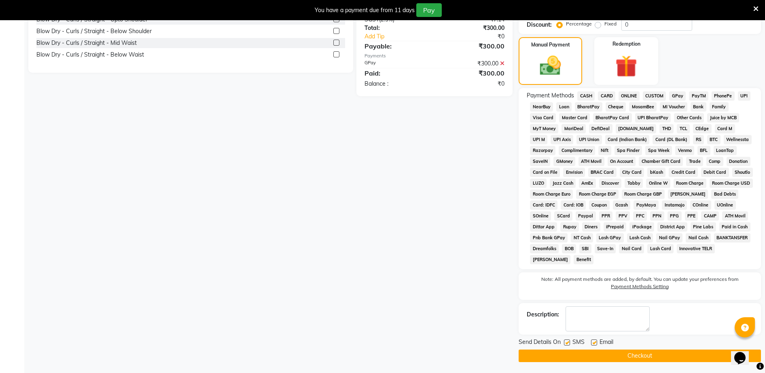
scroll to position [254, 0]
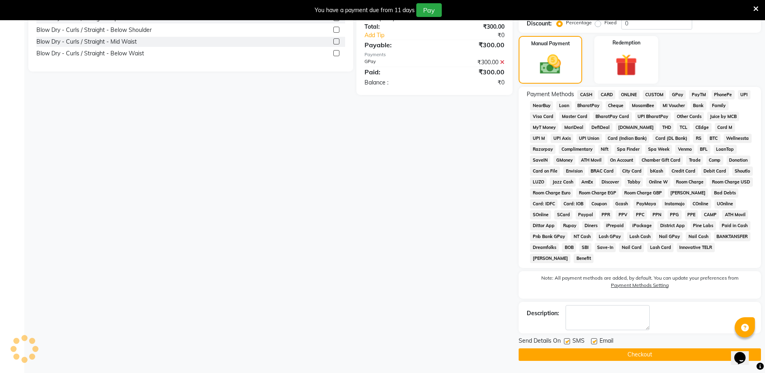
drag, startPoint x: 645, startPoint y: 351, endPoint x: 644, endPoint y: 357, distance: 6.6
click at [645, 356] on button "Checkout" at bounding box center [640, 355] width 242 height 13
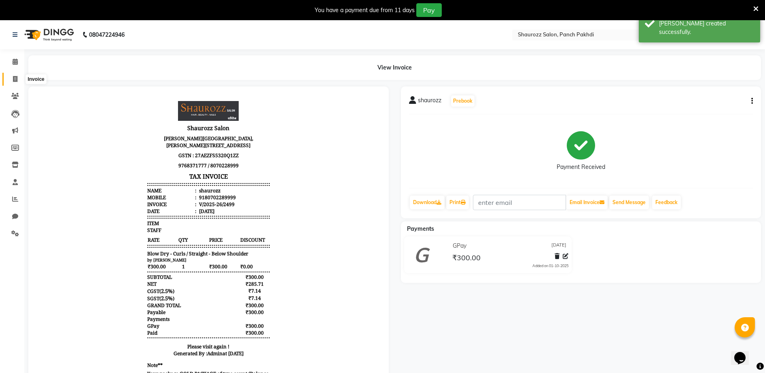
click at [19, 75] on link "Invoice" at bounding box center [11, 79] width 19 height 13
select select "service"
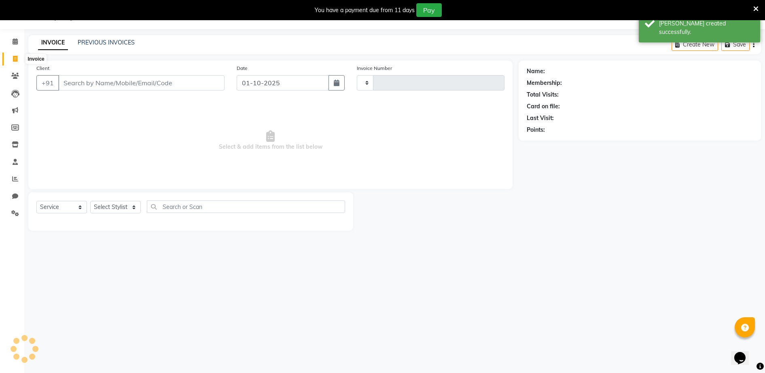
type input "2500"
select select "485"
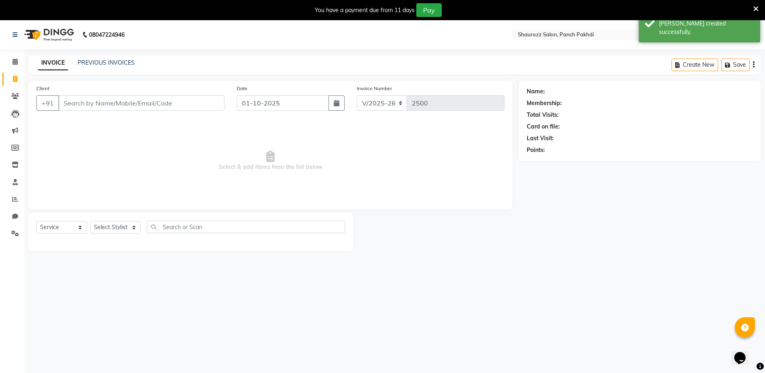
click at [129, 106] on input "Client" at bounding box center [141, 102] width 166 height 15
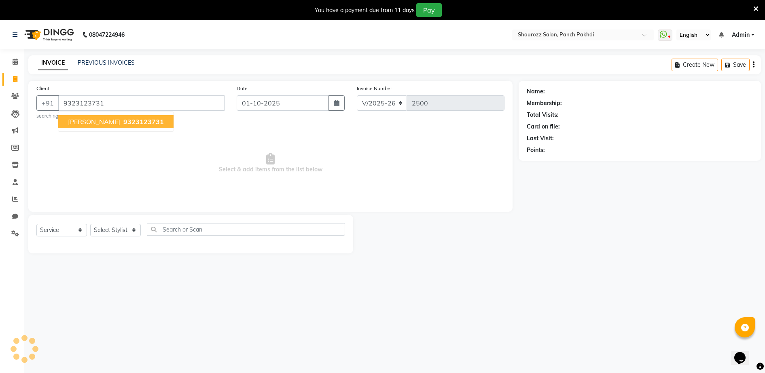
type input "9323123731"
click at [129, 121] on span "9323123731" at bounding box center [143, 122] width 40 height 8
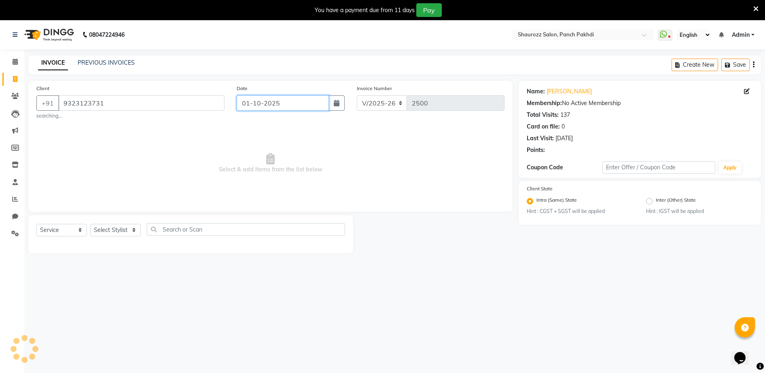
click at [294, 107] on input "01-10-2025" at bounding box center [283, 102] width 92 height 15
select select "10"
select select "2025"
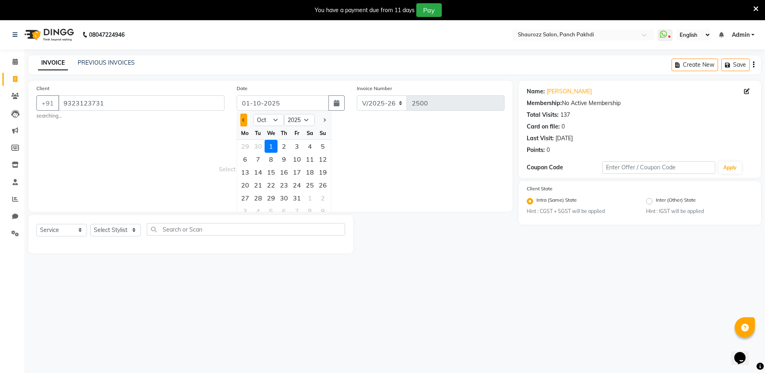
drag, startPoint x: 245, startPoint y: 122, endPoint x: 254, endPoint y: 138, distance: 18.5
click at [245, 122] on button "Previous month" at bounding box center [243, 120] width 7 height 13
select select "9"
click at [286, 185] on div "25" at bounding box center [284, 185] width 13 height 13
type input "[DATE]"
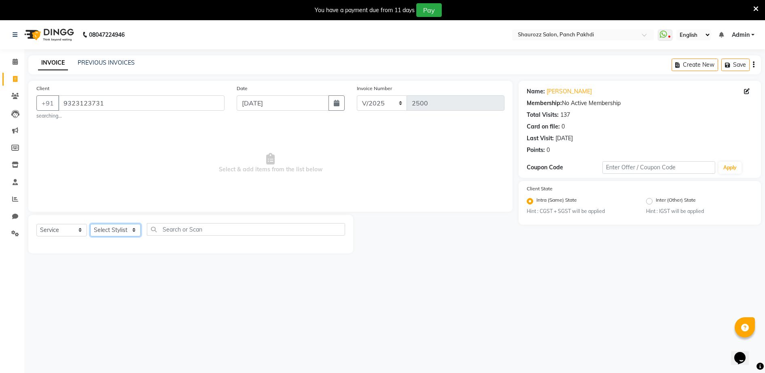
click at [119, 227] on select "Select Stylist ADITYA [PERSON_NAME] [PERSON_NAME] [PERSON_NAME] Salon Samseer s…" at bounding box center [115, 230] width 51 height 13
select select "77722"
click at [90, 224] on select "Select Stylist ADITYA [PERSON_NAME] [PERSON_NAME] [PERSON_NAME] Salon Samseer s…" at bounding box center [115, 230] width 51 height 13
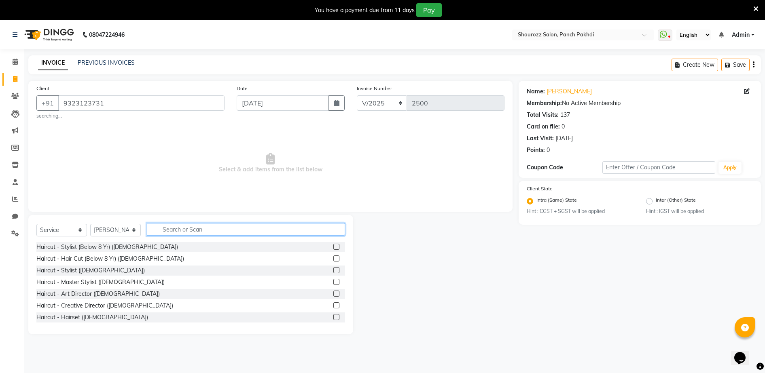
click at [182, 227] on input "text" at bounding box center [246, 229] width 198 height 13
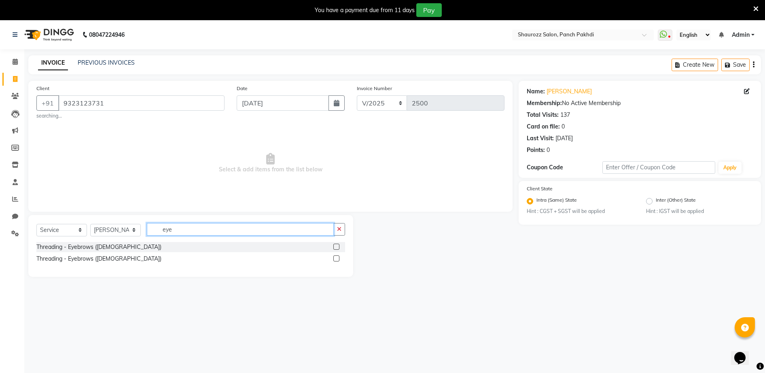
type input "eye"
click at [338, 260] on label at bounding box center [336, 259] width 6 height 6
click at [338, 260] on input "checkbox" at bounding box center [335, 259] width 5 height 5
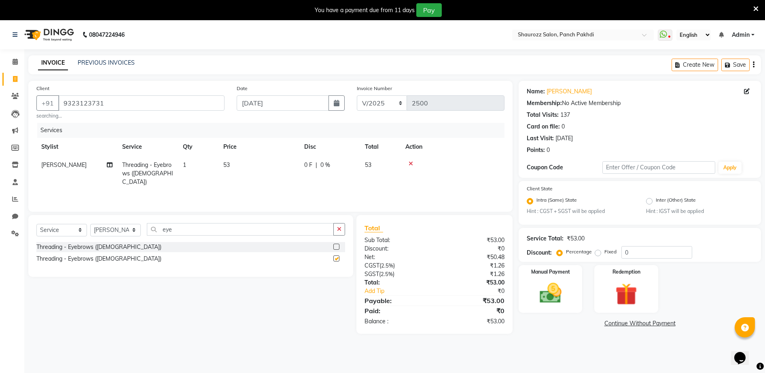
checkbox input "false"
click at [269, 235] on div "Select Service Product Membership Package Voucher Prepaid Gift Card Select Styl…" at bounding box center [190, 232] width 309 height 19
click at [267, 233] on input "eye" at bounding box center [240, 229] width 187 height 13
type input "e"
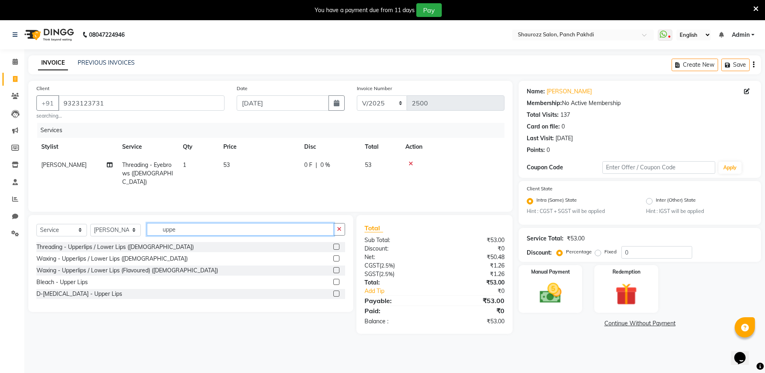
type input "uppe"
click at [338, 249] on label at bounding box center [336, 247] width 6 height 6
click at [338, 249] on input "checkbox" at bounding box center [335, 247] width 5 height 5
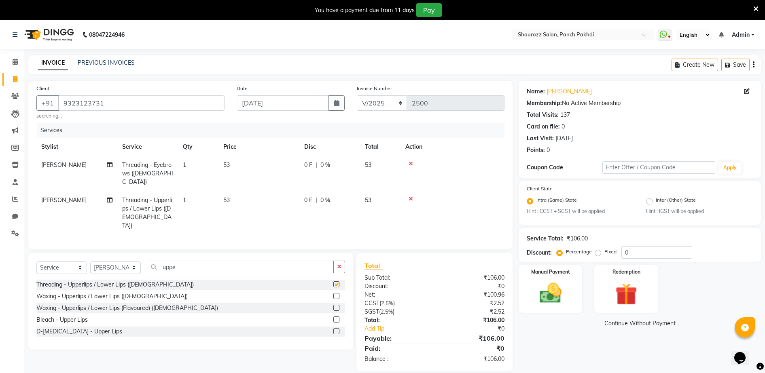
checkbox input "false"
click at [250, 160] on td "53" at bounding box center [258, 173] width 81 height 35
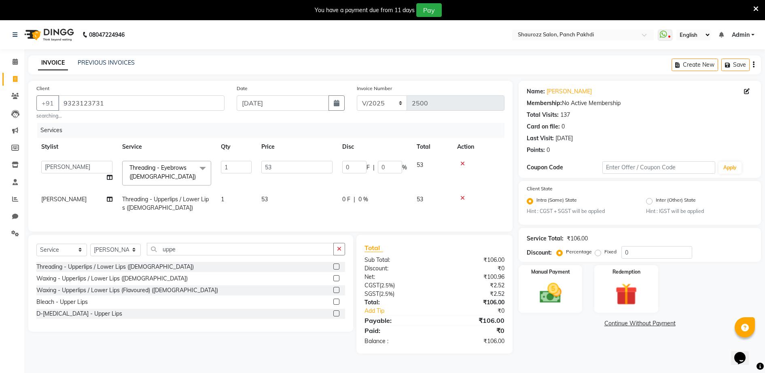
click at [319, 159] on td "53" at bounding box center [297, 173] width 81 height 34
click at [304, 165] on input "53" at bounding box center [296, 167] width 71 height 13
click at [303, 171] on input "53" at bounding box center [296, 167] width 71 height 13
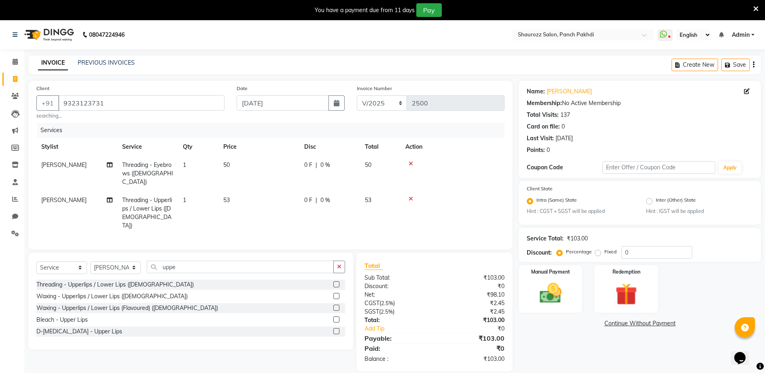
click at [276, 192] on td "53" at bounding box center [258, 213] width 81 height 44
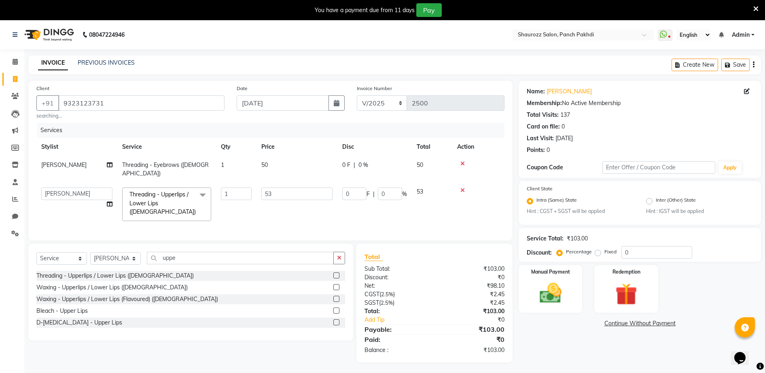
click at [310, 170] on td "50" at bounding box center [297, 169] width 81 height 27
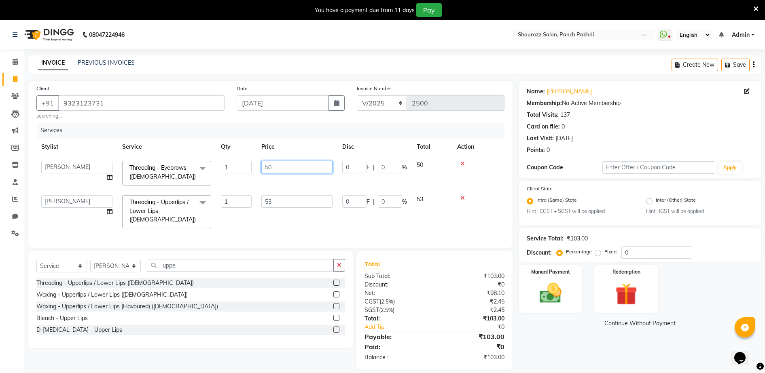
drag, startPoint x: 308, startPoint y: 181, endPoint x: 301, endPoint y: 200, distance: 20.4
click at [306, 187] on td "50" at bounding box center [297, 173] width 81 height 34
click at [297, 206] on td "53" at bounding box center [297, 212] width 81 height 43
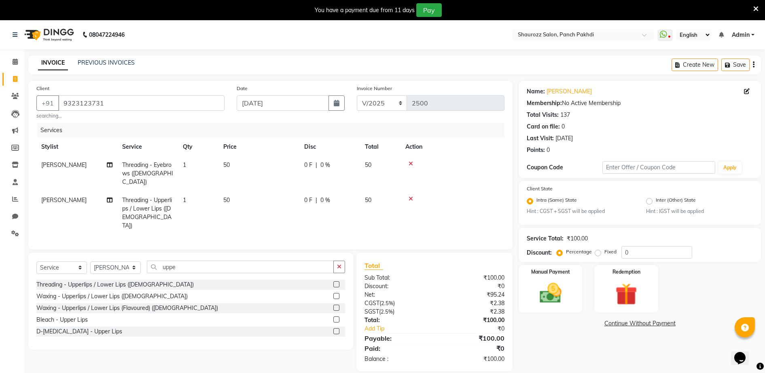
click at [288, 163] on td "50" at bounding box center [258, 173] width 81 height 35
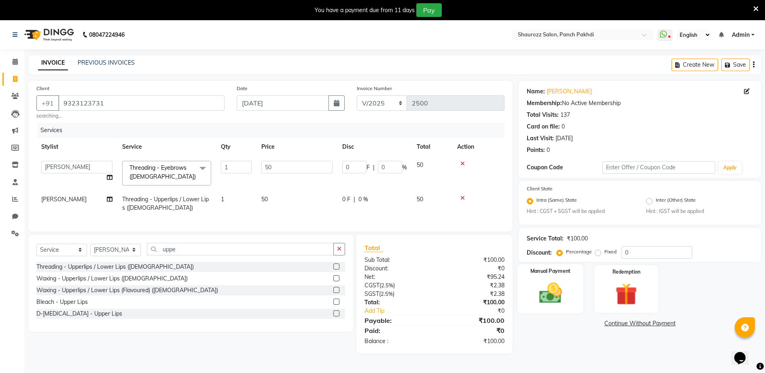
click at [545, 282] on img at bounding box center [550, 294] width 37 height 26
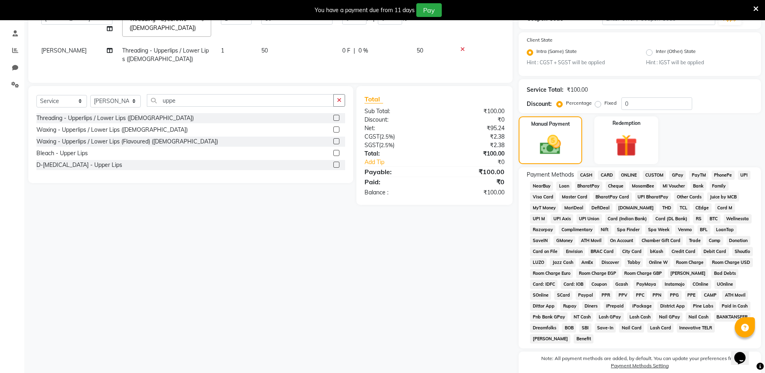
scroll to position [152, 0]
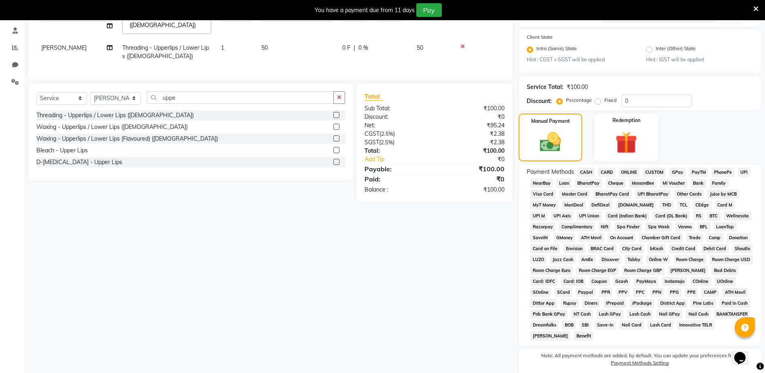
click at [582, 175] on span "CASH" at bounding box center [585, 172] width 17 height 9
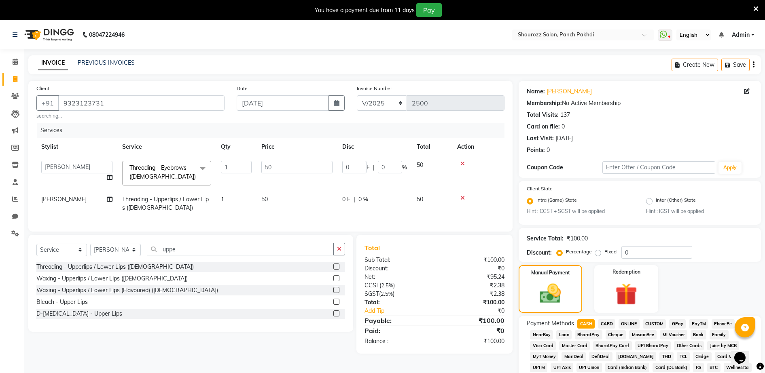
scroll to position [227, 0]
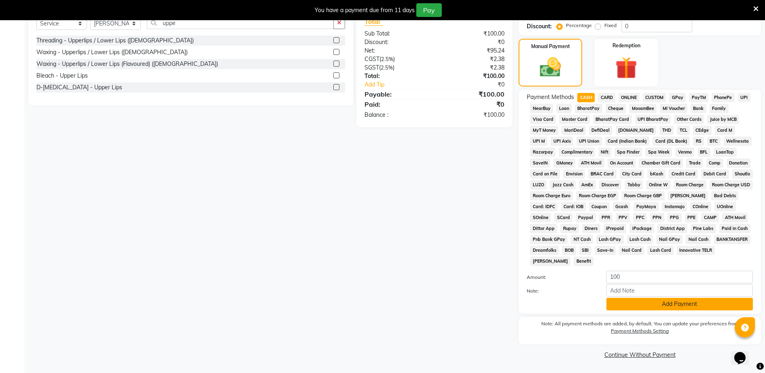
click at [665, 303] on button "Add Payment" at bounding box center [679, 304] width 146 height 13
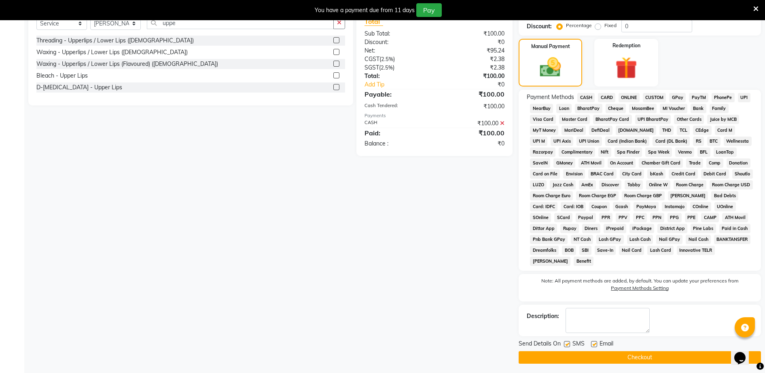
scroll to position [229, 0]
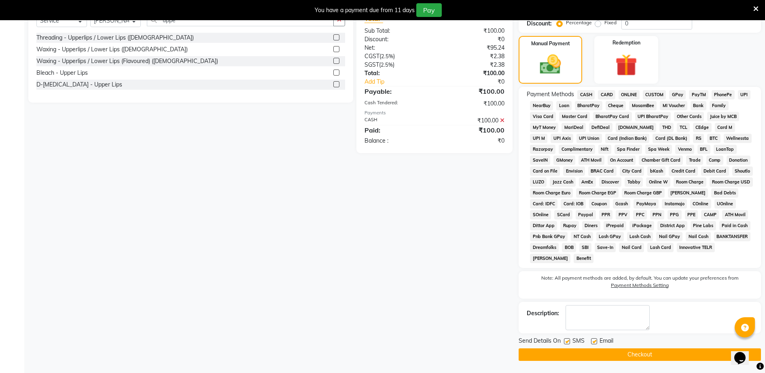
click at [647, 355] on button "Checkout" at bounding box center [640, 355] width 242 height 13
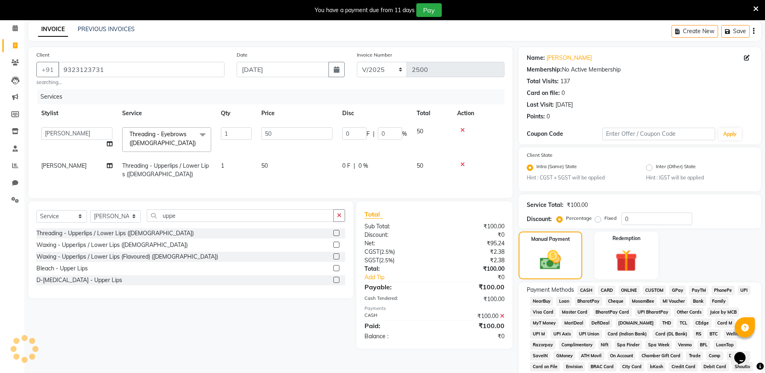
scroll to position [0, 0]
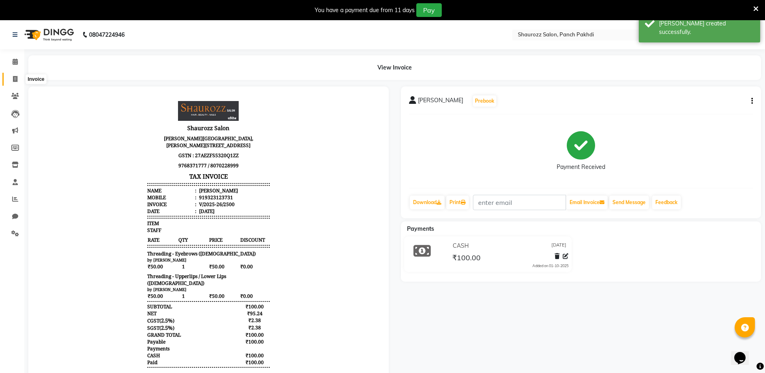
click at [14, 79] on icon at bounding box center [15, 79] width 4 height 6
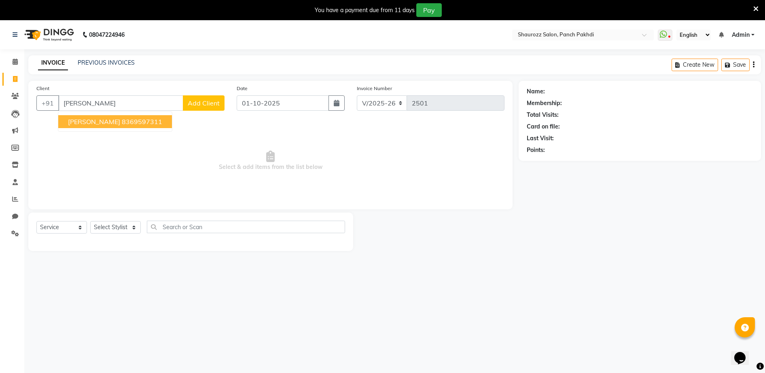
drag, startPoint x: 119, startPoint y: 124, endPoint x: 125, endPoint y: 131, distance: 9.4
click at [122, 124] on ngb-highlight "8369597311" at bounding box center [142, 122] width 40 height 8
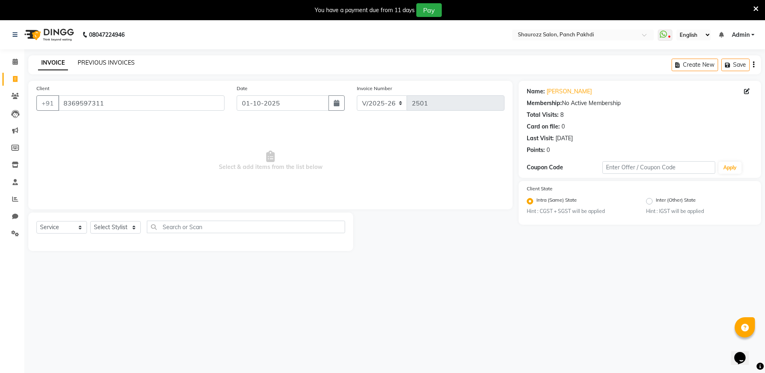
drag, startPoint x: 90, startPoint y: 66, endPoint x: 433, endPoint y: 51, distance: 343.8
click at [90, 66] on link "PREVIOUS INVOICES" at bounding box center [106, 62] width 57 height 7
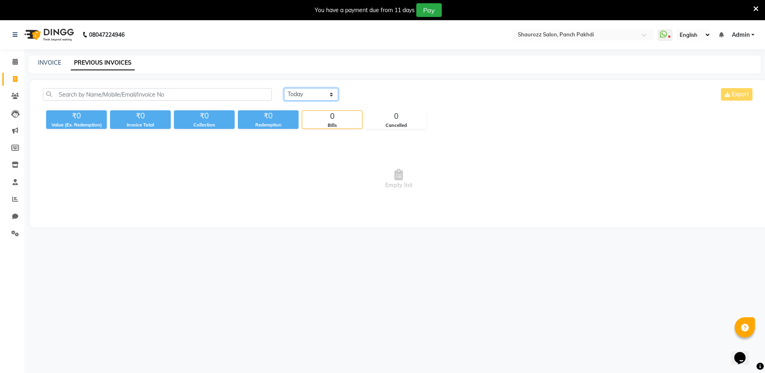
click at [288, 92] on select "[DATE] [DATE] Custom Range" at bounding box center [311, 94] width 54 height 13
click at [284, 88] on select "[DATE] [DATE] Custom Range" at bounding box center [311, 94] width 54 height 13
click at [370, 92] on input "01-10-2025" at bounding box center [377, 94] width 57 height 11
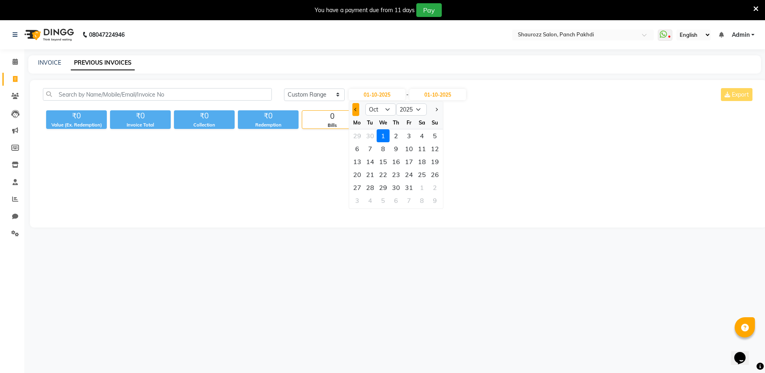
click at [353, 107] on button "Previous month" at bounding box center [355, 109] width 7 height 13
click at [397, 173] on div "25" at bounding box center [396, 174] width 13 height 13
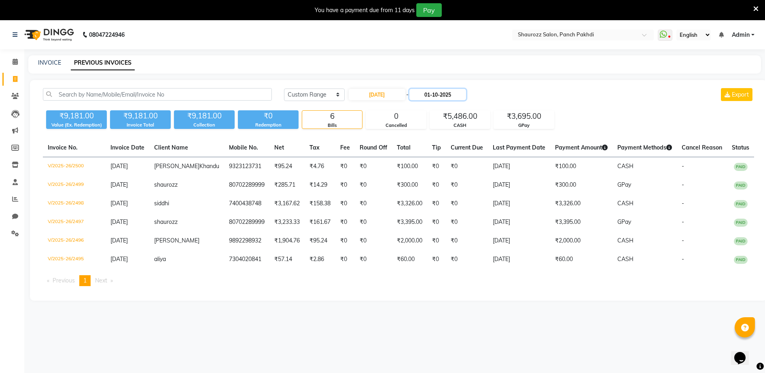
click at [443, 95] on input "01-10-2025" at bounding box center [437, 94] width 57 height 11
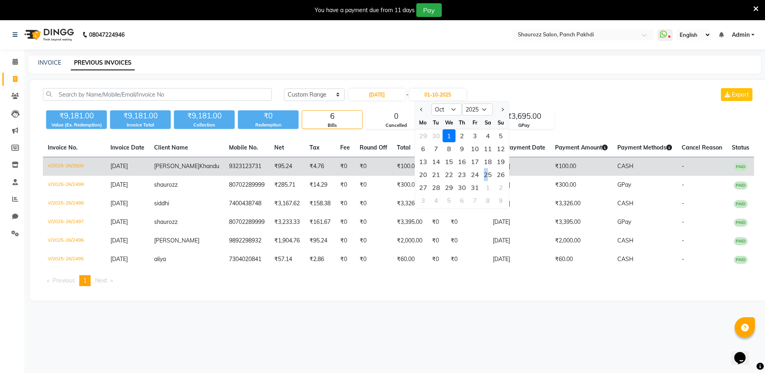
click at [487, 175] on div "25" at bounding box center [487, 174] width 13 height 13
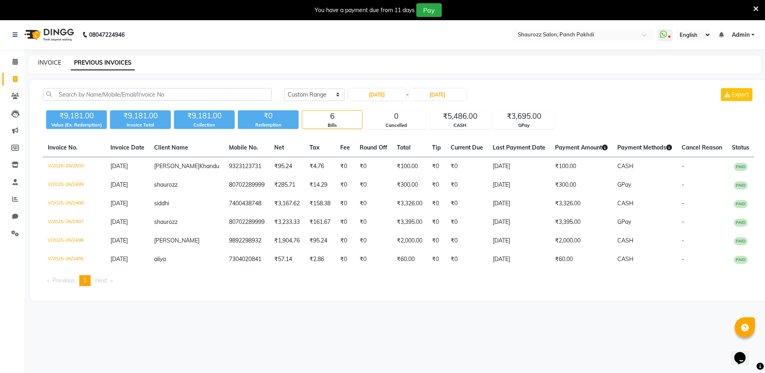
click at [57, 64] on link "INVOICE" at bounding box center [49, 62] width 23 height 7
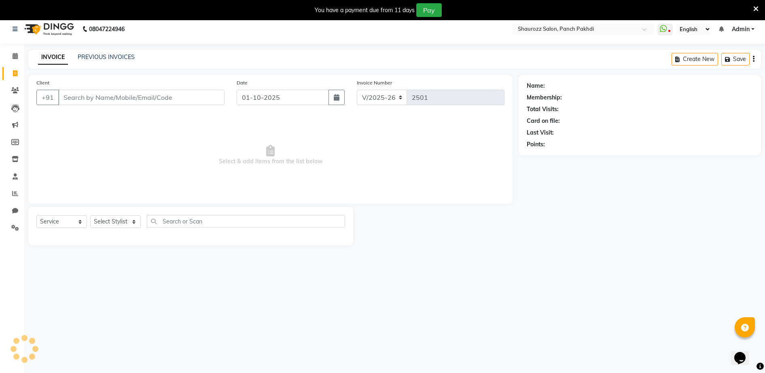
click at [135, 97] on input "Client" at bounding box center [141, 97] width 166 height 15
